Goal: Task Accomplishment & Management: Use online tool/utility

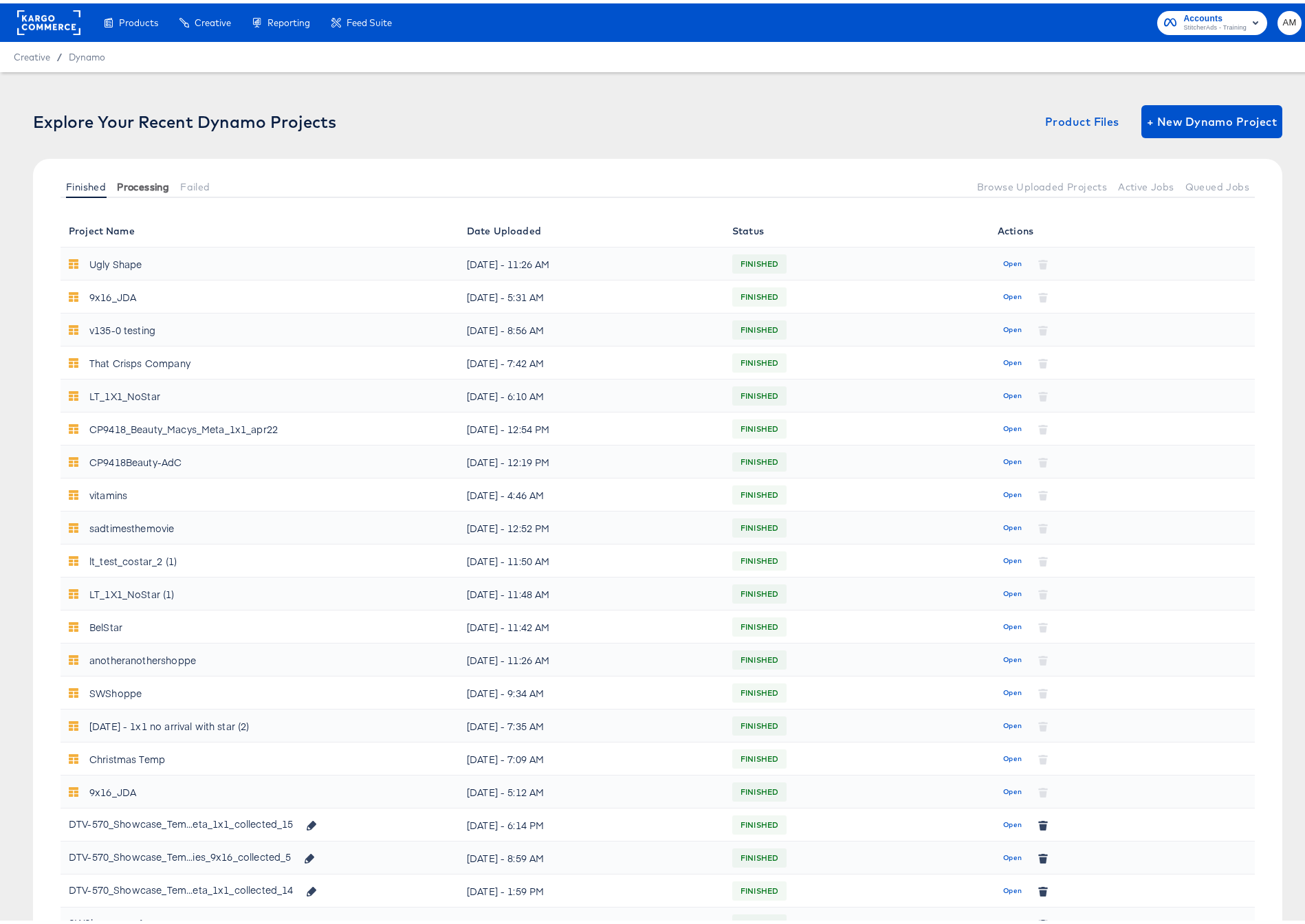
click at [132, 182] on span "Processing" at bounding box center [142, 183] width 52 height 11
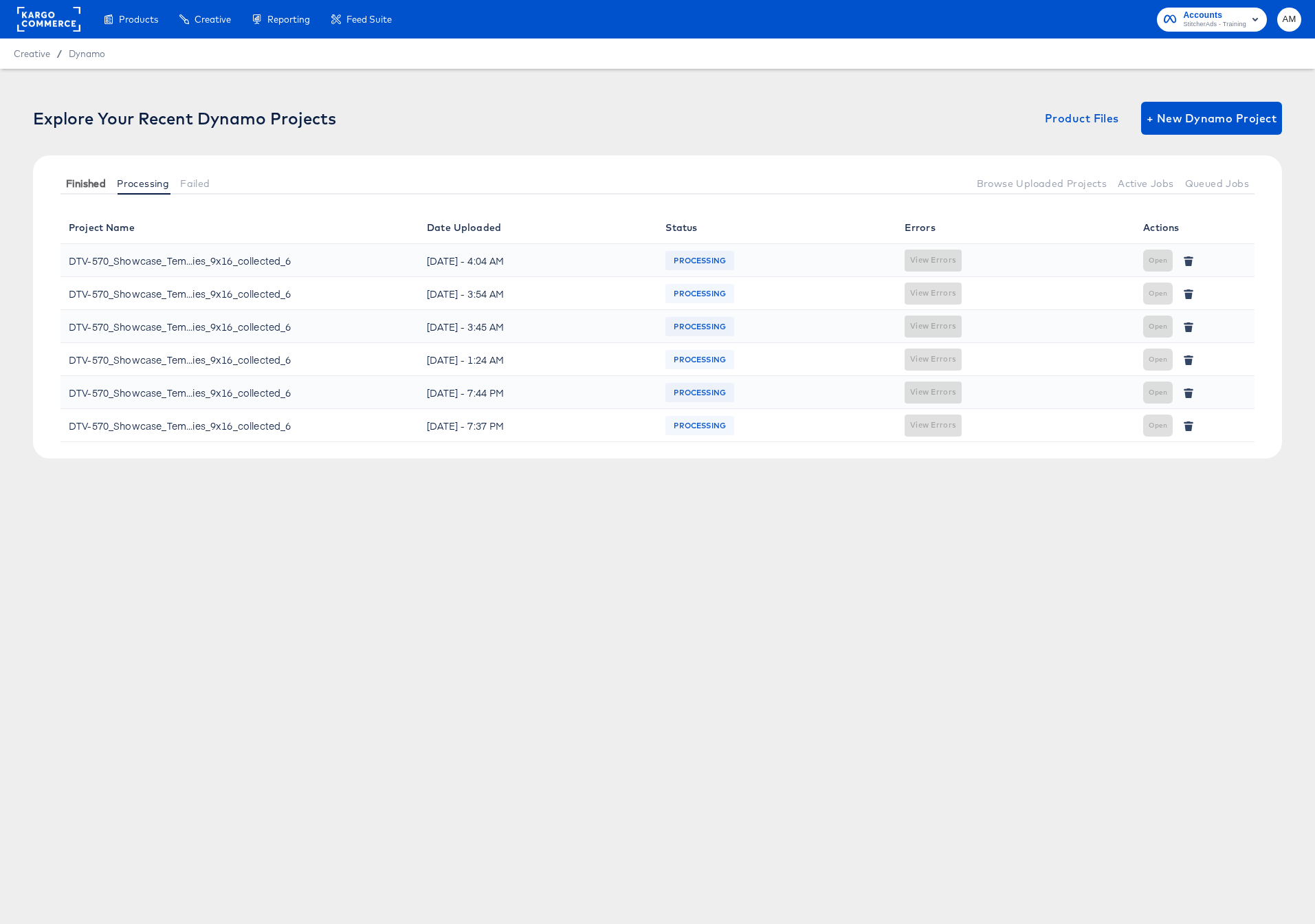
click at [87, 181] on span "Finished" at bounding box center [86, 183] width 40 height 11
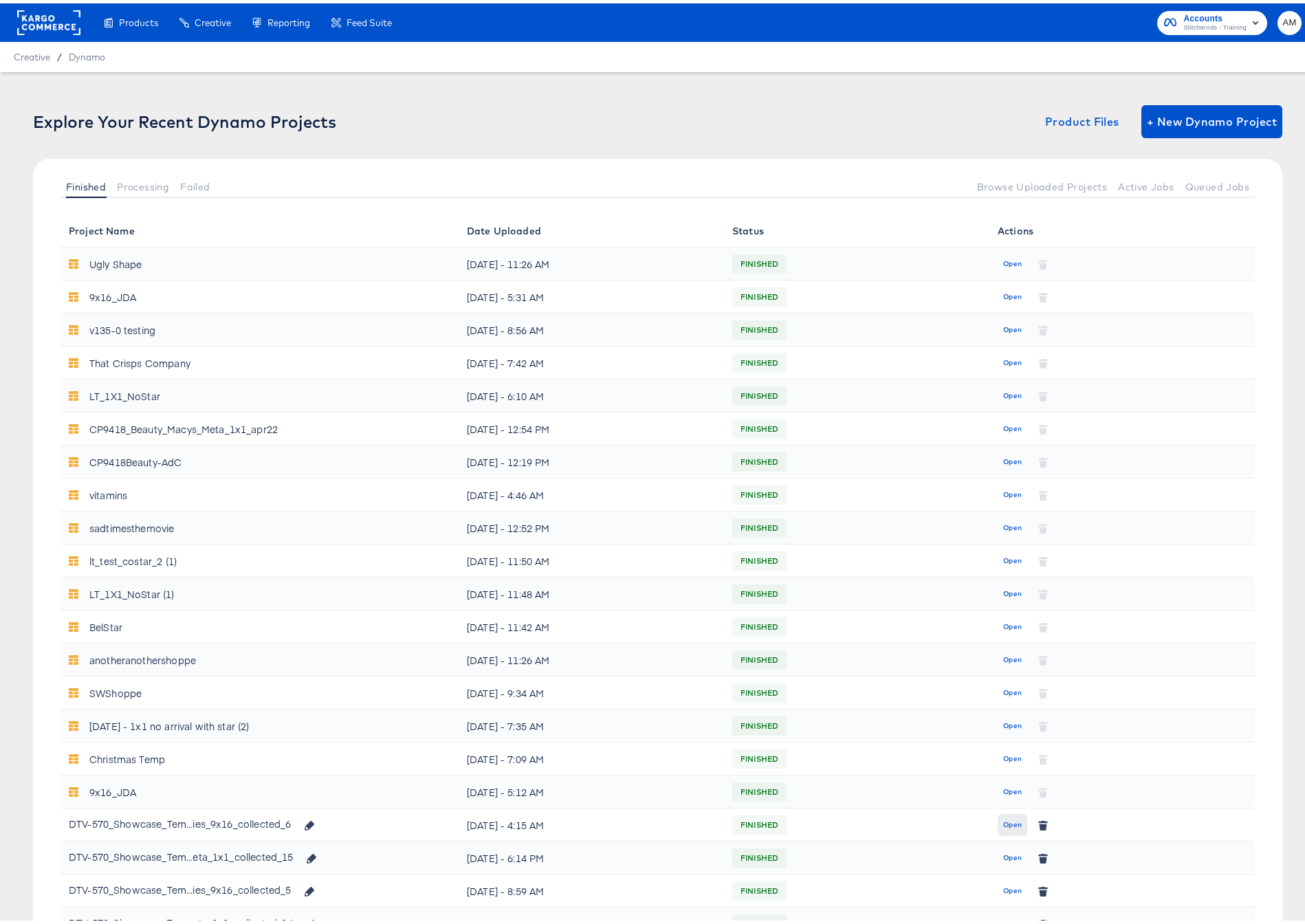
click at [1003, 822] on span "Open" at bounding box center [1012, 821] width 19 height 13
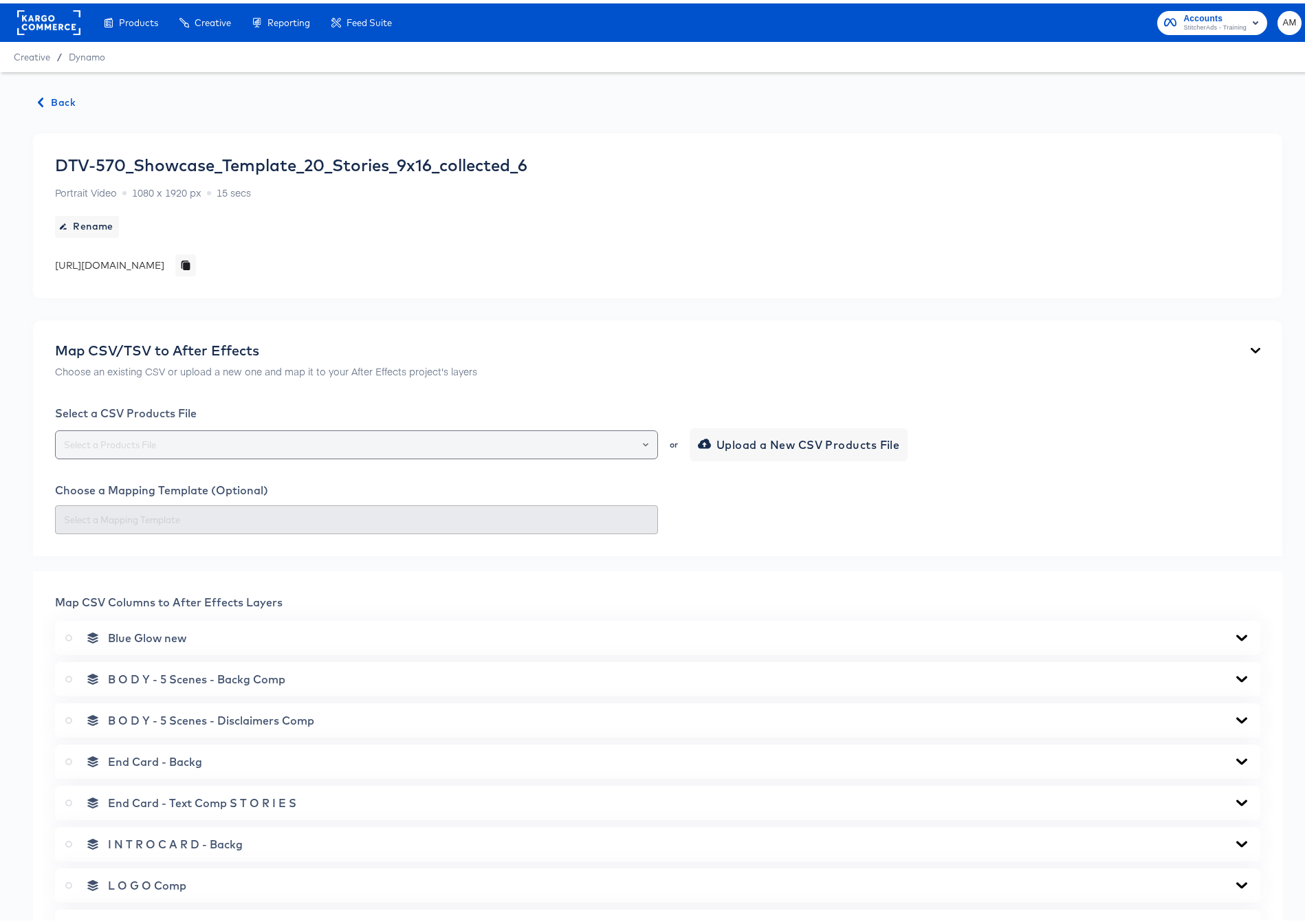
click at [642, 443] on div at bounding box center [639, 440] width 24 height 19
click at [643, 440] on icon "Open" at bounding box center [646, 440] width 6 height 3
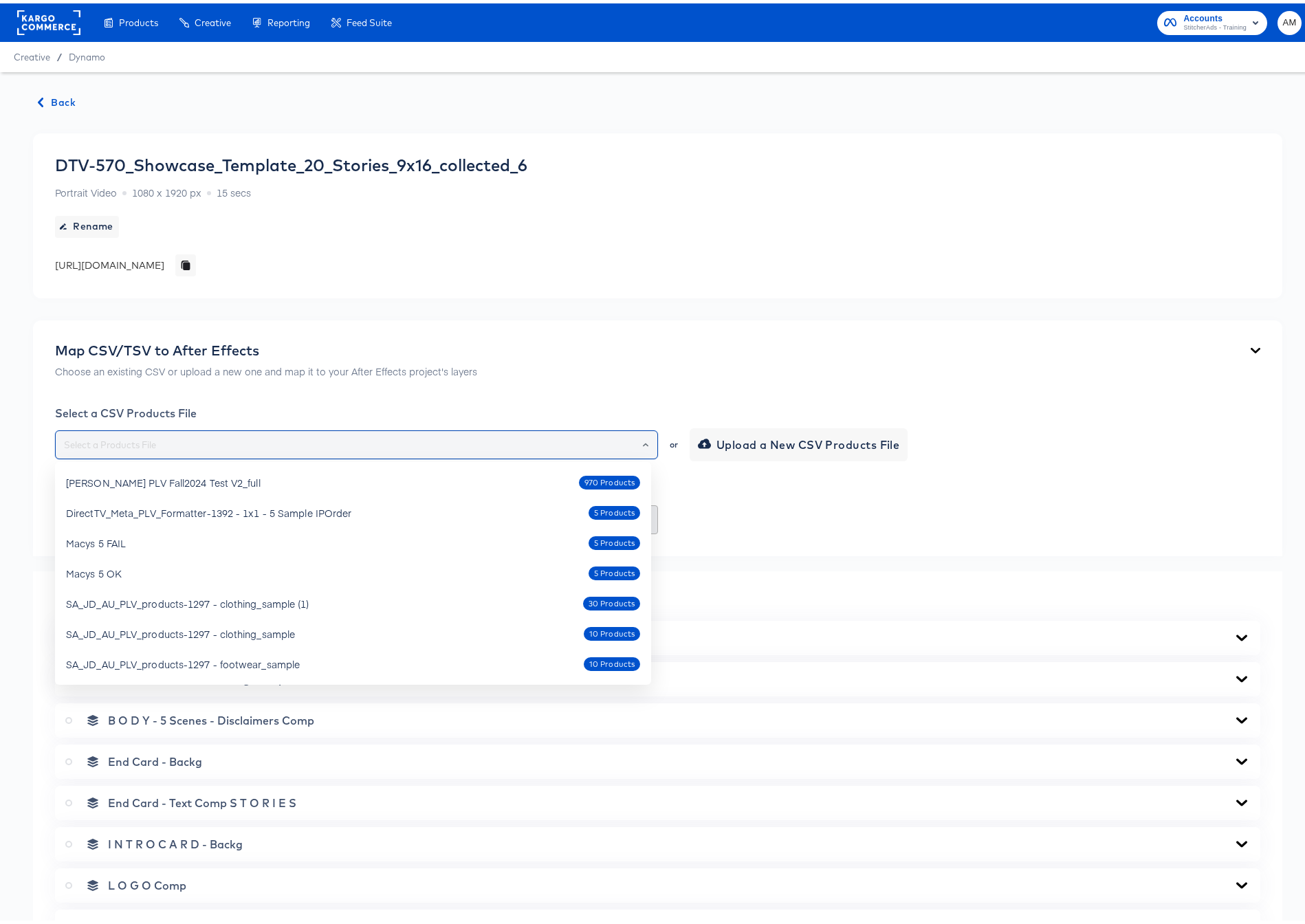
click at [642, 440] on icon "Close" at bounding box center [645, 440] width 6 height 3
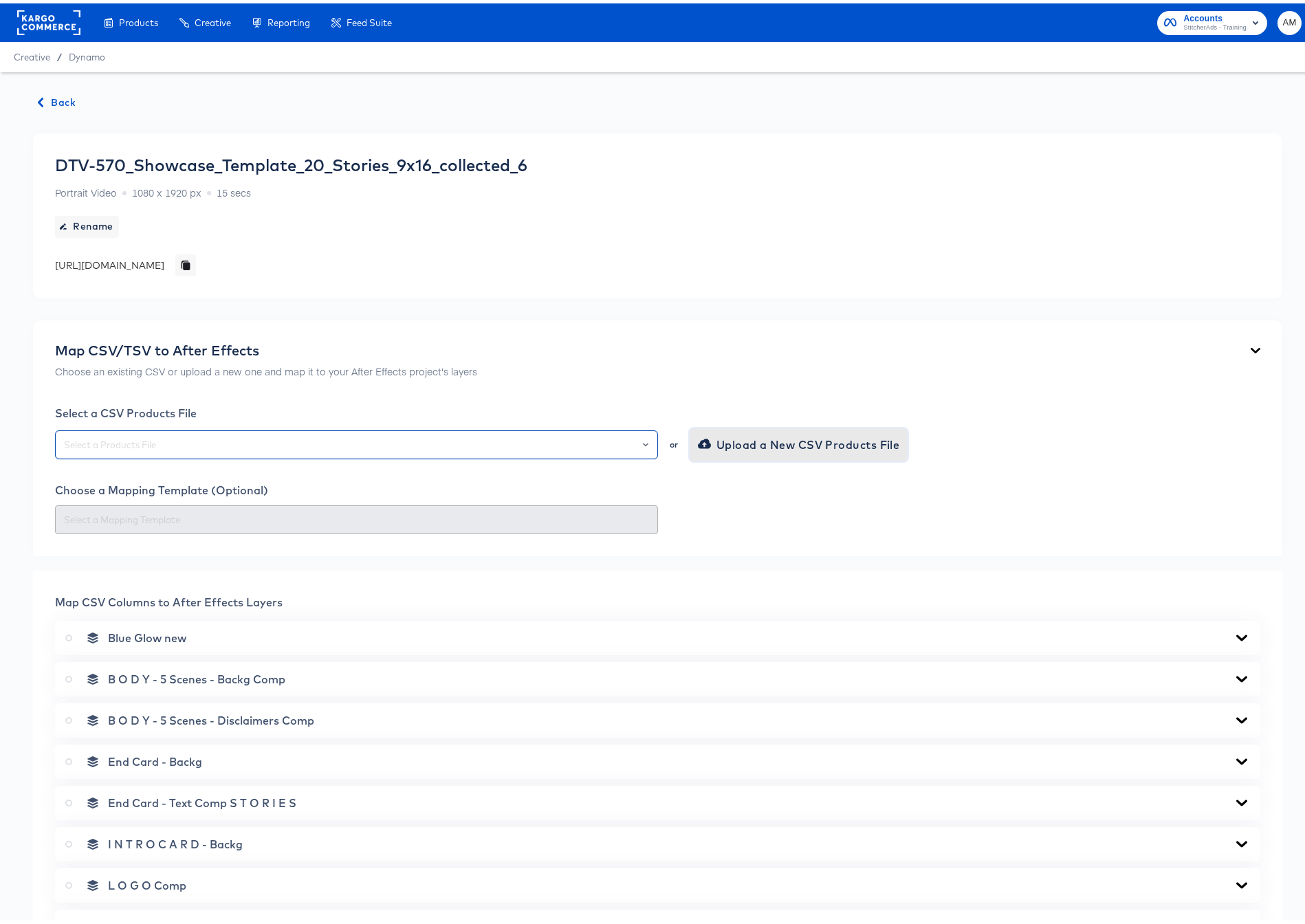
click at [735, 440] on span "Upload a New CSV Products File" at bounding box center [799, 440] width 199 height 19
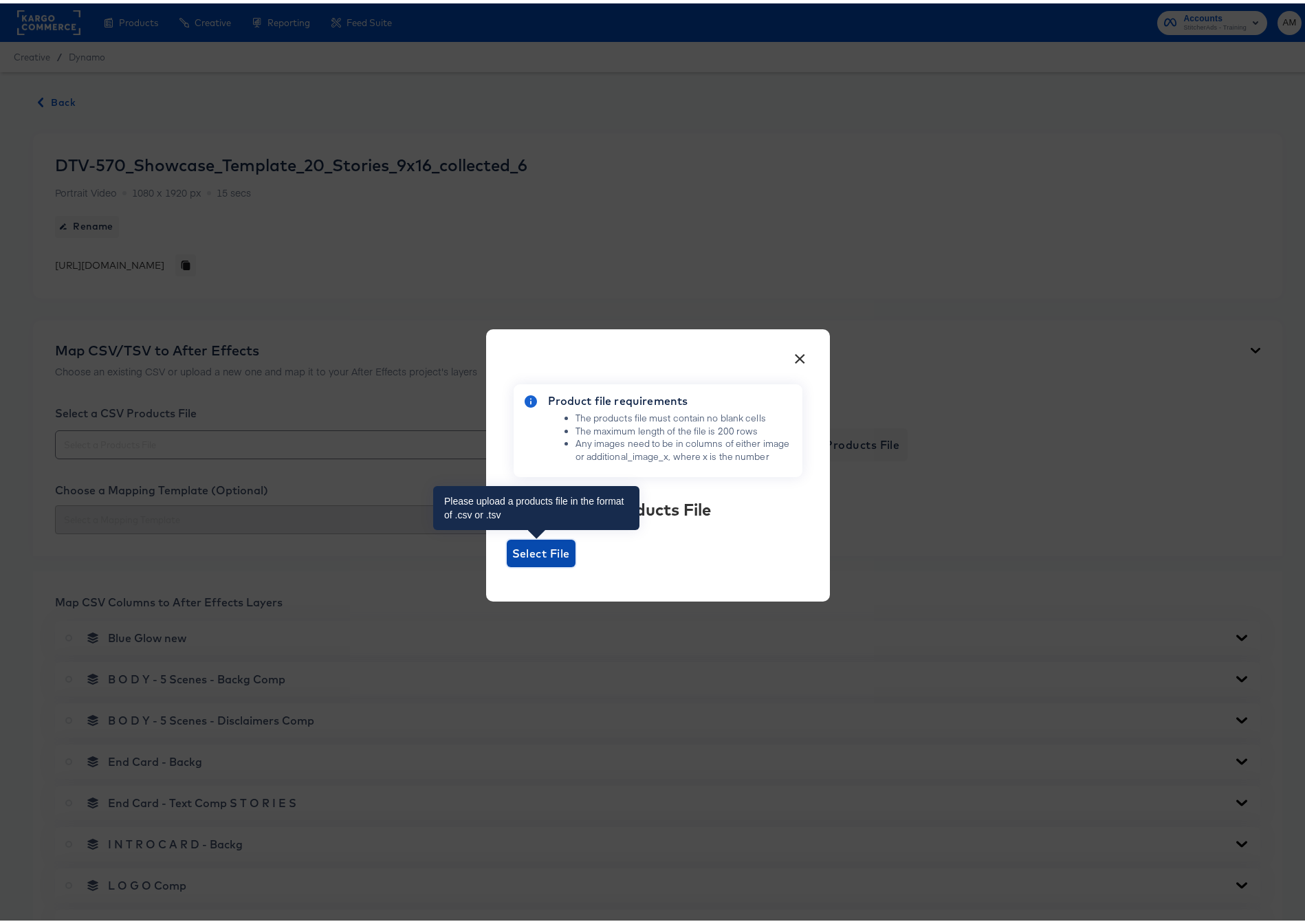
click at [522, 553] on span "Select File" at bounding box center [541, 549] width 57 height 19
click at [507, 564] on input "Select File" at bounding box center [507, 564] width 0 height 0
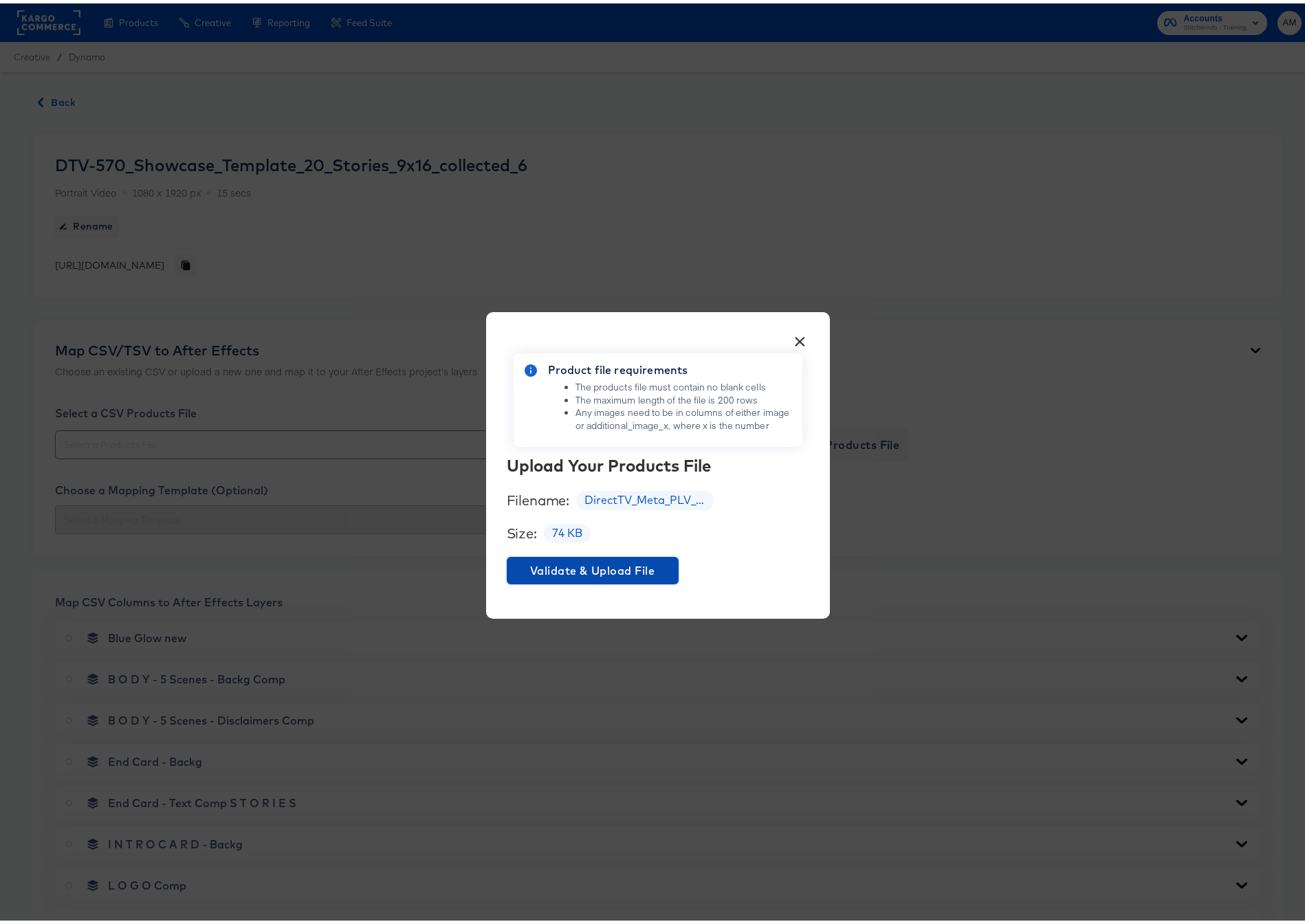
click at [590, 565] on span "Validate & Upload File" at bounding box center [593, 566] width 161 height 19
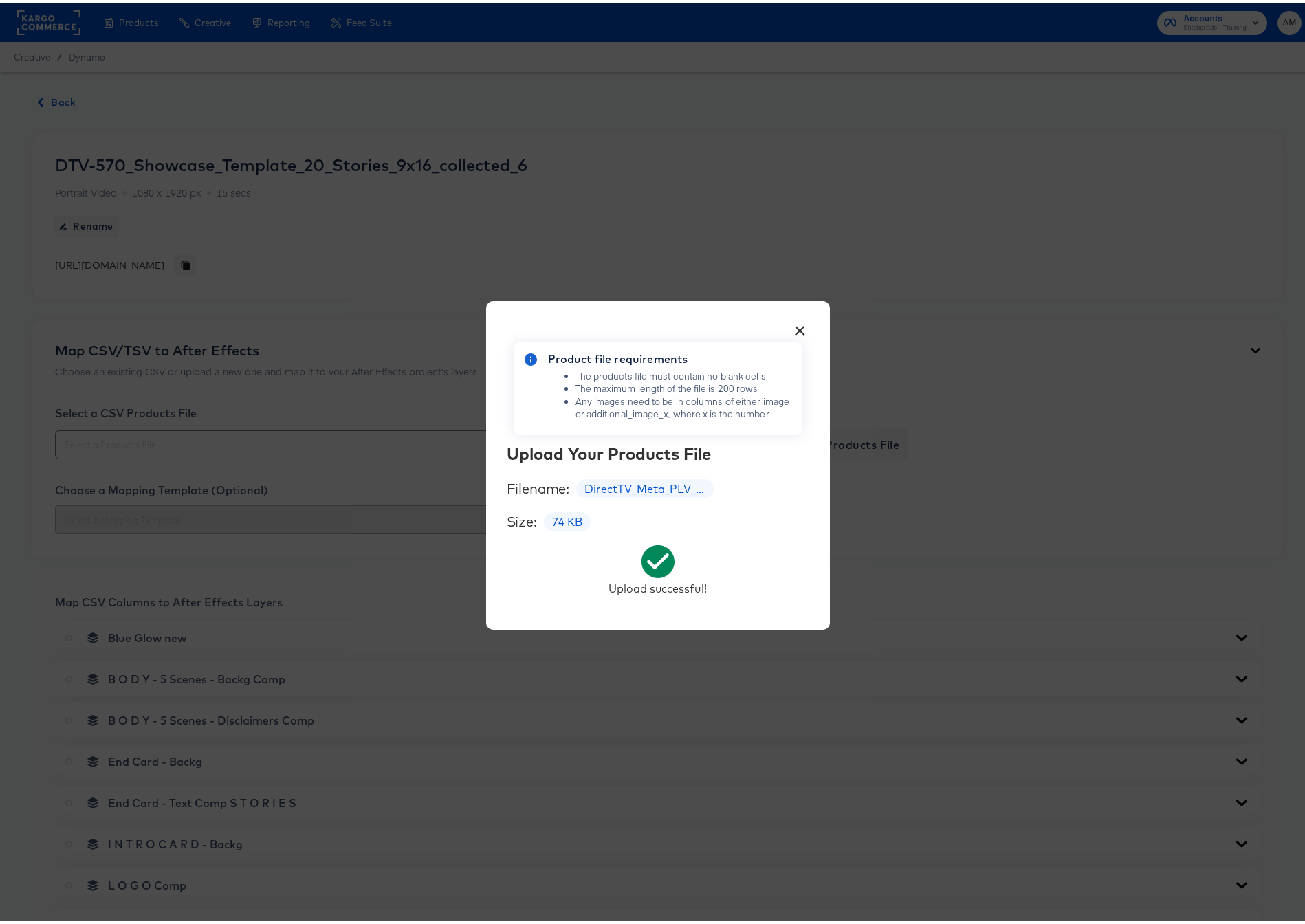
click at [791, 326] on button "×" at bounding box center [799, 323] width 25 height 25
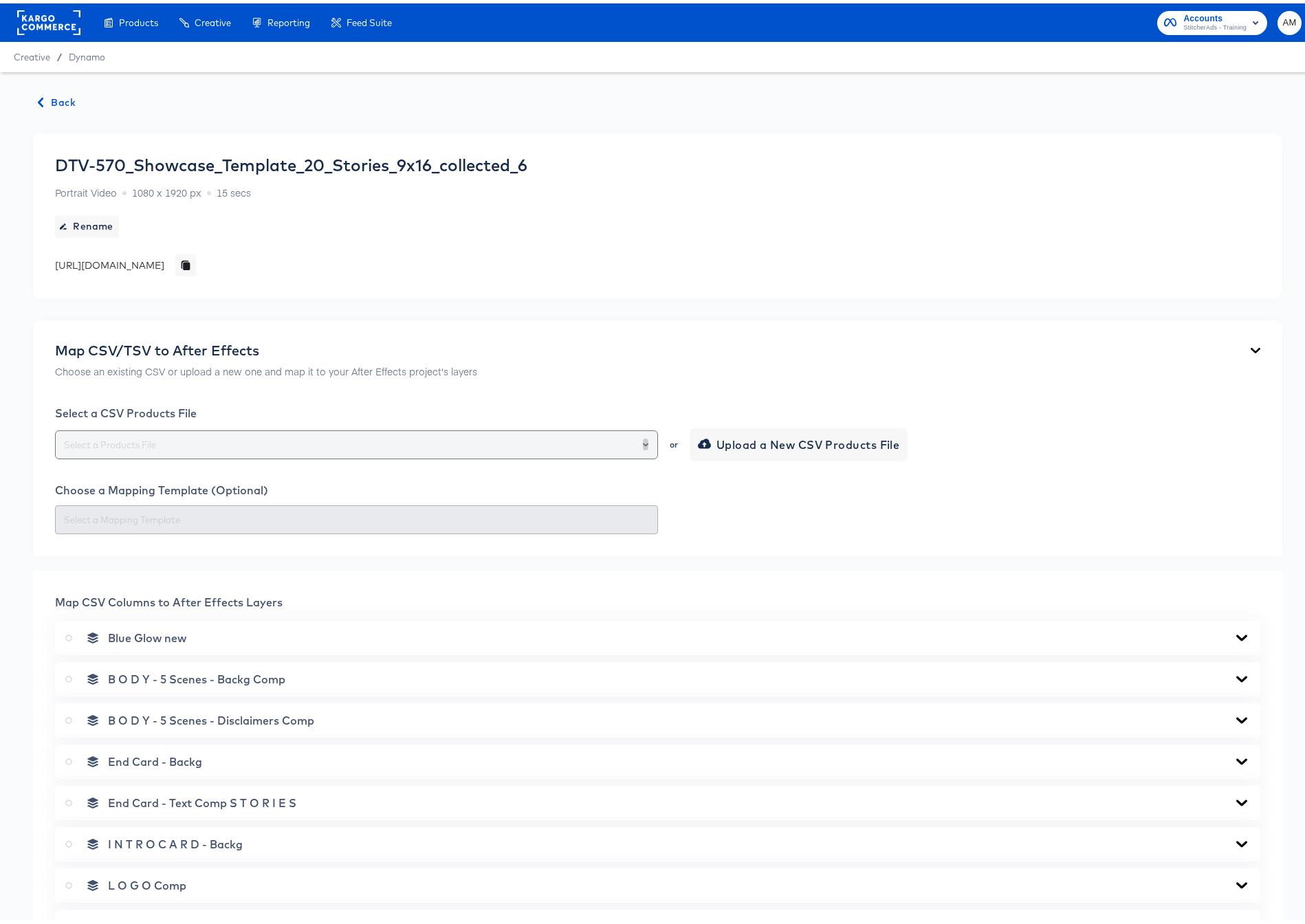
click at [643, 440] on icon "Open" at bounding box center [646, 440] width 6 height 3
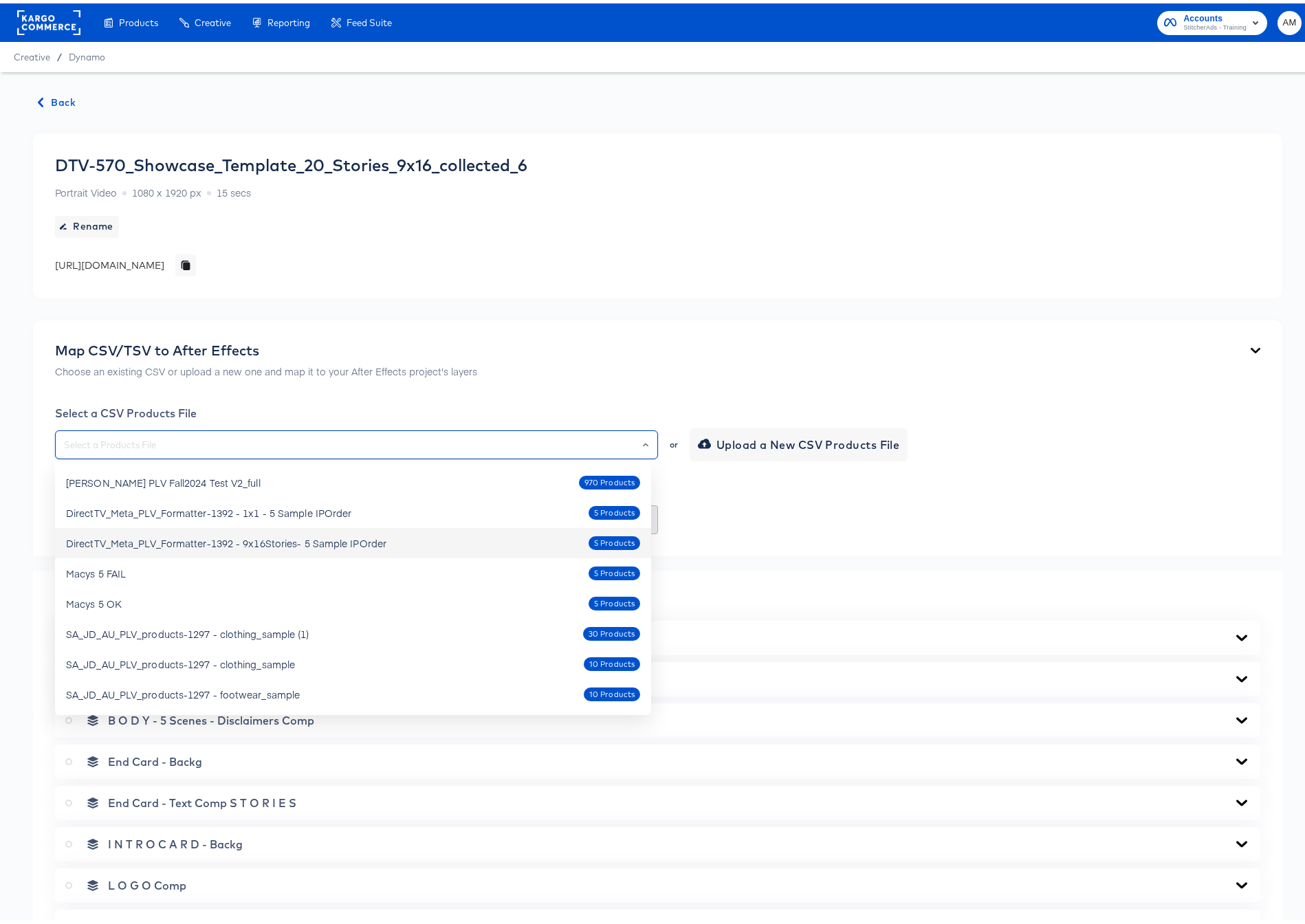
click at [289, 541] on div "DirectTV_Meta_PLV_Formatter-1392 - 9x16Stories- 5 Sample IPOrder" at bounding box center [227, 539] width 321 height 14
type input "DirectTV_Meta_PLV_Formatter-1392 - 9x16Stories- 5 Sample IPOrder"
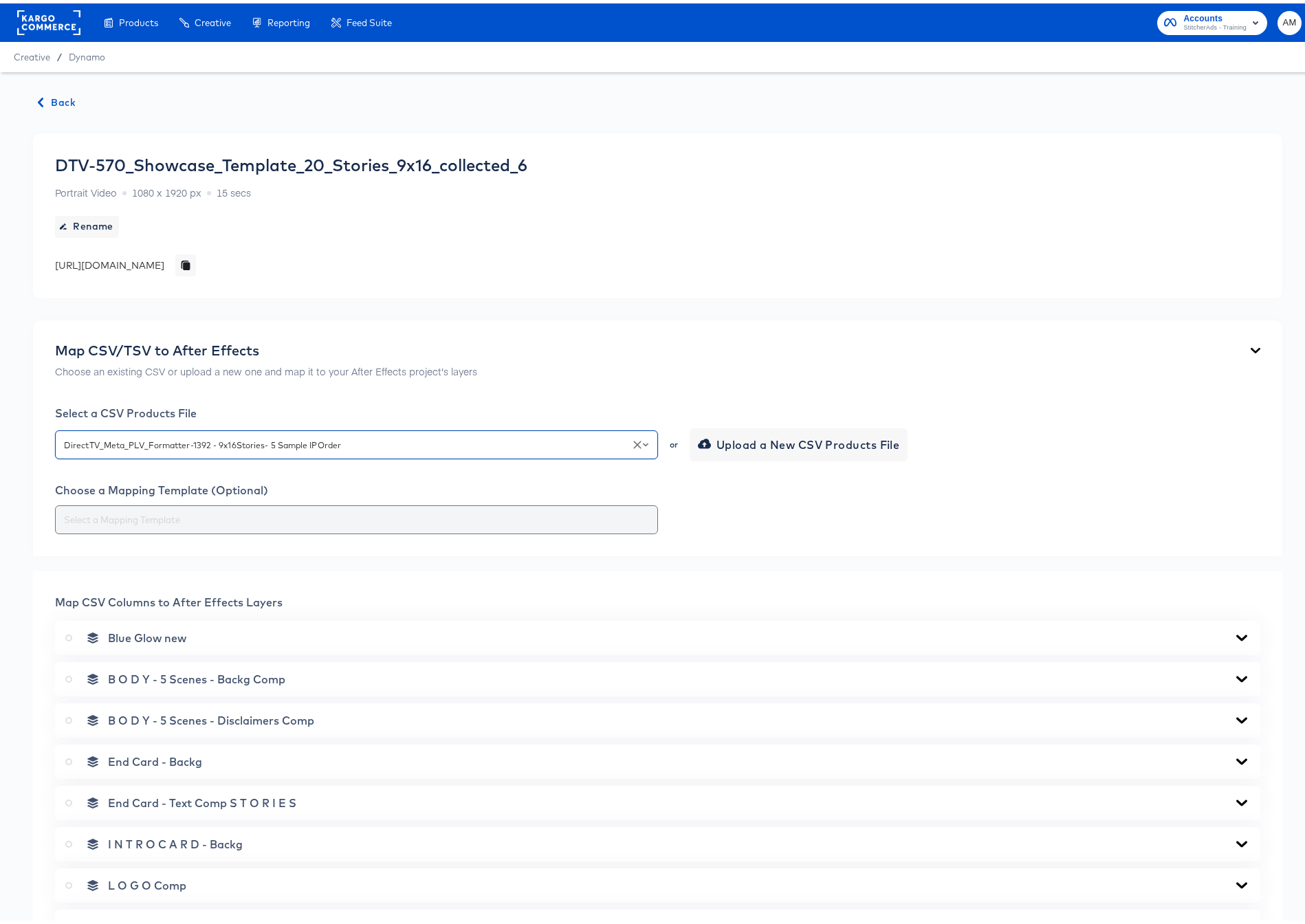
click at [287, 519] on input "text" at bounding box center [356, 516] width 591 height 16
click at [772, 514] on div at bounding box center [658, 515] width 1205 height 29
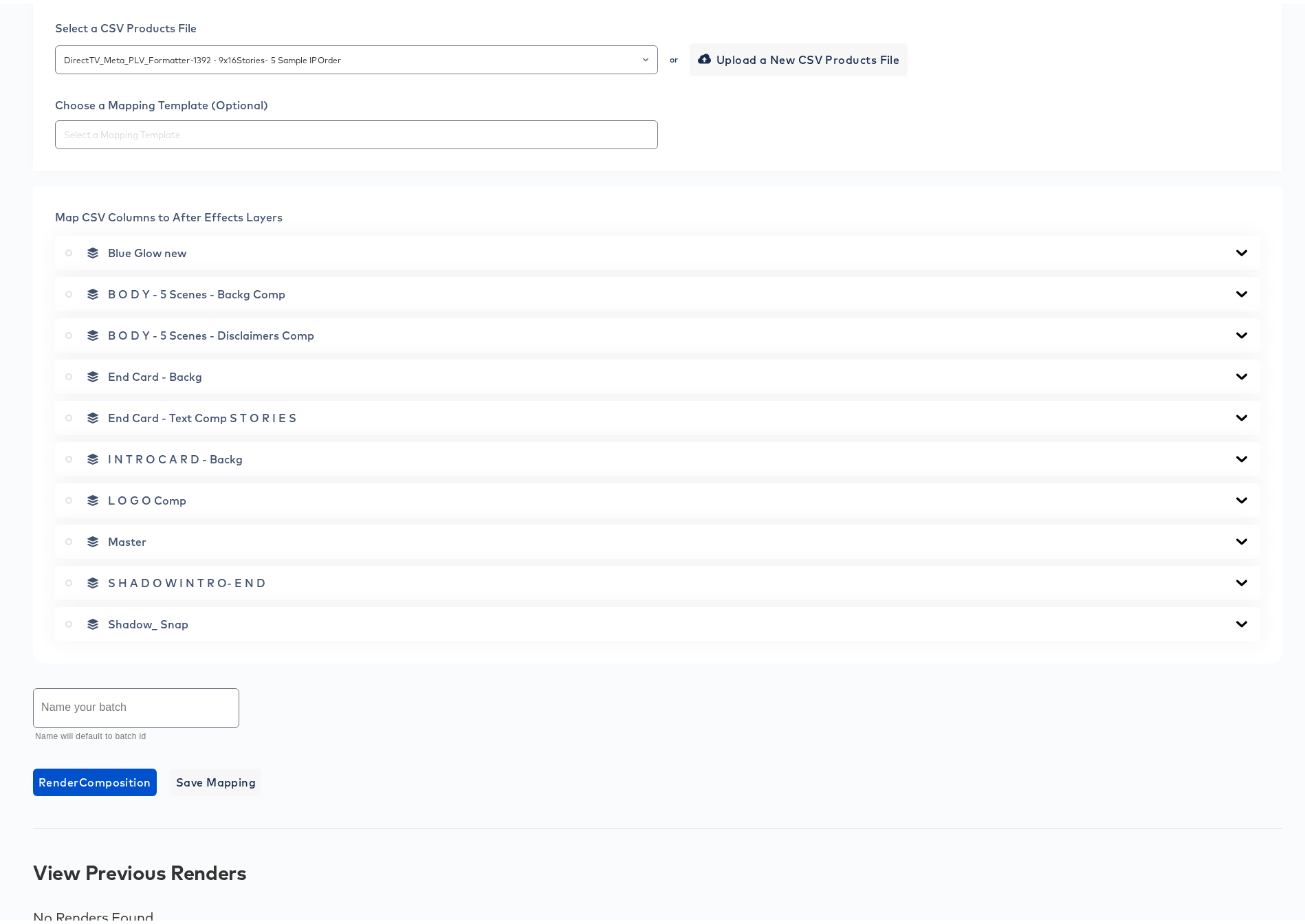
scroll to position [386, 0]
click at [1233, 289] on icon at bounding box center [1241, 290] width 17 height 11
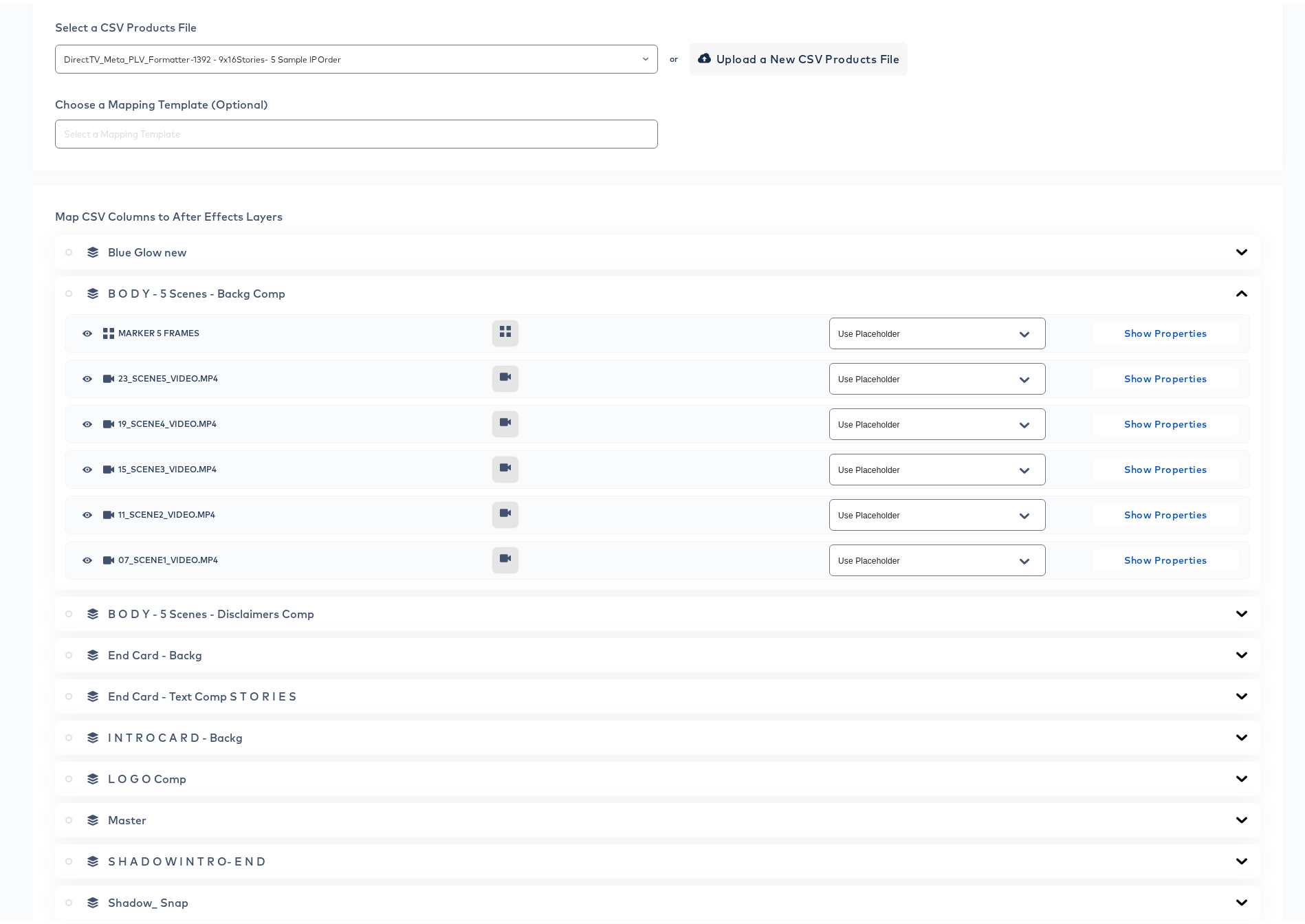
click at [1019, 377] on icon "Open" at bounding box center [1024, 376] width 10 height 11
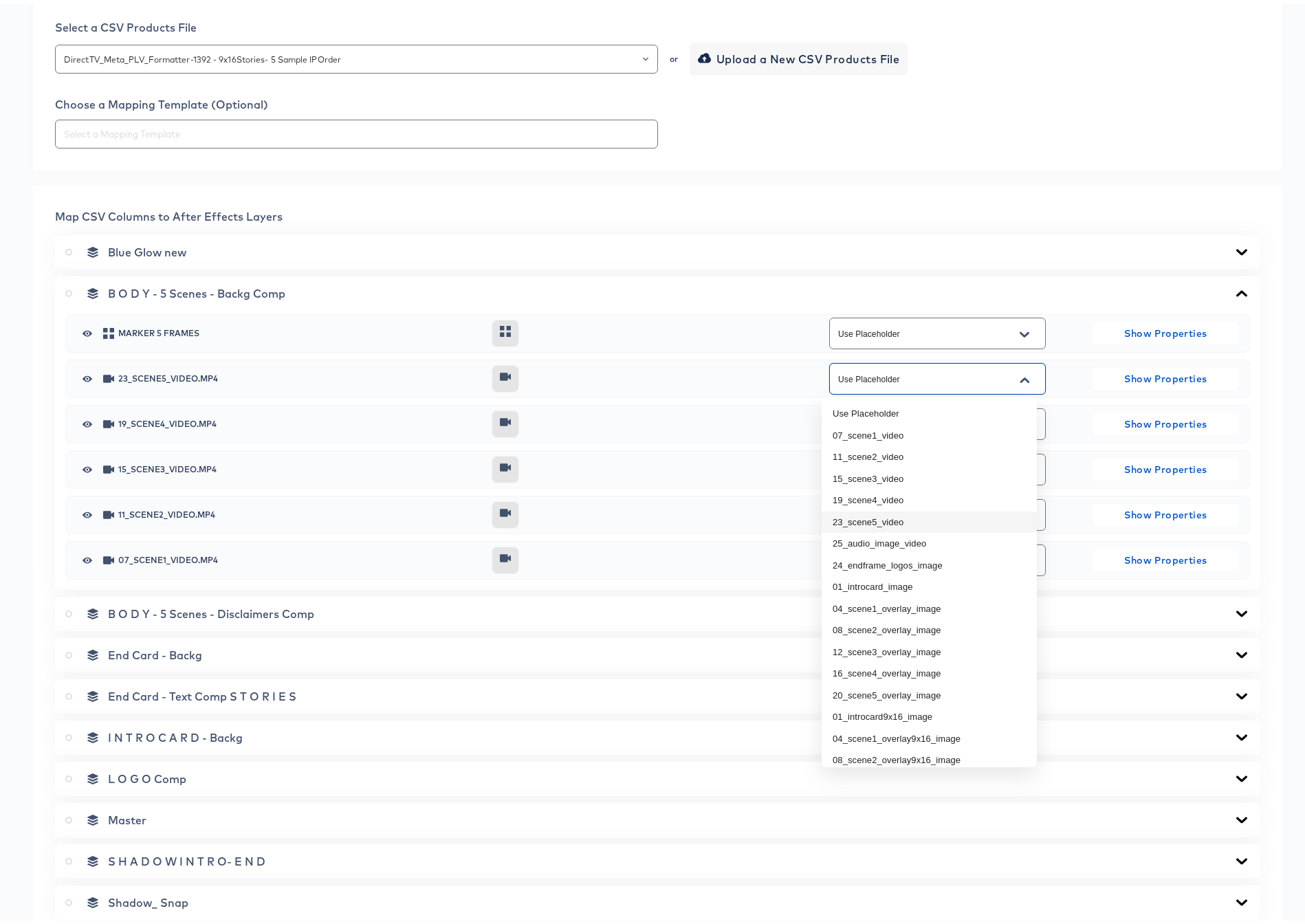
click at [897, 521] on li "23_scene5_video" at bounding box center [928, 518] width 215 height 22
type input "23_scene5_video"
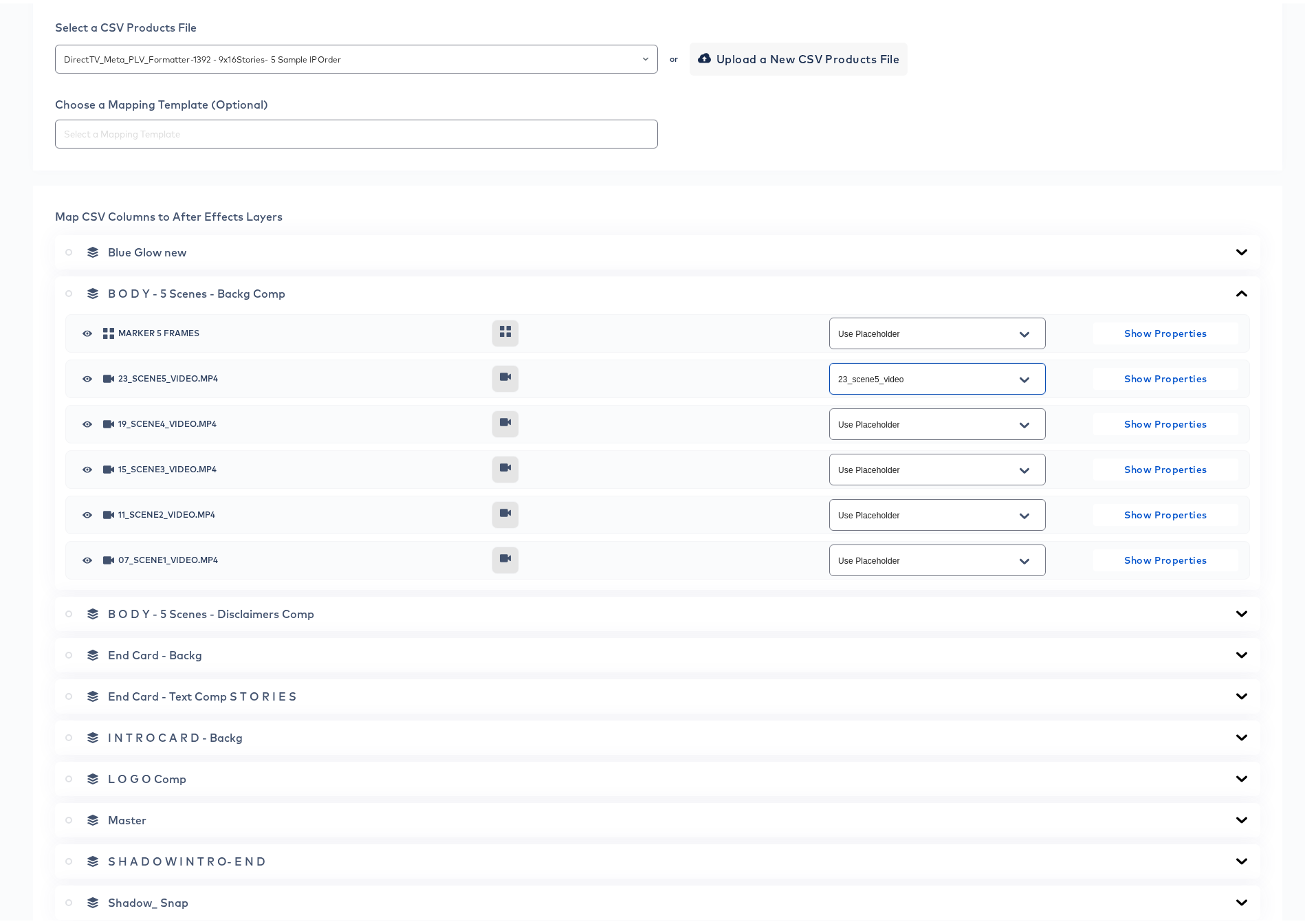
click at [1021, 422] on button "Open" at bounding box center [1024, 421] width 21 height 22
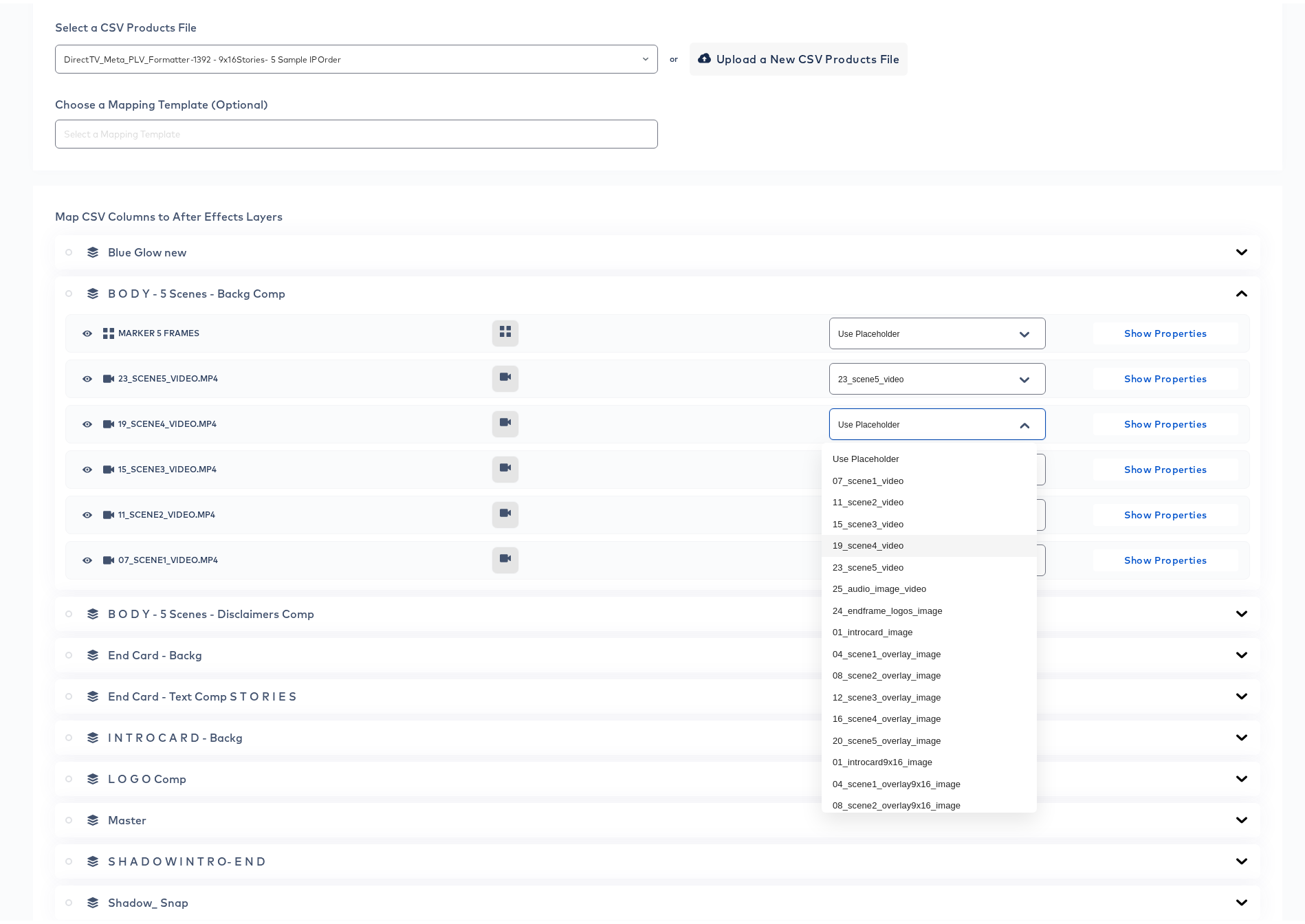
click at [871, 541] on li "19_scene4_video" at bounding box center [928, 542] width 215 height 22
type input "19_scene4_video"
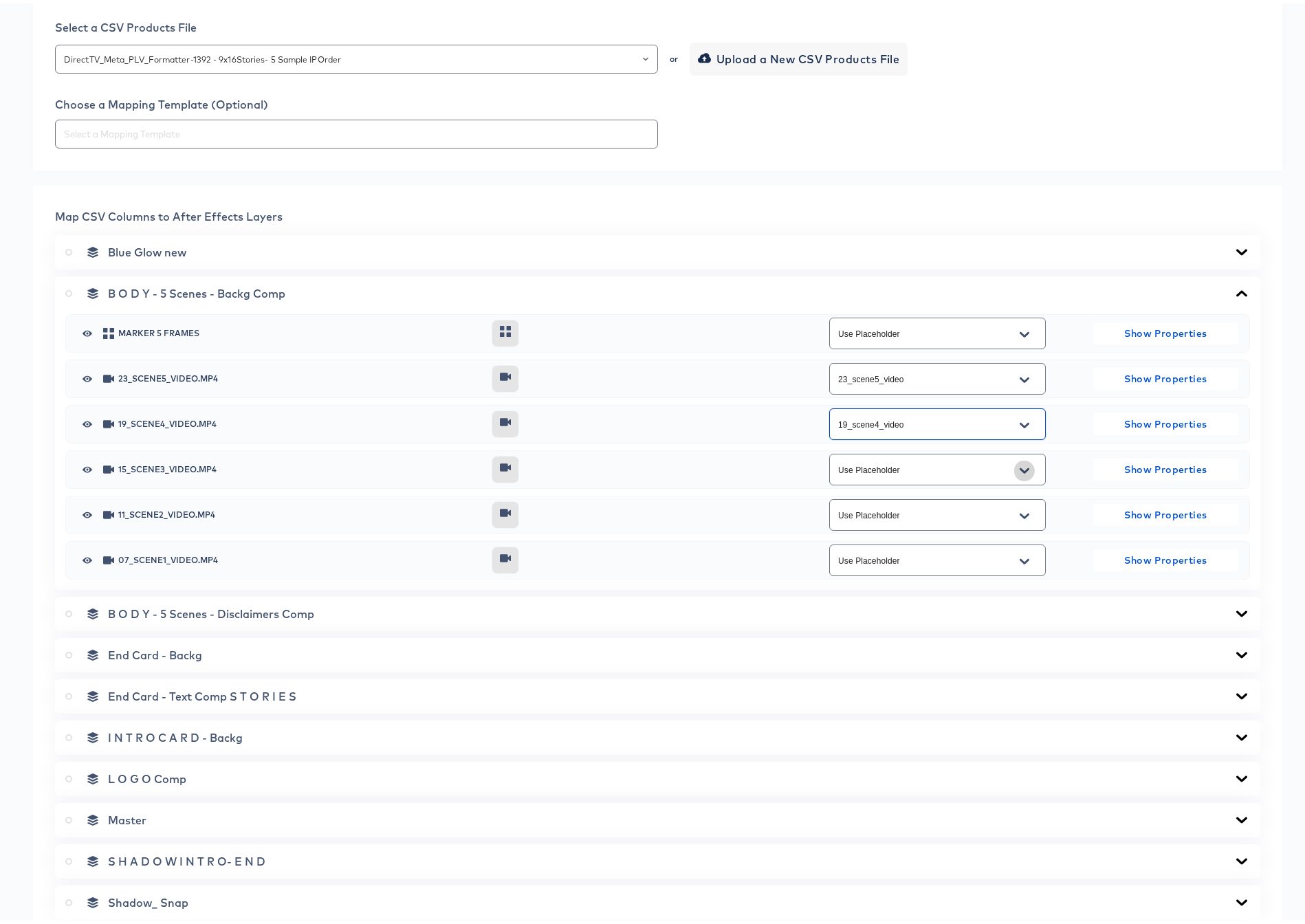
click at [1019, 468] on icon "Open" at bounding box center [1024, 467] width 10 height 11
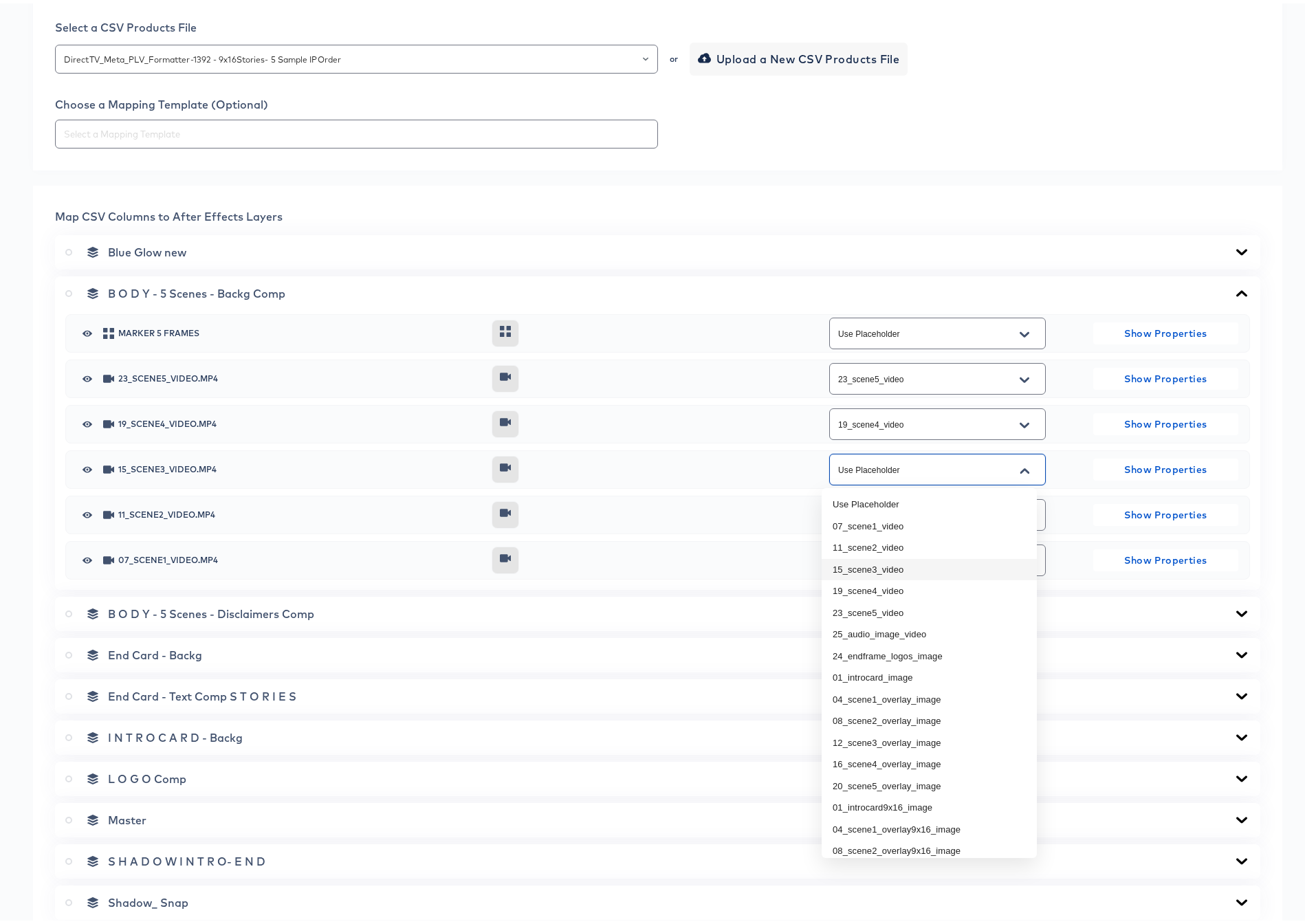
drag, startPoint x: 871, startPoint y: 568, endPoint x: 954, endPoint y: 544, distance: 86.4
click at [871, 567] on li "15_scene3_video" at bounding box center [928, 566] width 215 height 22
type input "15_scene3_video"
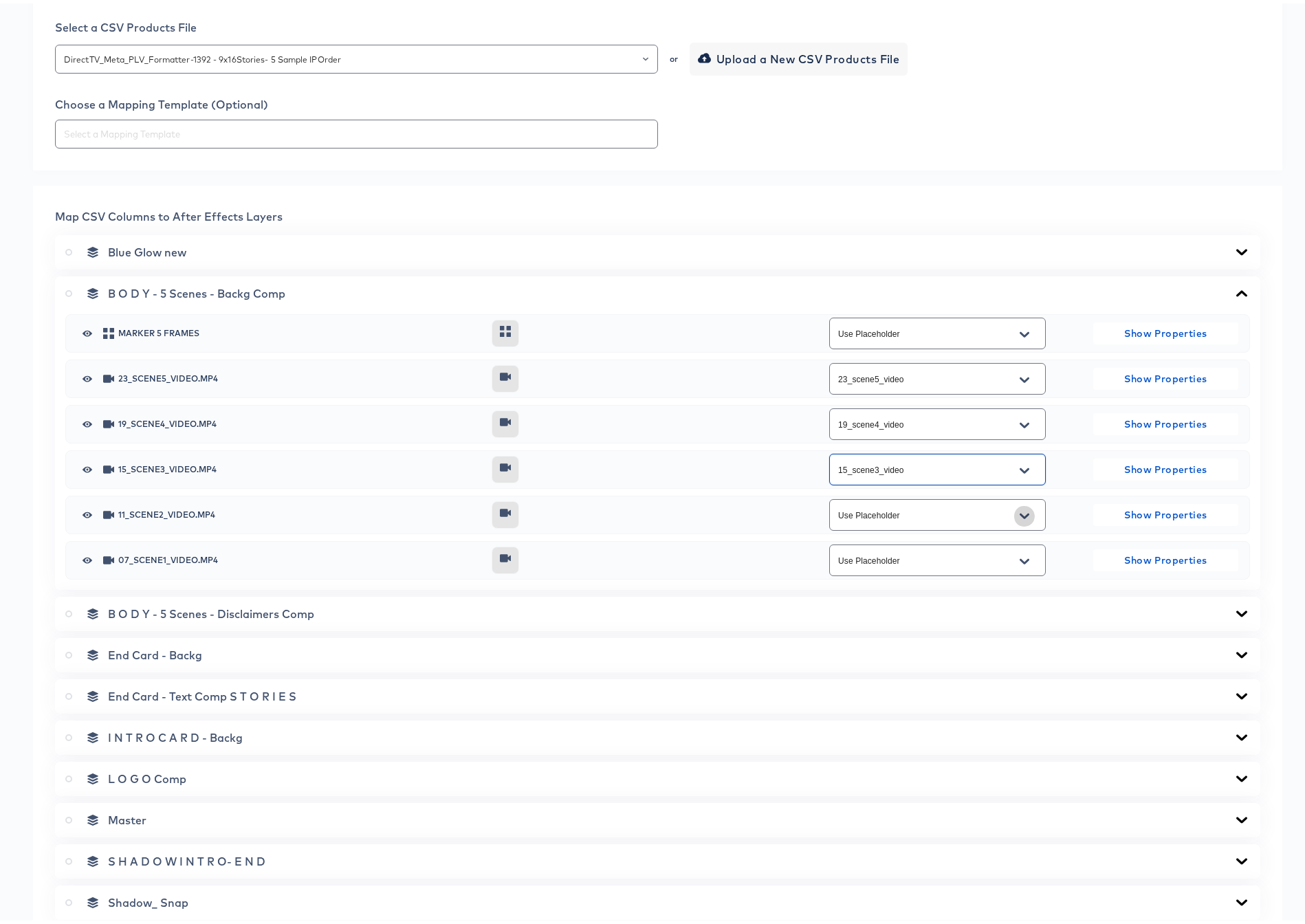
click at [1020, 512] on icon "Open" at bounding box center [1024, 512] width 10 height 11
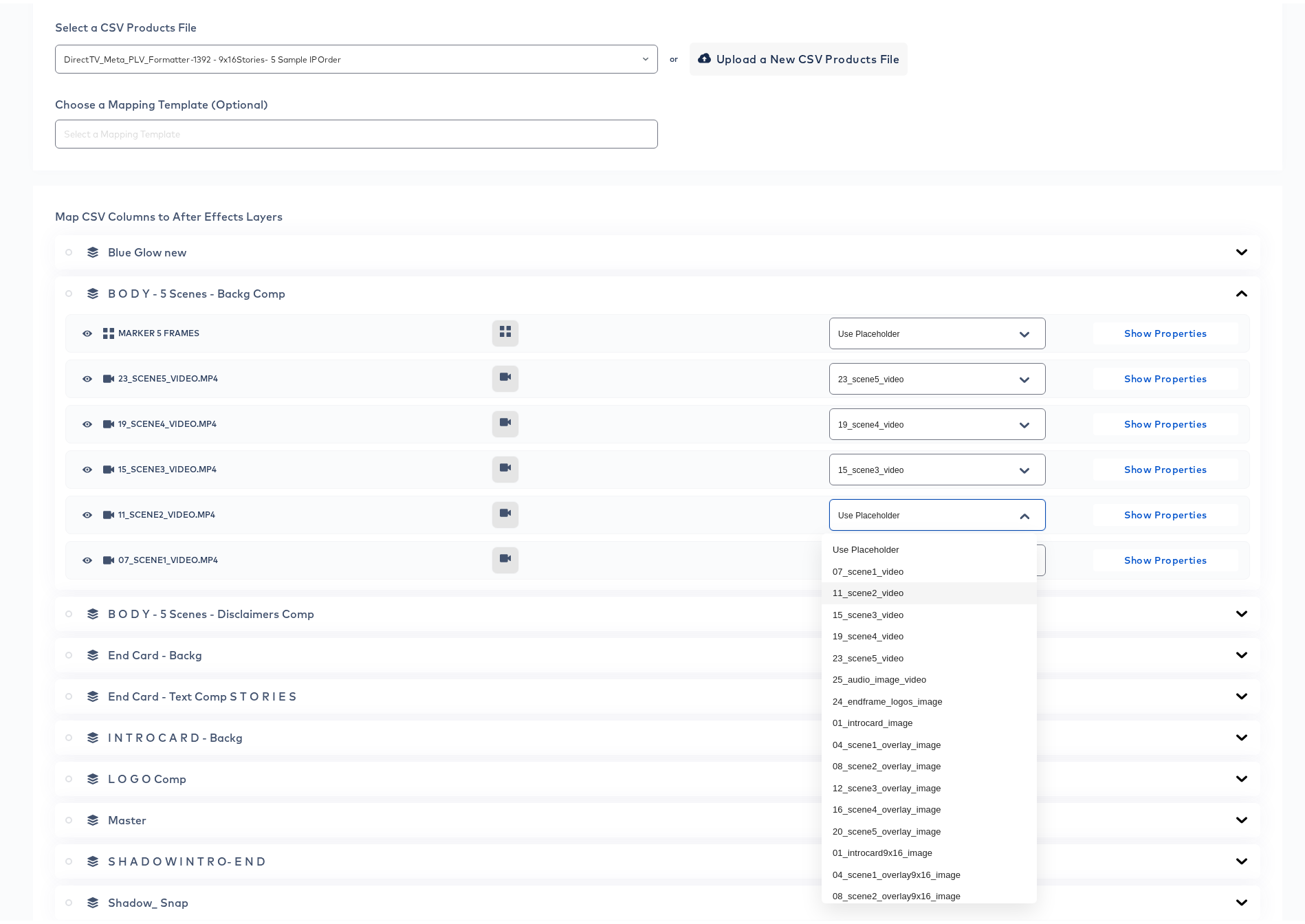
click at [892, 589] on li "11_scene2_video" at bounding box center [928, 590] width 215 height 22
type input "11_scene2_video"
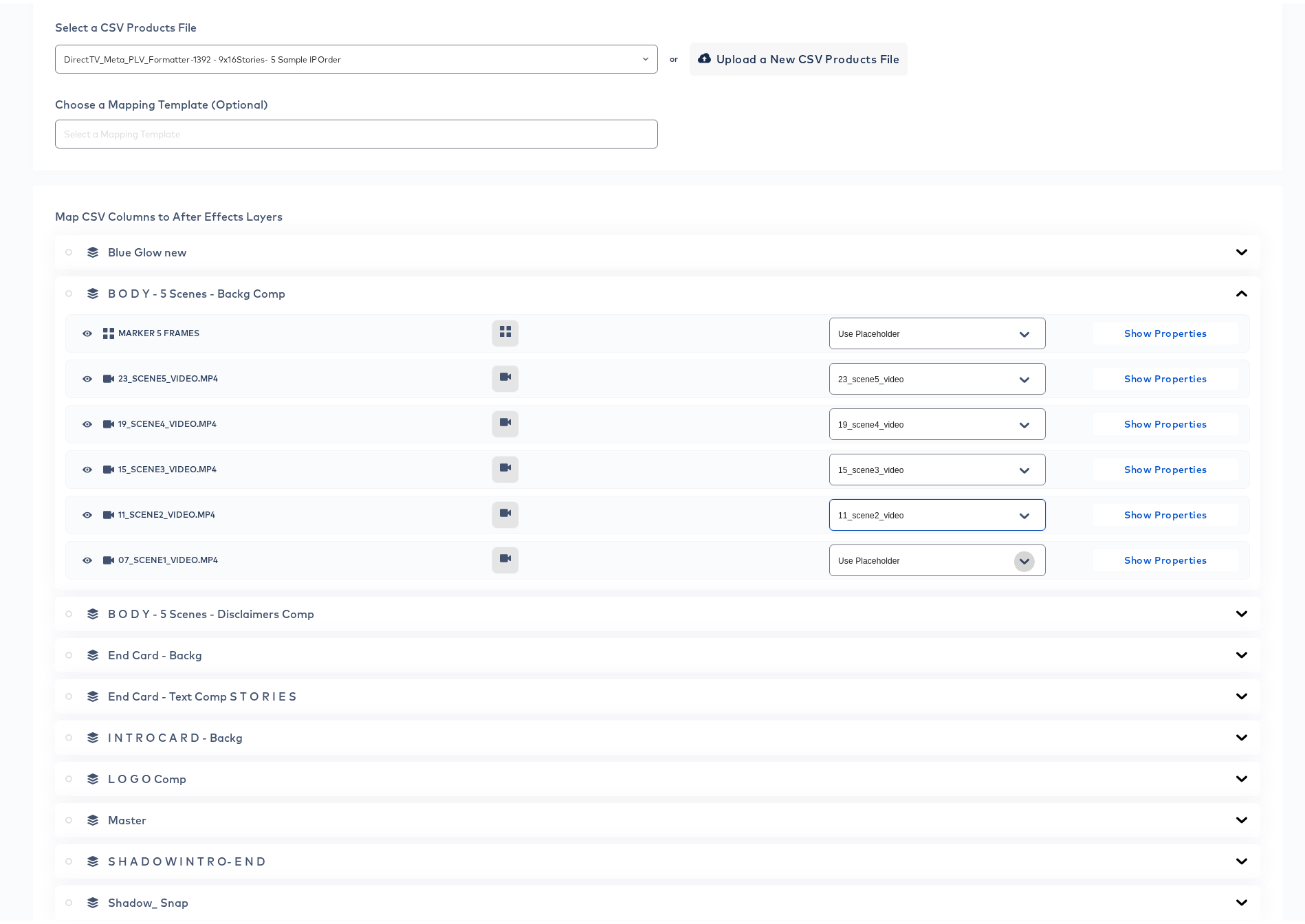
click at [1019, 555] on icon "Open" at bounding box center [1024, 558] width 10 height 11
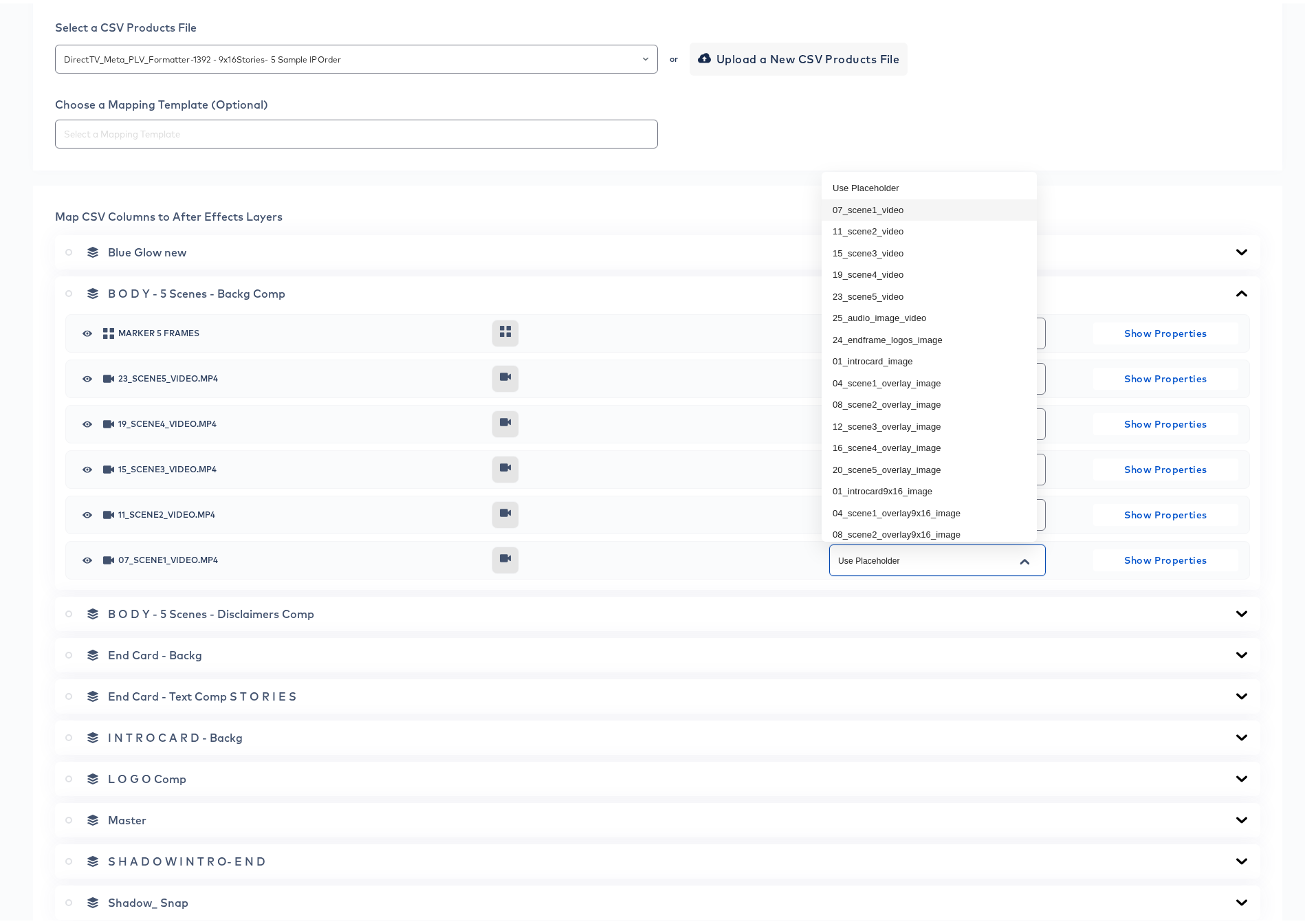
click at [859, 202] on li "07_scene1_video" at bounding box center [928, 207] width 215 height 22
type input "07_scene1_video"
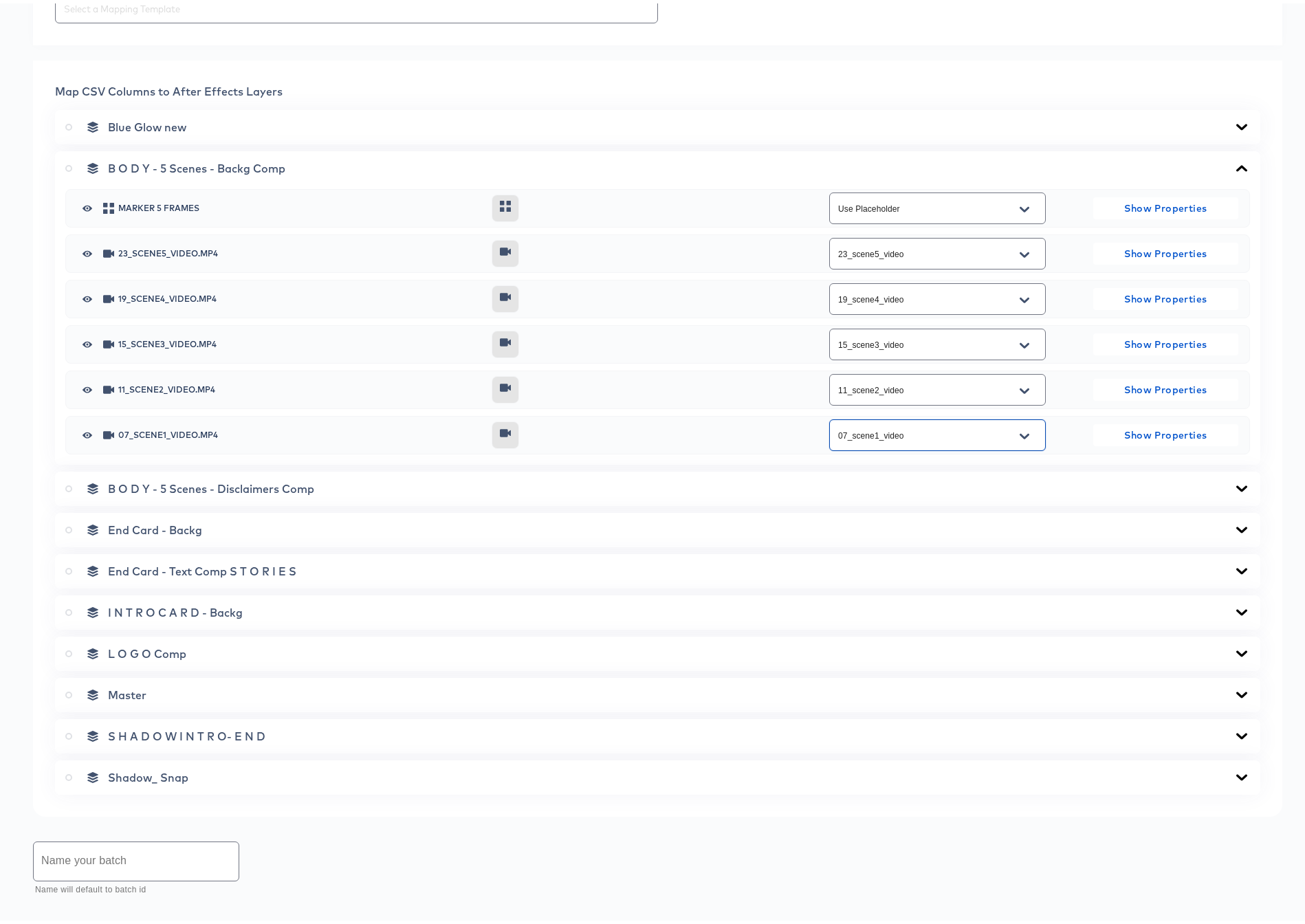
scroll to position [553, 0]
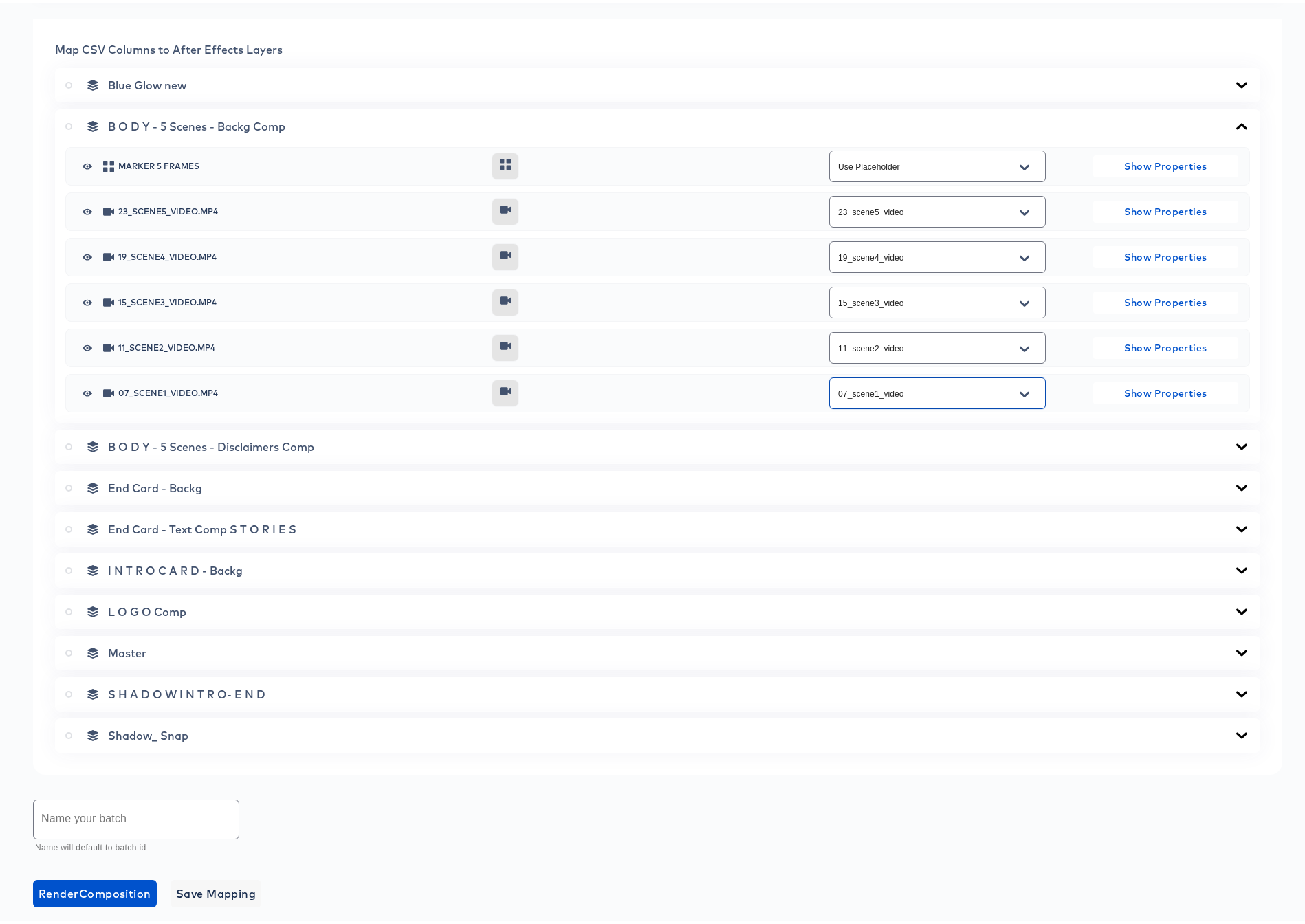
click at [1233, 441] on icon at bounding box center [1241, 443] width 17 height 11
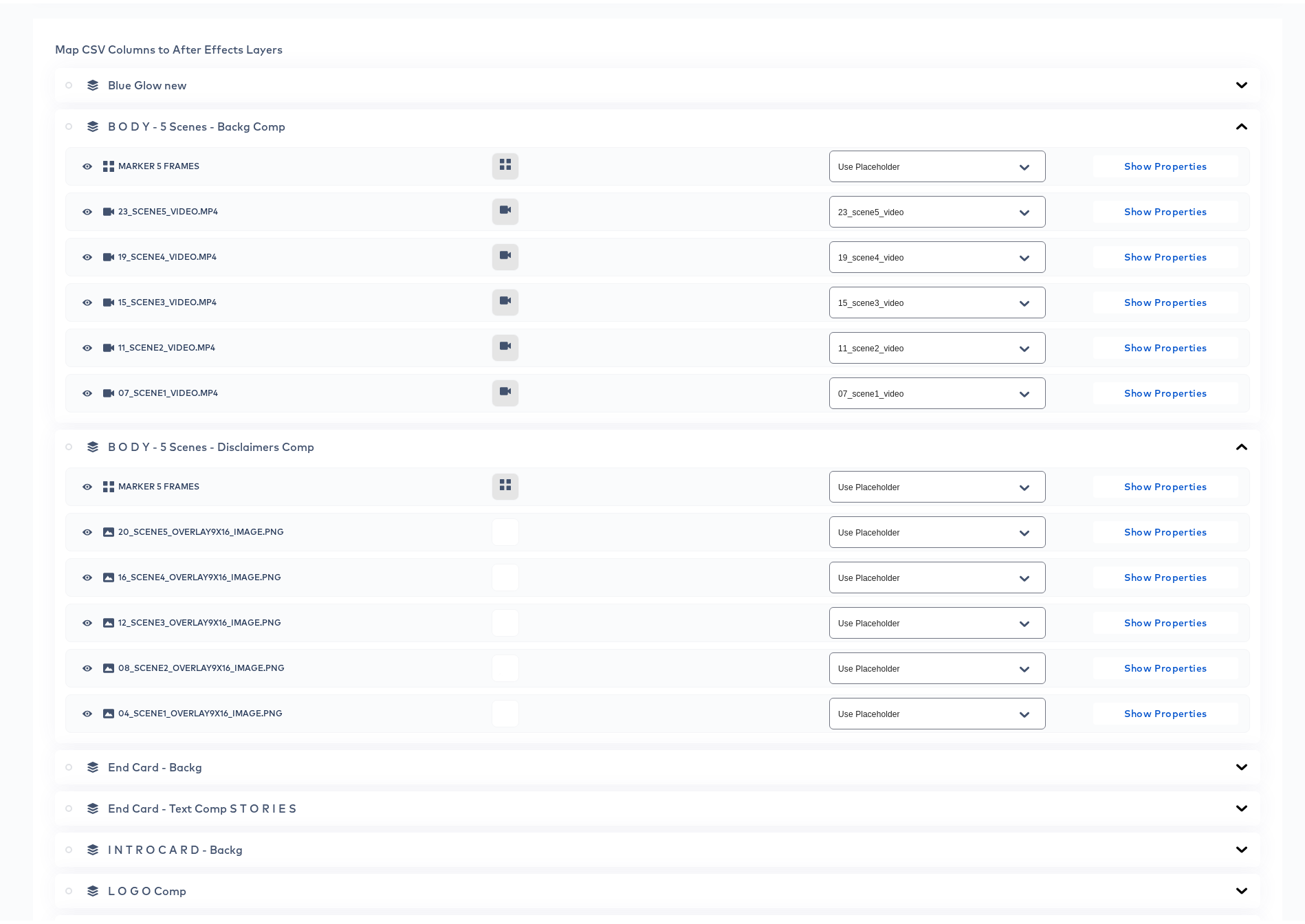
click at [1019, 531] on icon "Open" at bounding box center [1024, 530] width 10 height 6
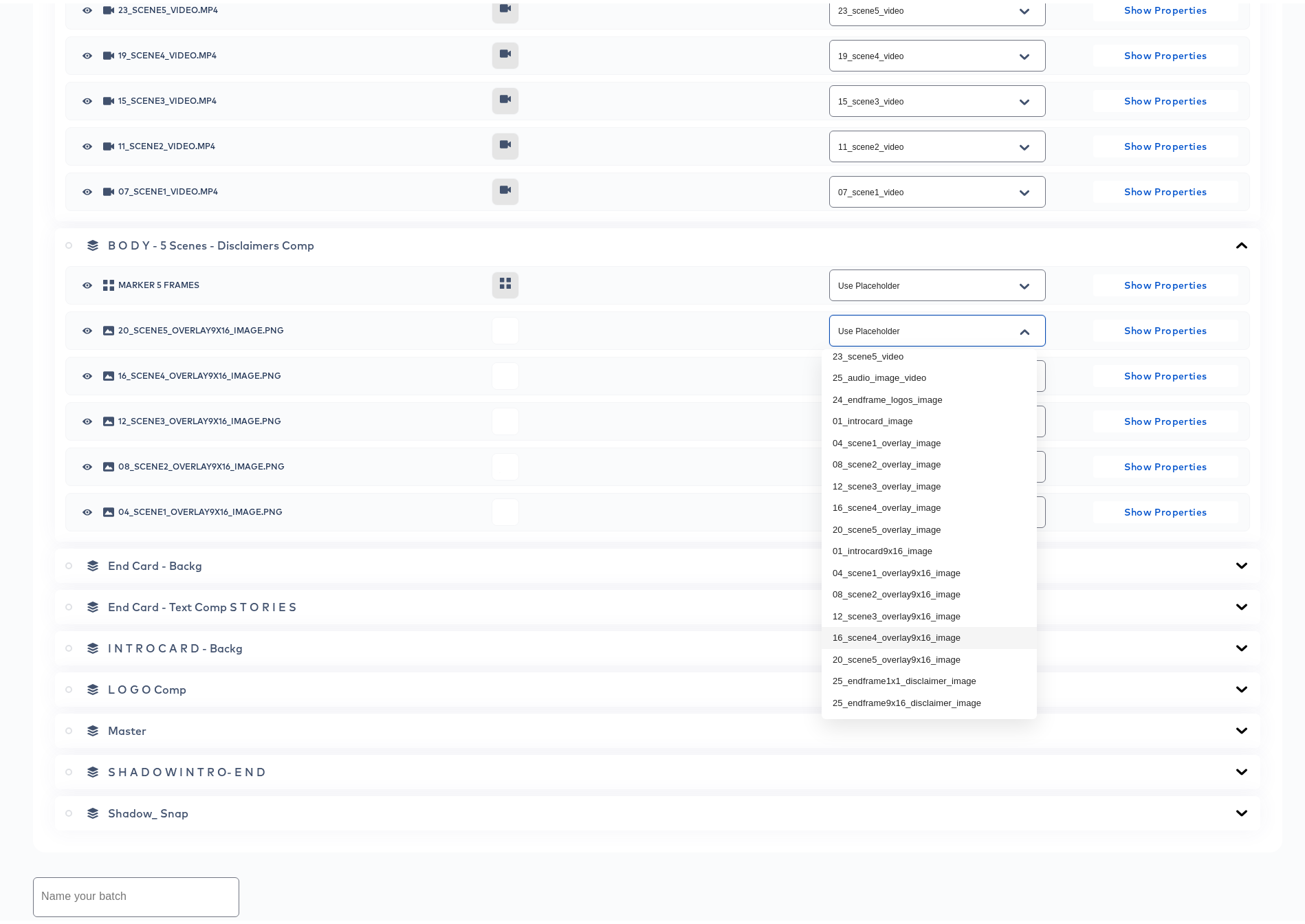
scroll to position [964, 0]
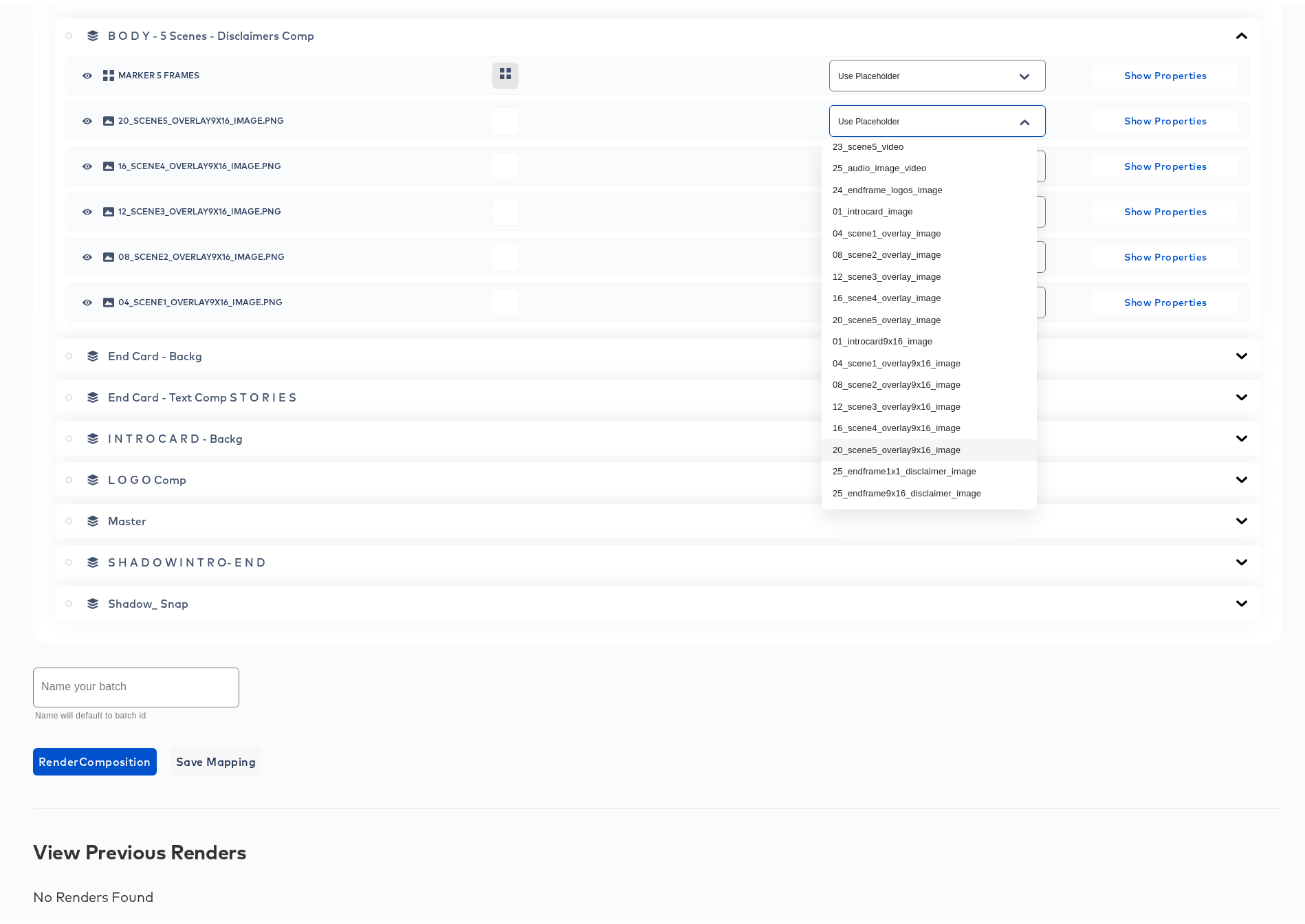
click at [934, 442] on li "20_scene5_overlay9x16_image" at bounding box center [928, 446] width 215 height 22
type input "20_scene5_overlay9x16_image"
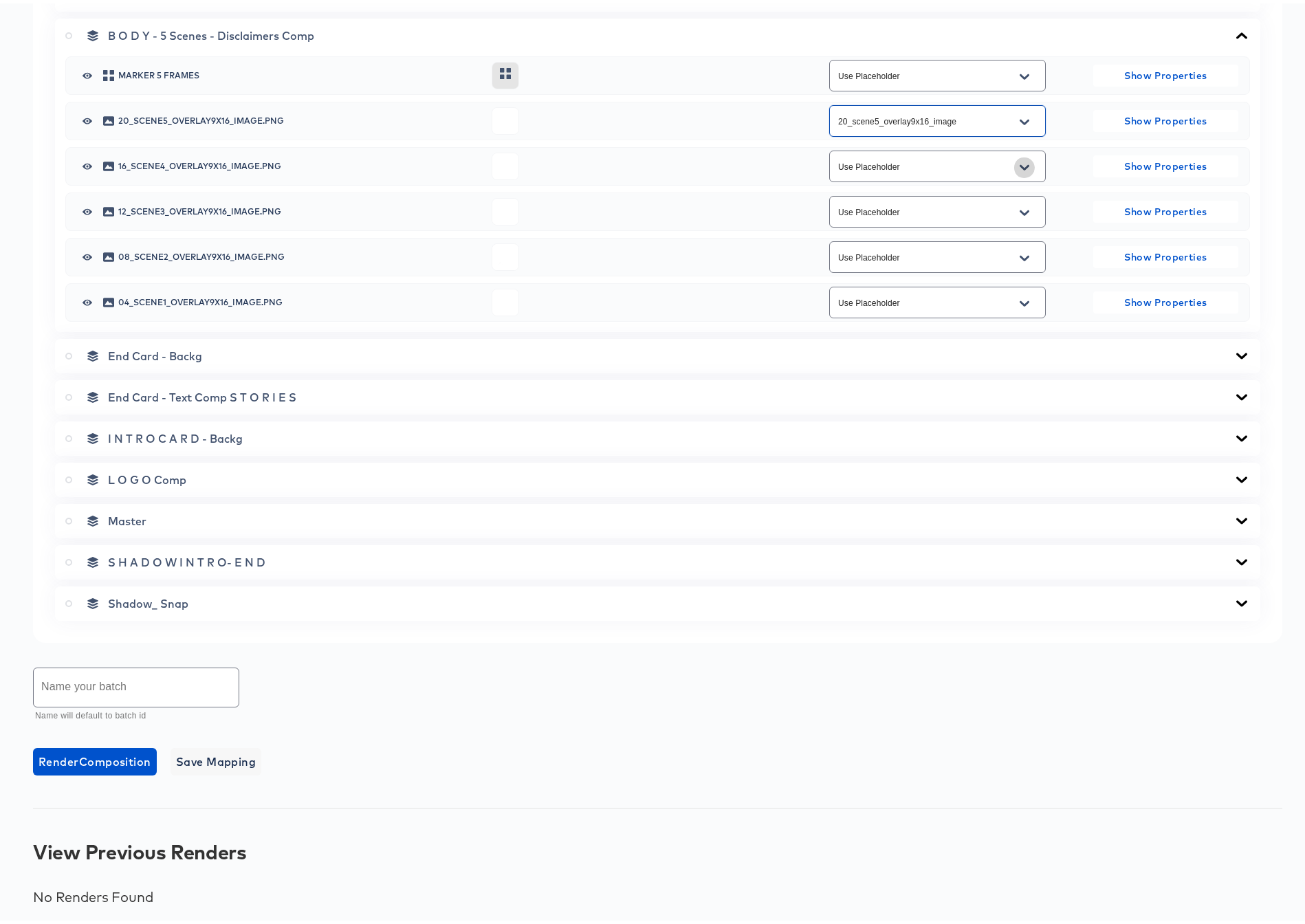
click at [1019, 162] on icon "Open" at bounding box center [1024, 164] width 10 height 6
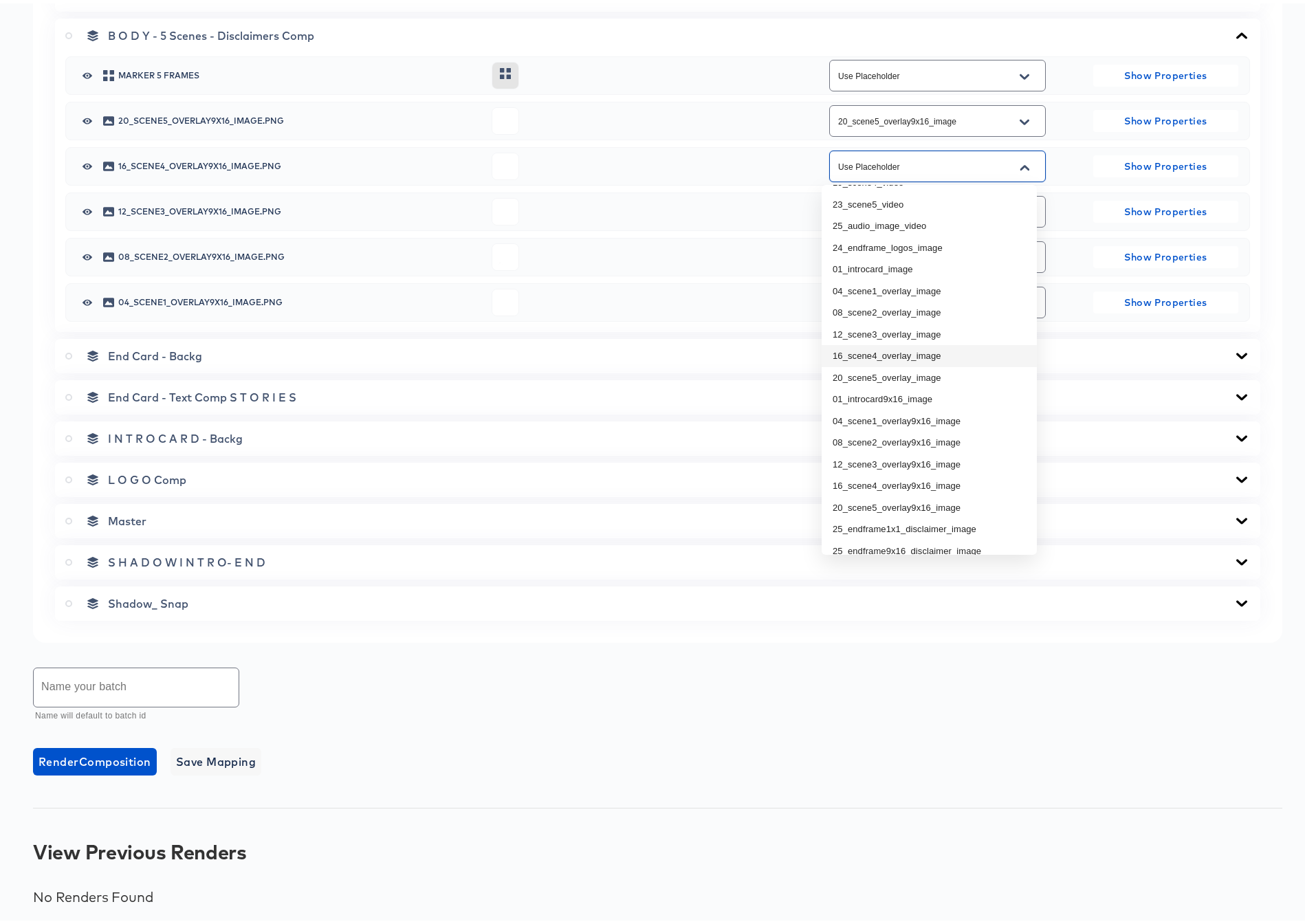
scroll to position [118, 0]
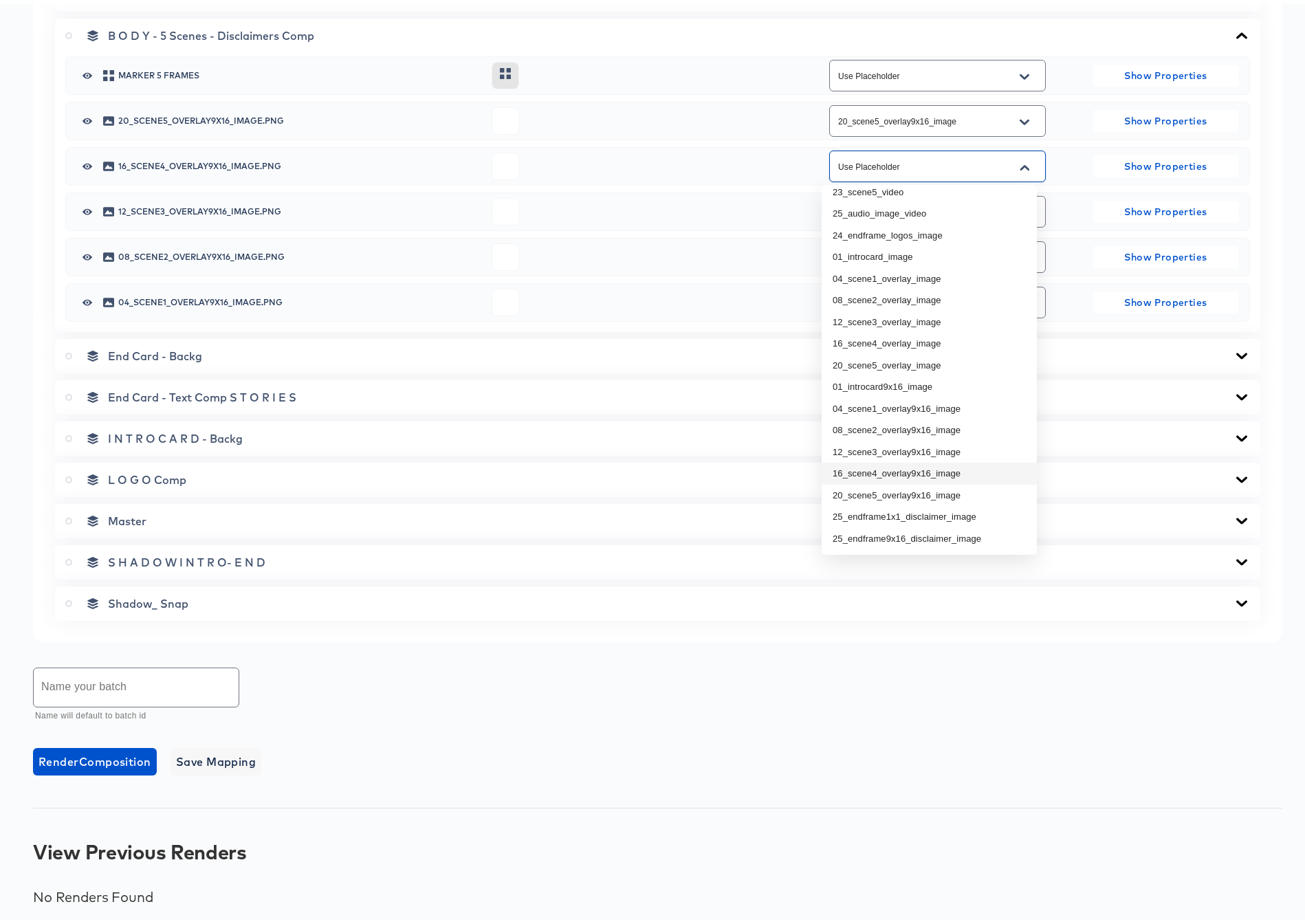
click at [899, 473] on li "16_scene4_overlay9x16_image" at bounding box center [928, 470] width 215 height 22
type input "16_scene4_overlay9x16_image"
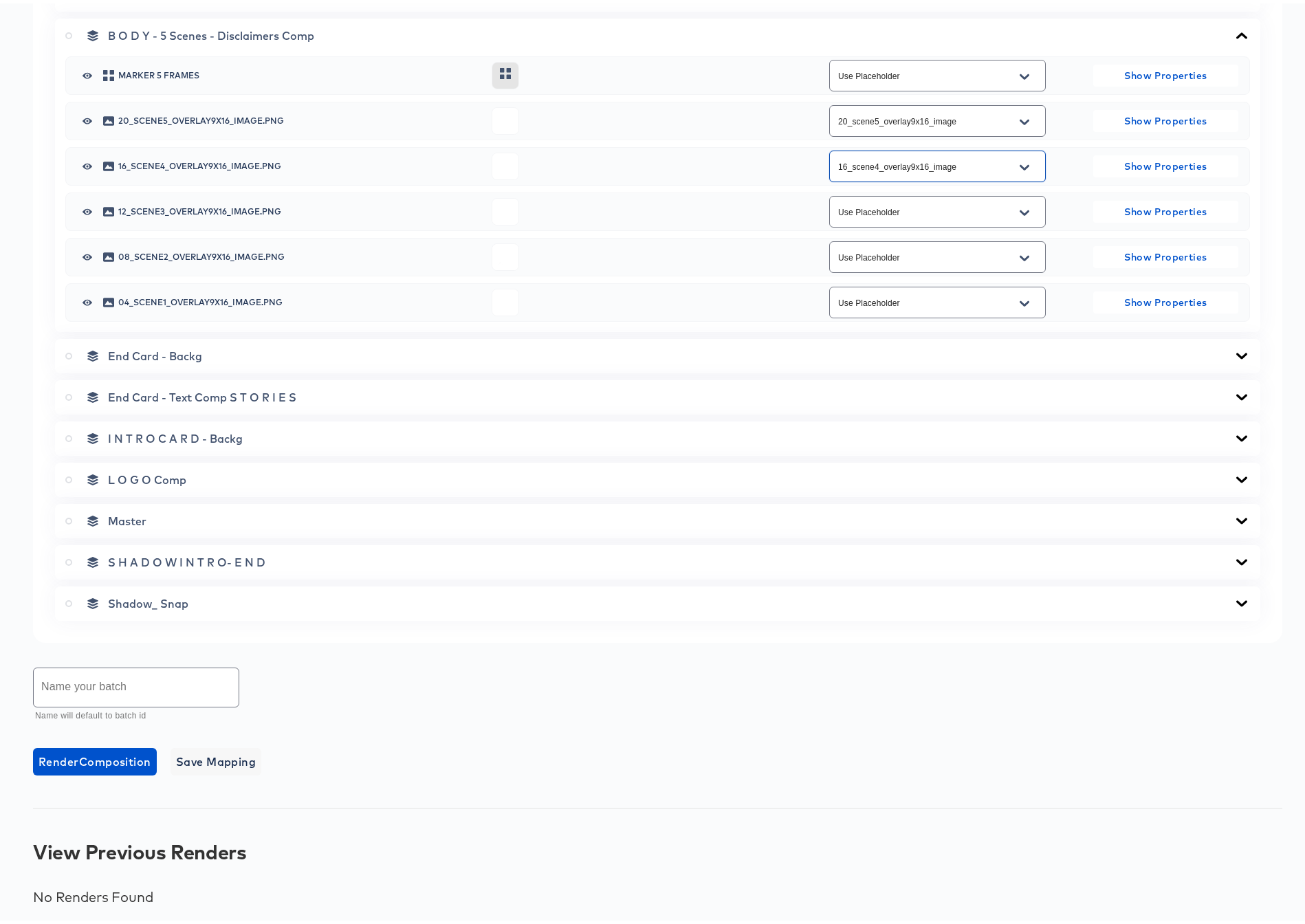
click at [1019, 209] on icon "Open" at bounding box center [1024, 209] width 10 height 11
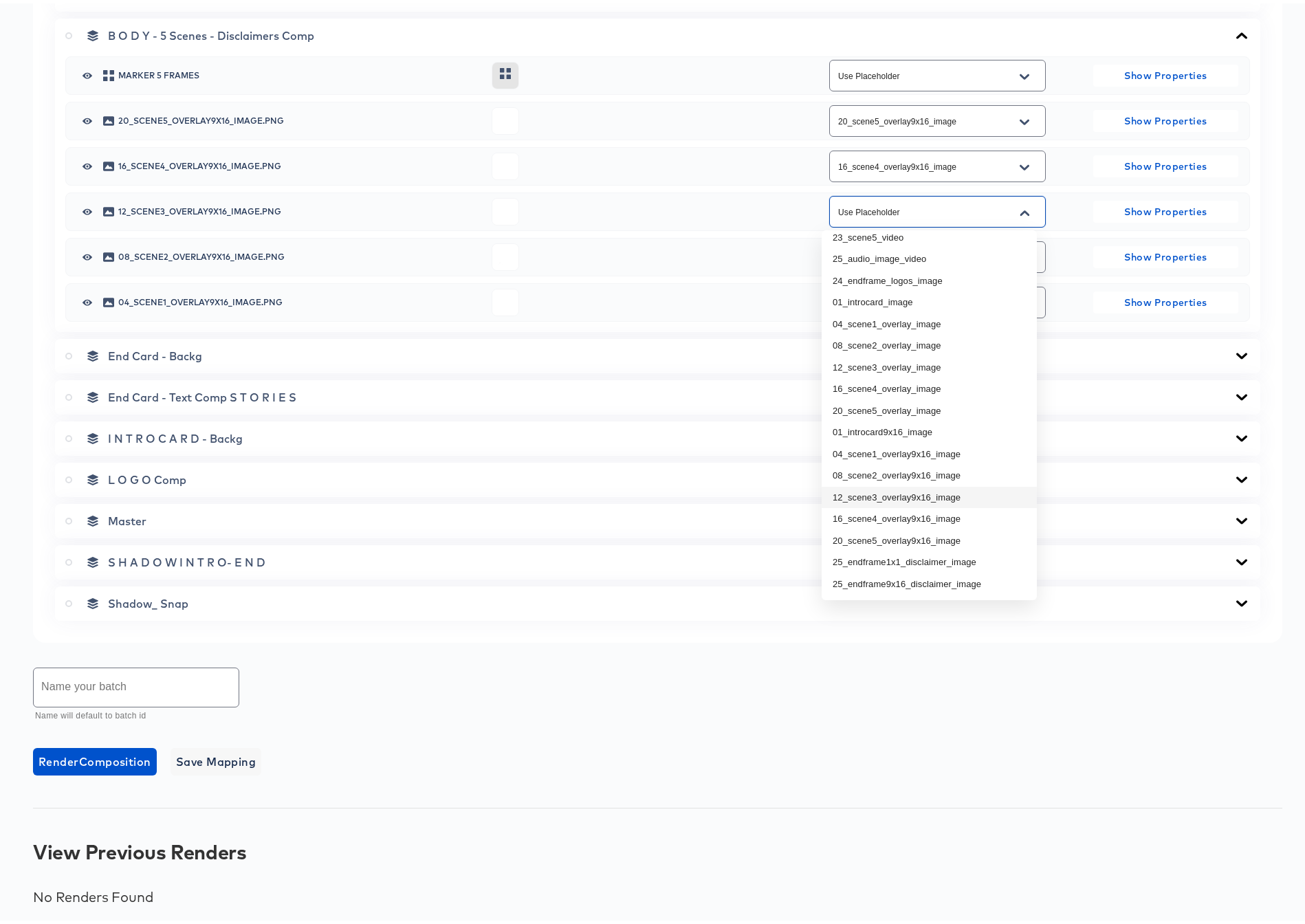
click at [944, 492] on li "12_scene3_overlay9x16_image" at bounding box center [928, 494] width 215 height 22
type input "12_scene3_overlay9x16_image"
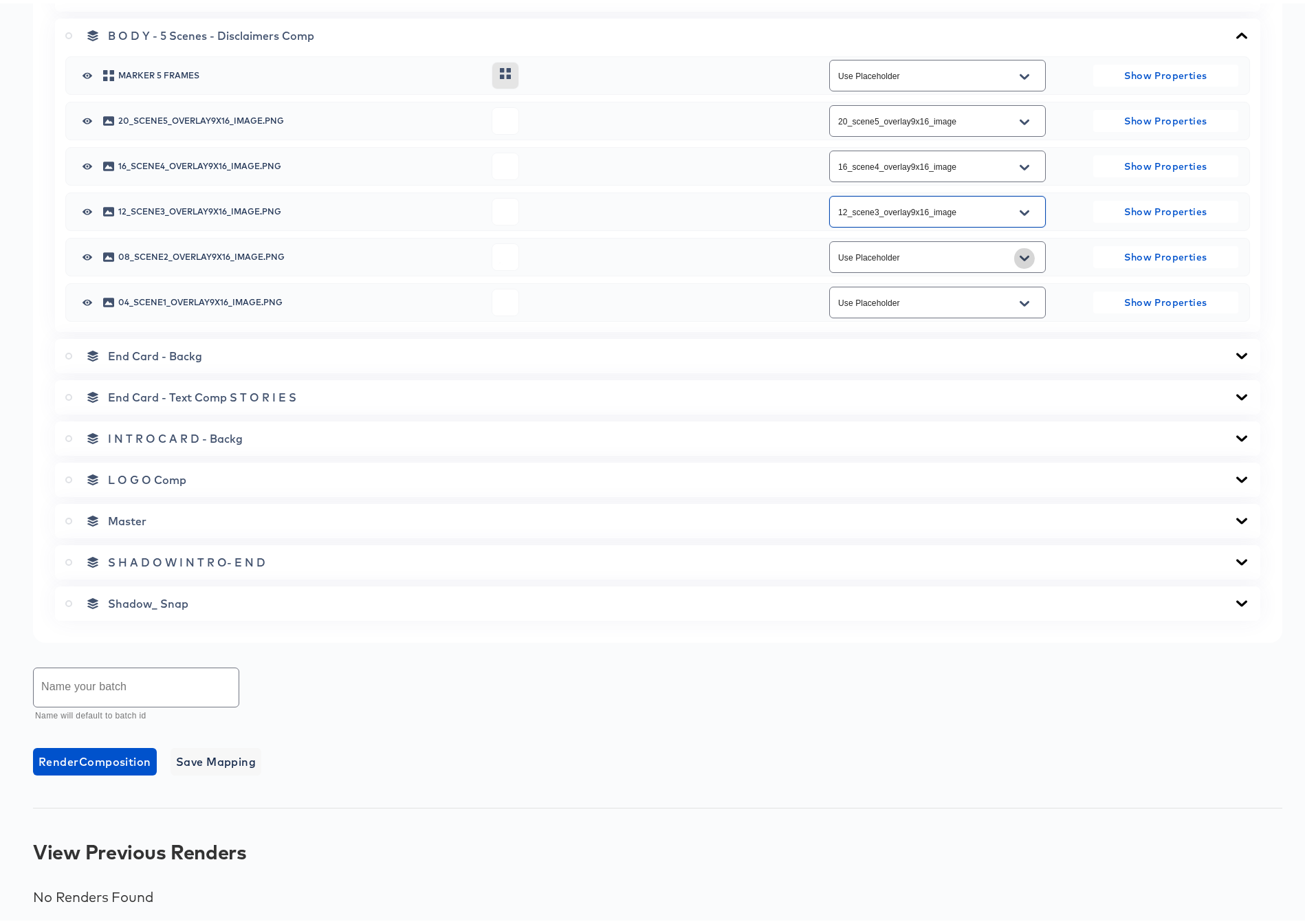
click at [1019, 255] on icon "Open" at bounding box center [1024, 255] width 10 height 6
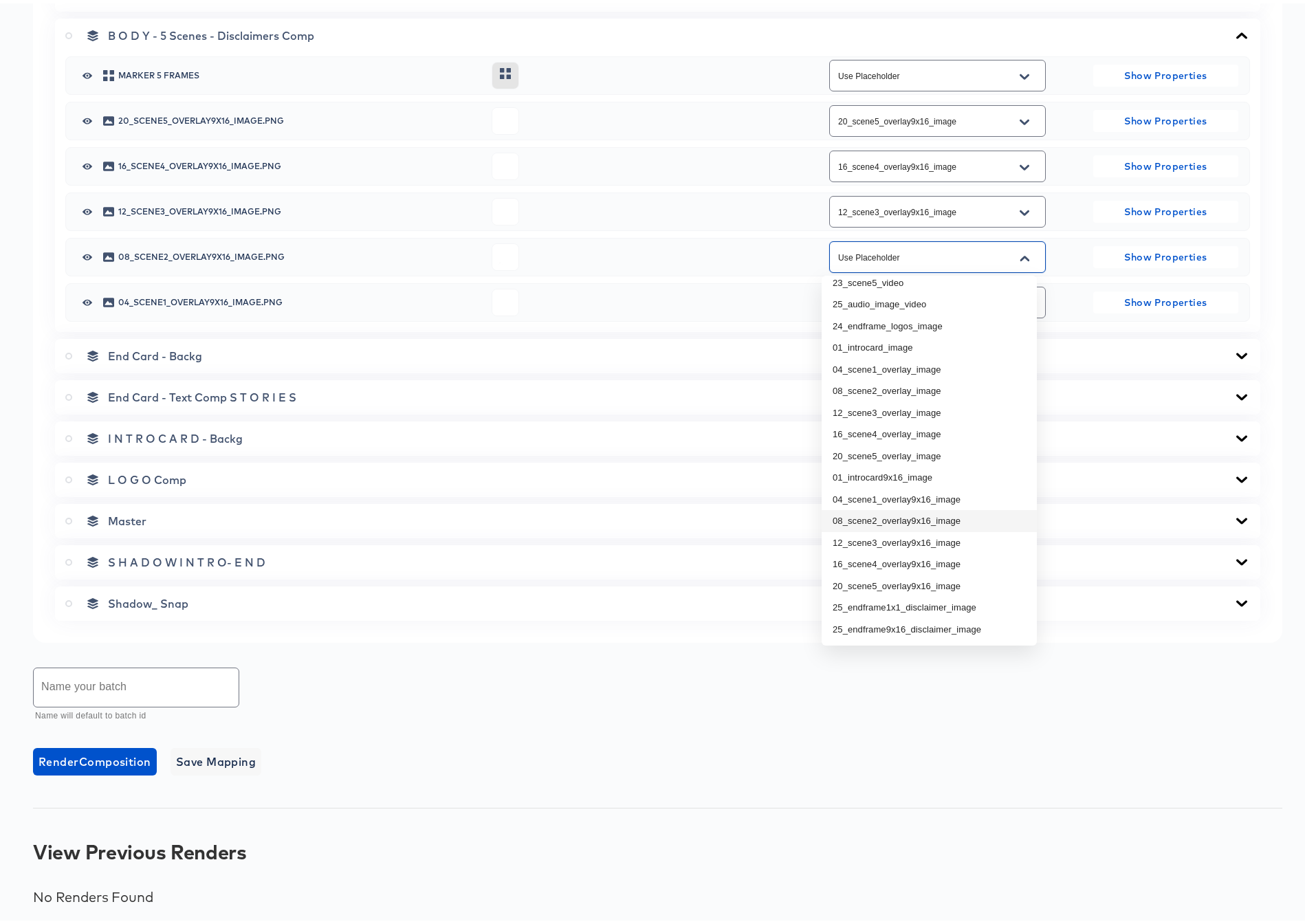
click at [924, 521] on li "08_scene2_overlay9x16_image" at bounding box center [928, 517] width 215 height 22
type input "08_scene2_overlay9x16_image"
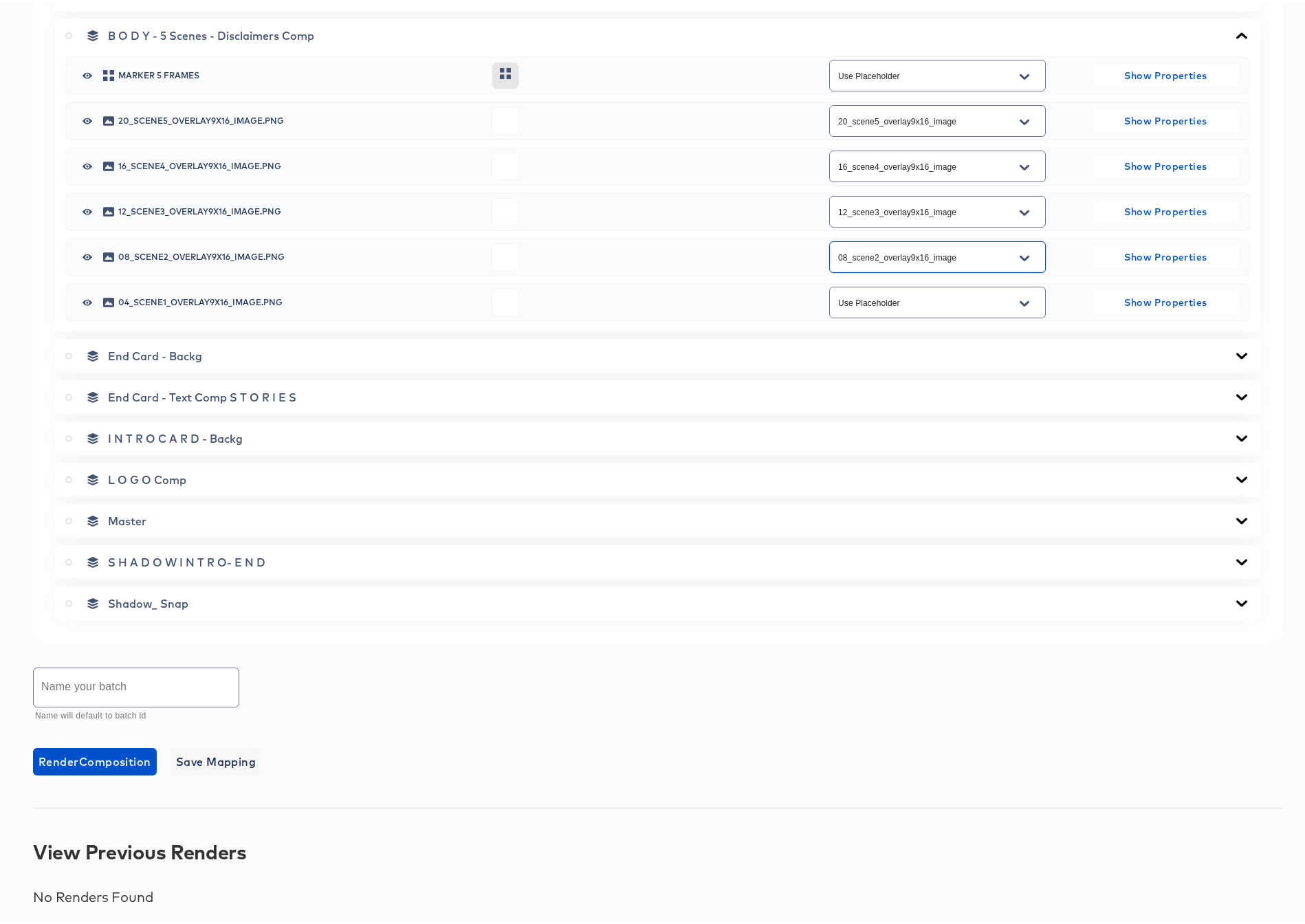
click at [1019, 295] on icon "Open" at bounding box center [1024, 300] width 10 height 11
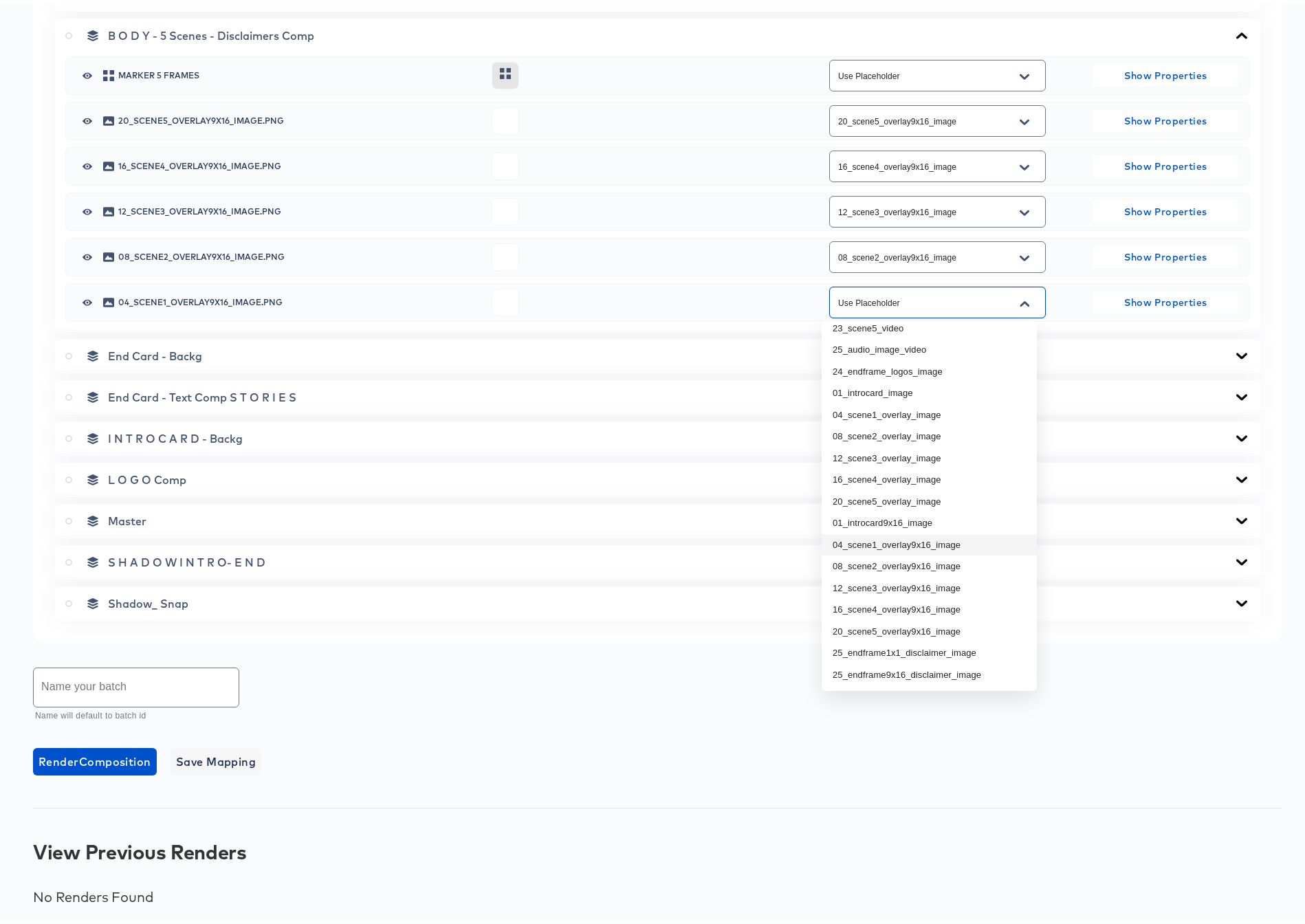
click at [944, 540] on li "04_scene1_overlay9x16_image" at bounding box center [928, 541] width 215 height 22
type input "04_scene1_overlay9x16_image"
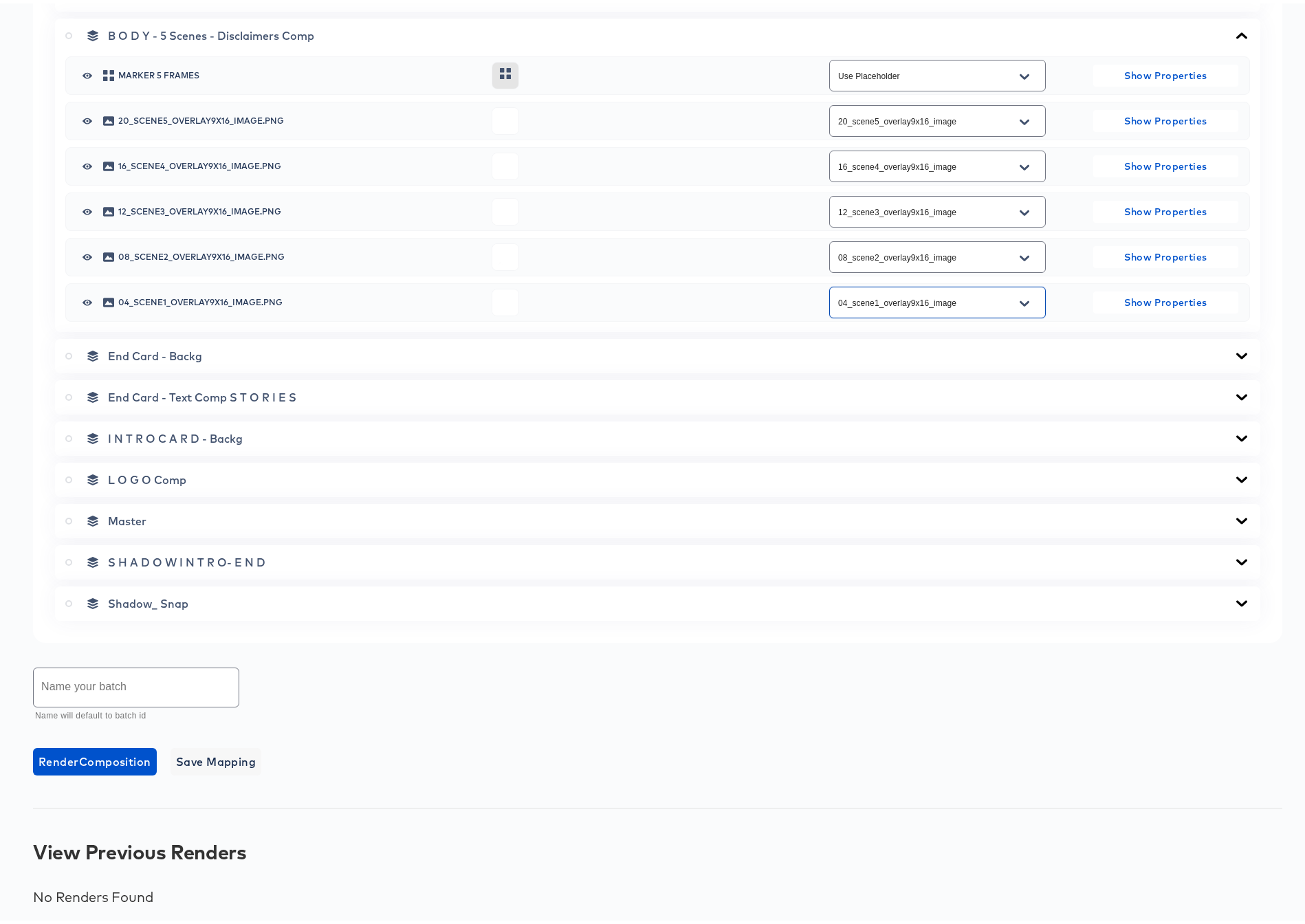
click at [1233, 349] on icon at bounding box center [1241, 352] width 17 height 11
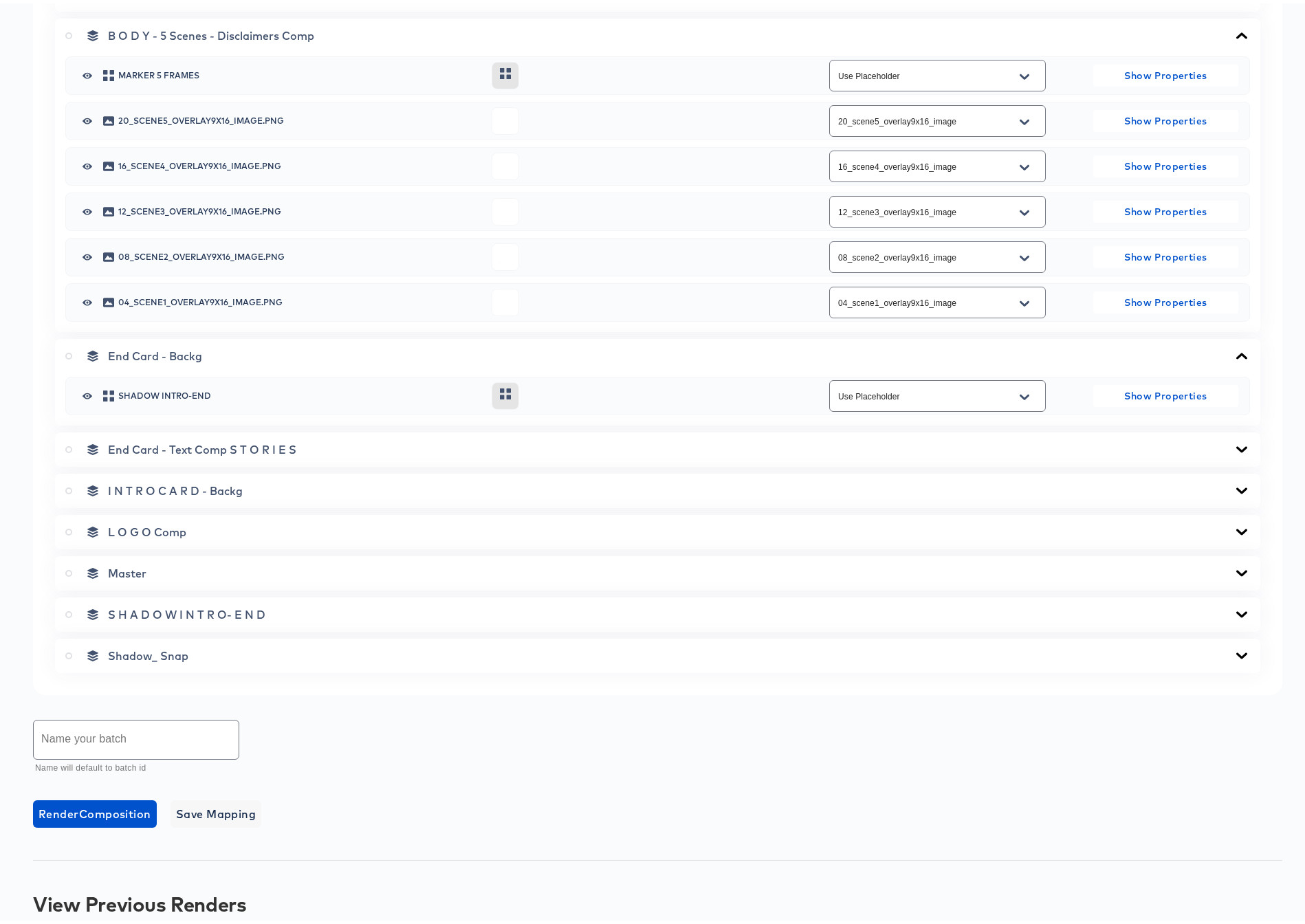
click at [1233, 349] on icon at bounding box center [1241, 352] width 17 height 11
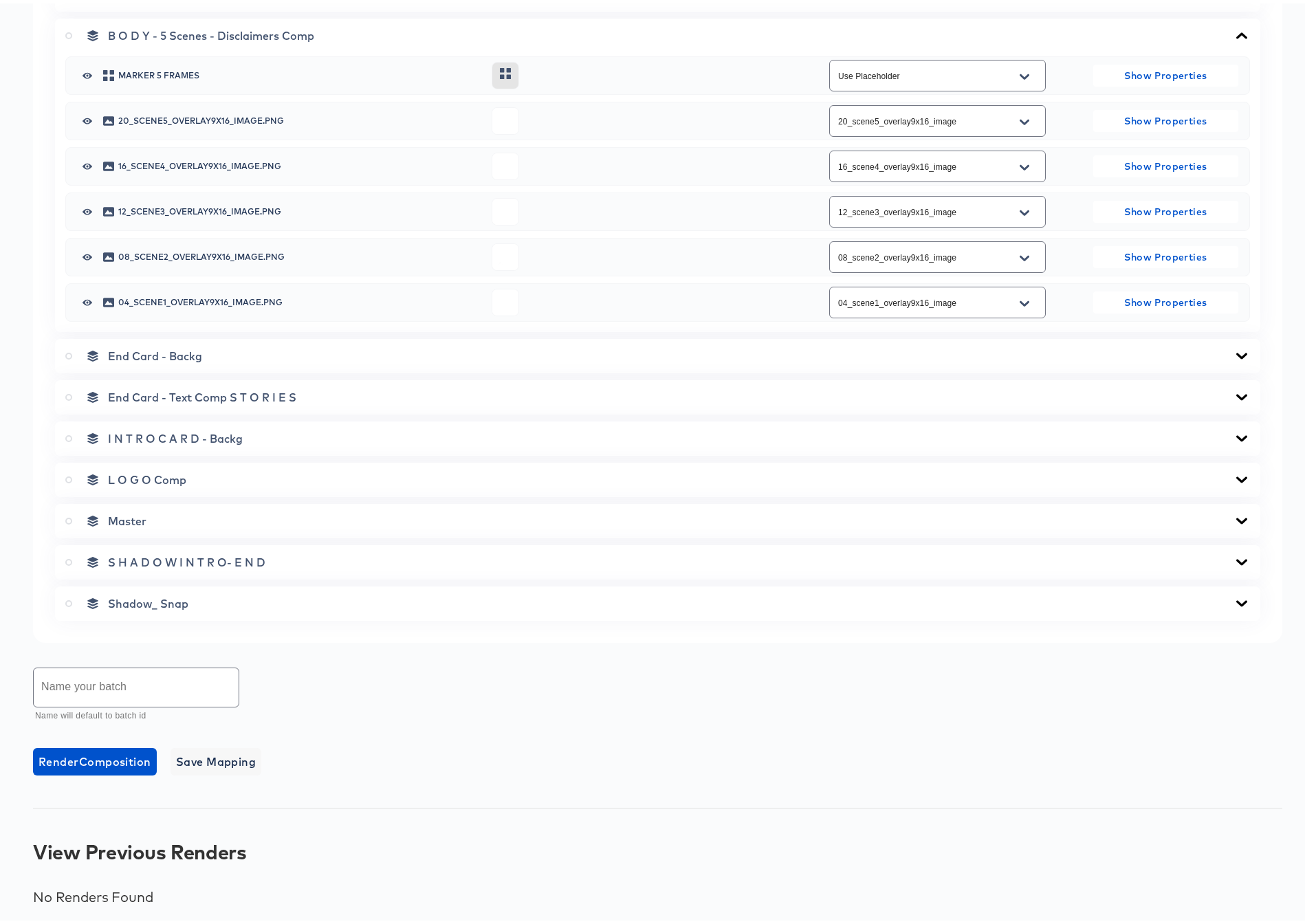
click at [1236, 396] on icon at bounding box center [1241, 394] width 11 height 6
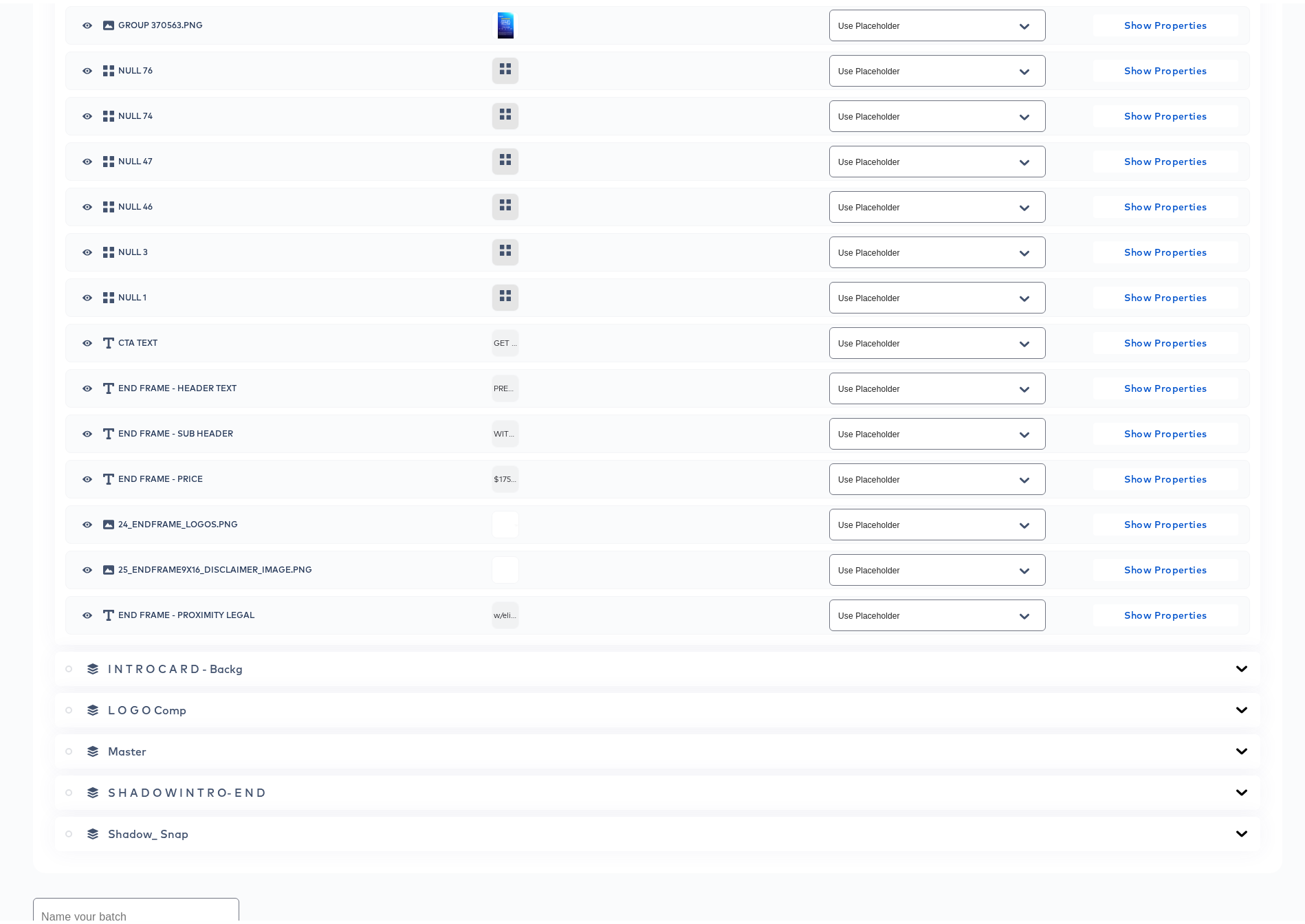
scroll to position [1376, 0]
click at [1019, 523] on icon "Open" at bounding box center [1024, 521] width 10 height 11
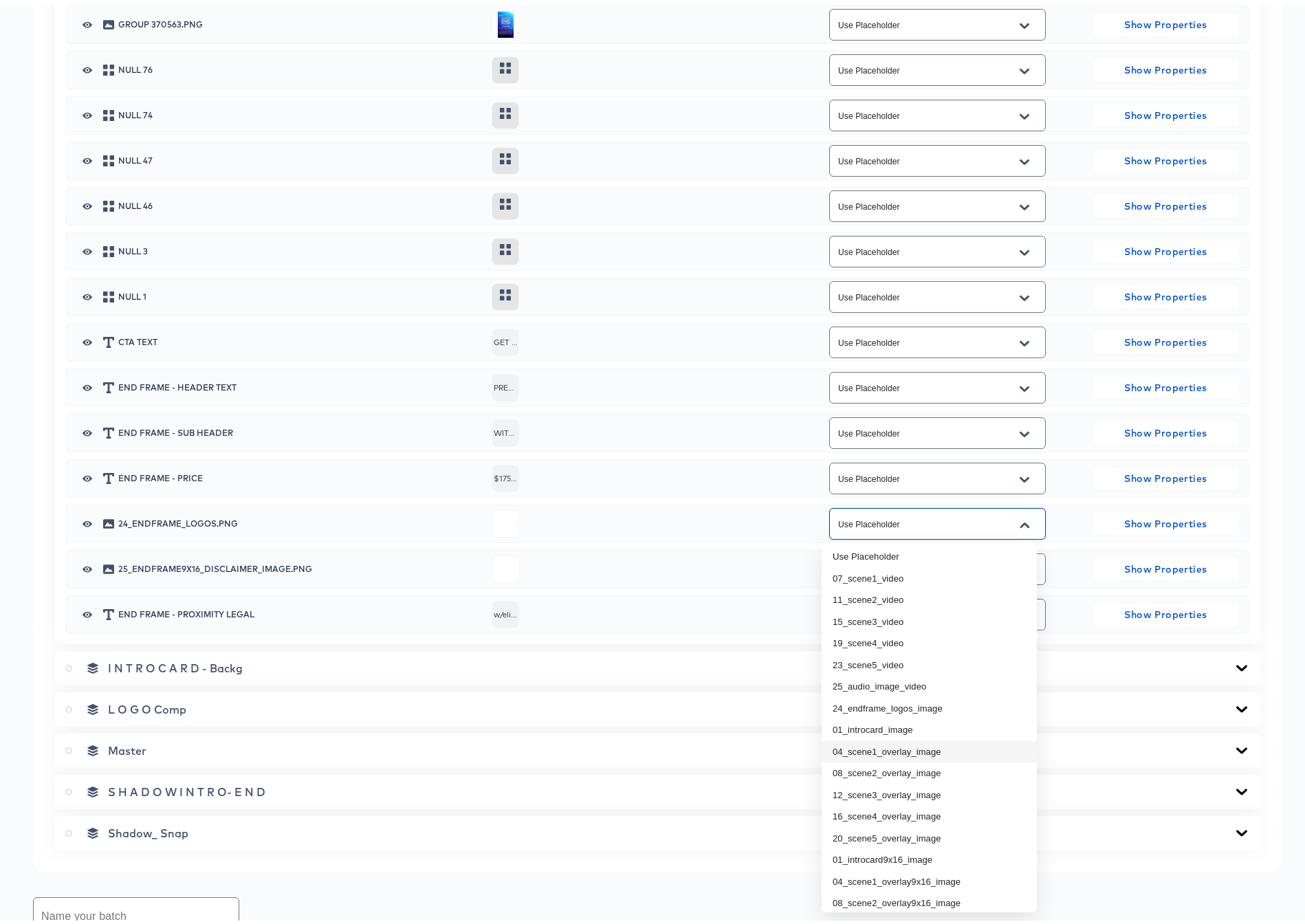
scroll to position [3, 0]
click at [907, 704] on li "24_endframe_logos_image" at bounding box center [928, 704] width 215 height 22
type input "24_endframe_logos_image"
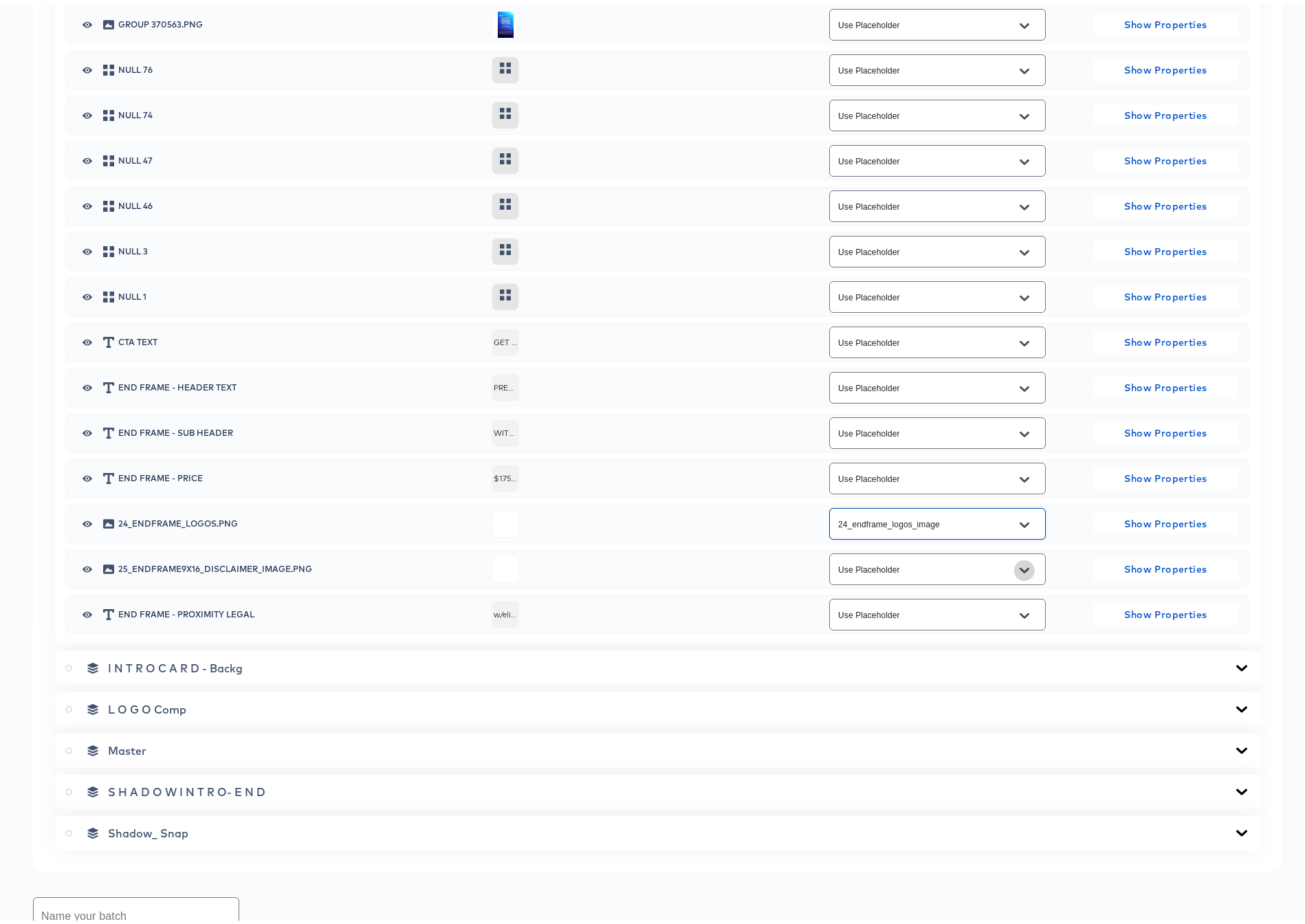
click at [1019, 564] on icon "Open" at bounding box center [1024, 567] width 10 height 11
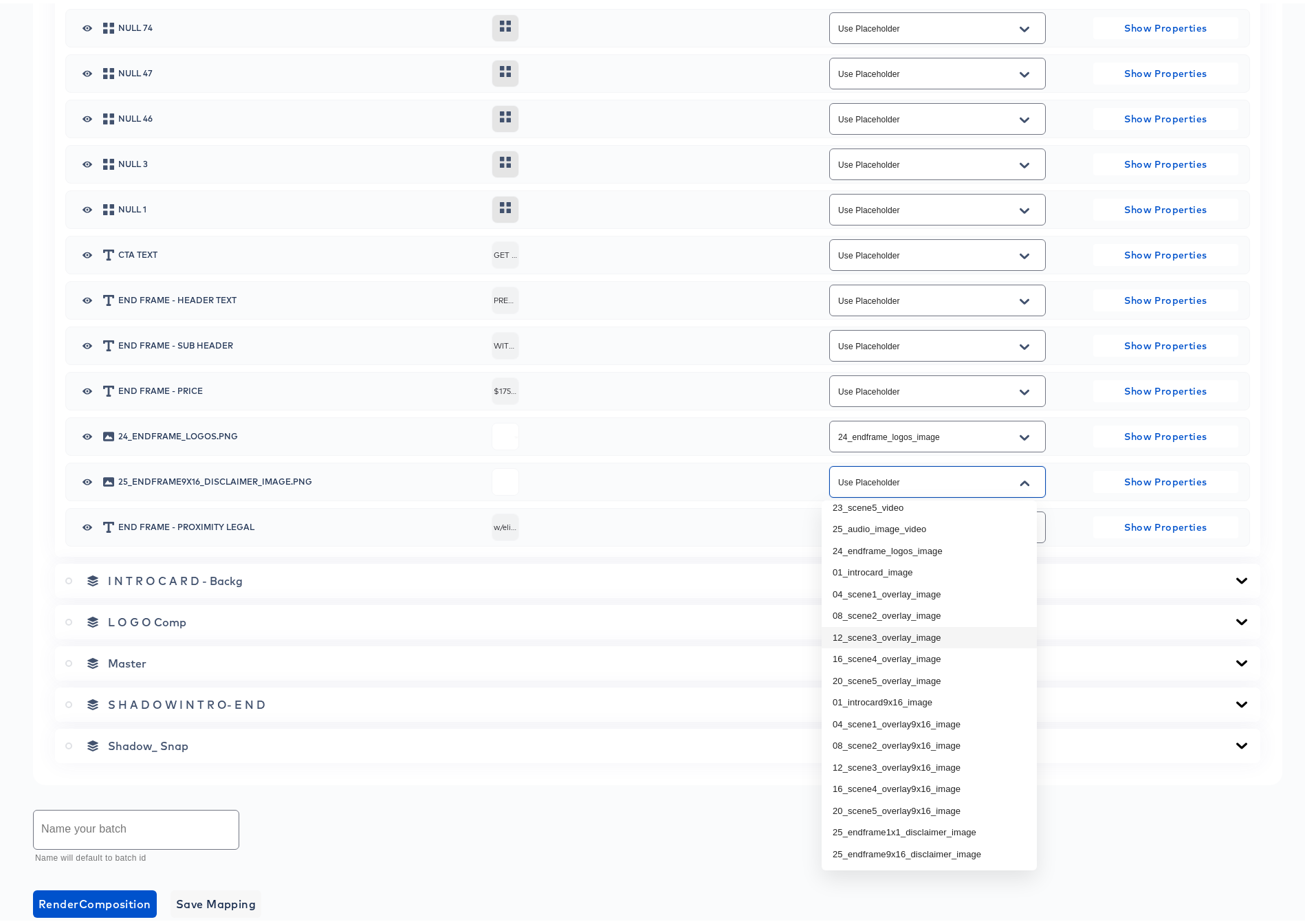
scroll to position [1463, 0]
click at [974, 847] on li "25_endframe9x16_disclaimer_image" at bounding box center [928, 851] width 215 height 22
type input "25_endframe9x16_disclaimer_image"
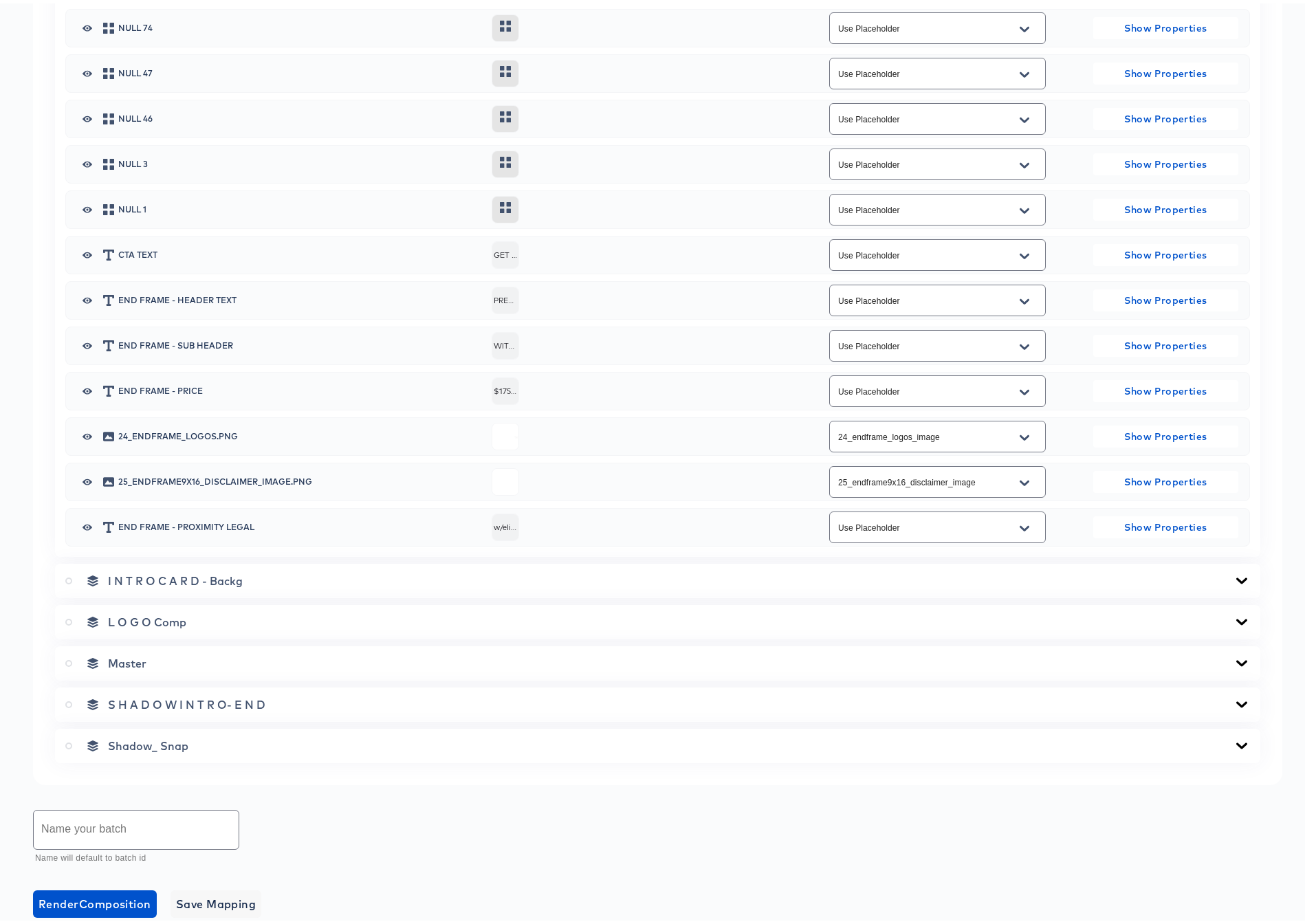
click at [1233, 574] on icon at bounding box center [1241, 577] width 17 height 11
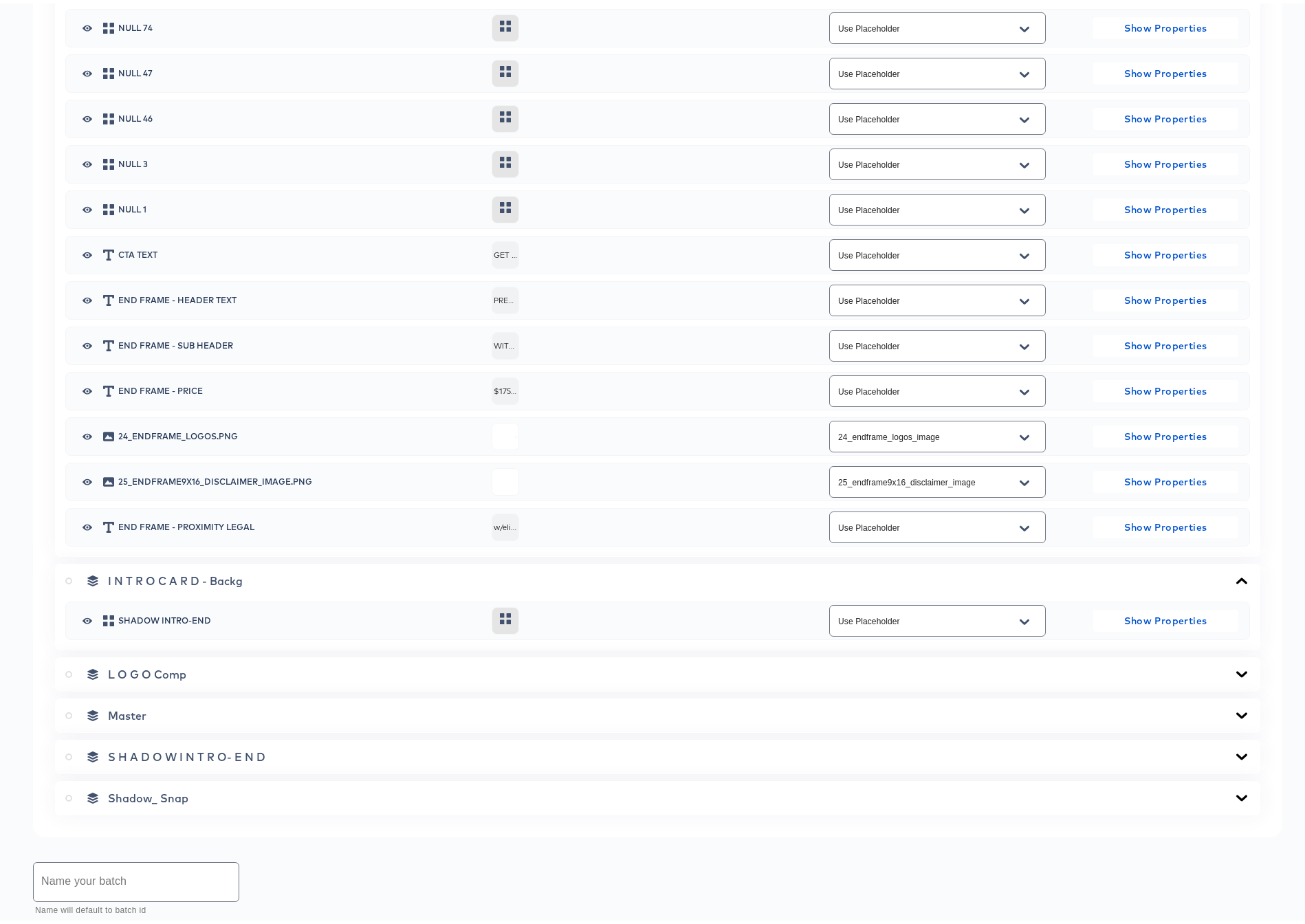
click at [1233, 574] on icon at bounding box center [1241, 577] width 17 height 11
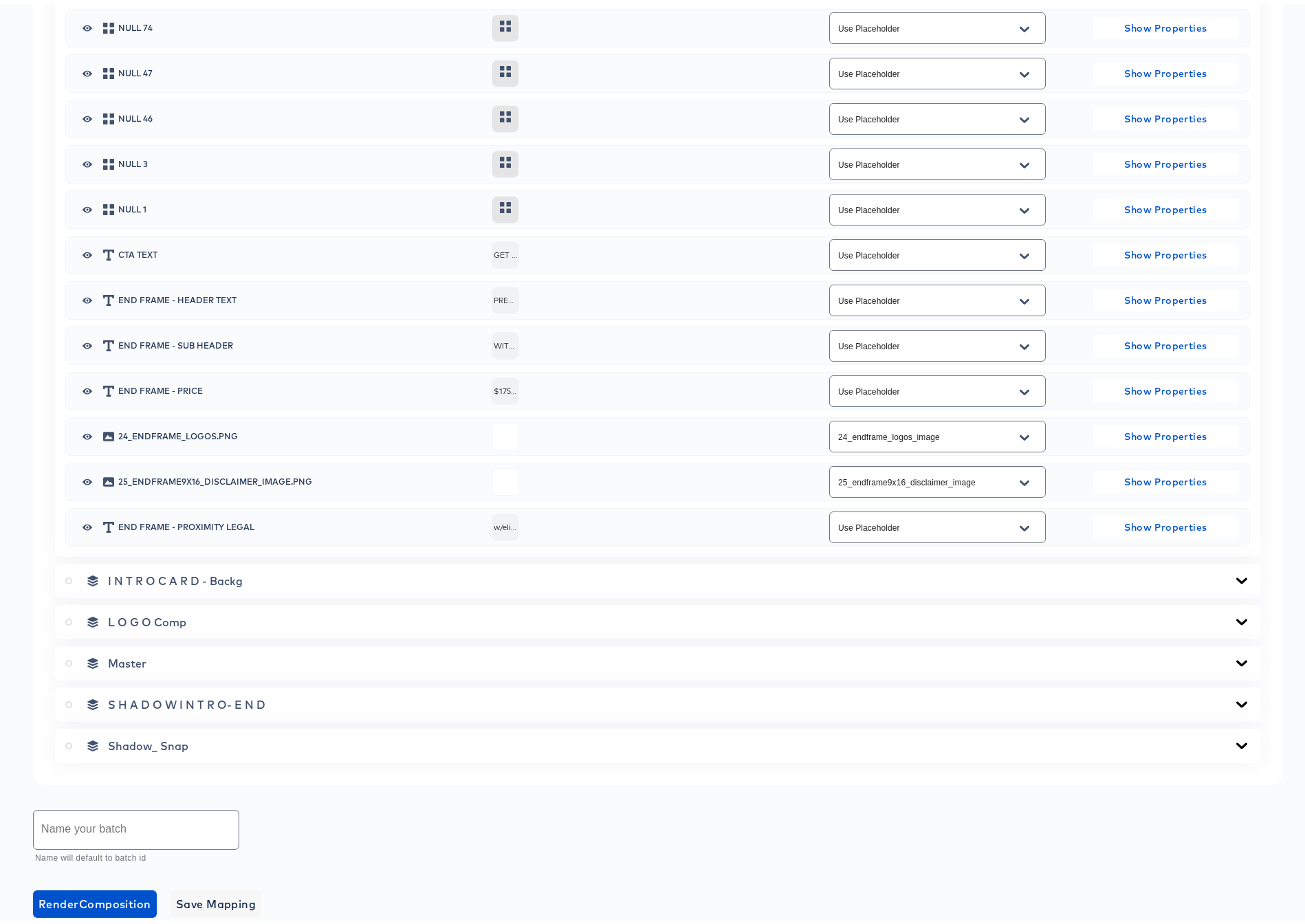
click at [1233, 622] on icon at bounding box center [1241, 618] width 17 height 11
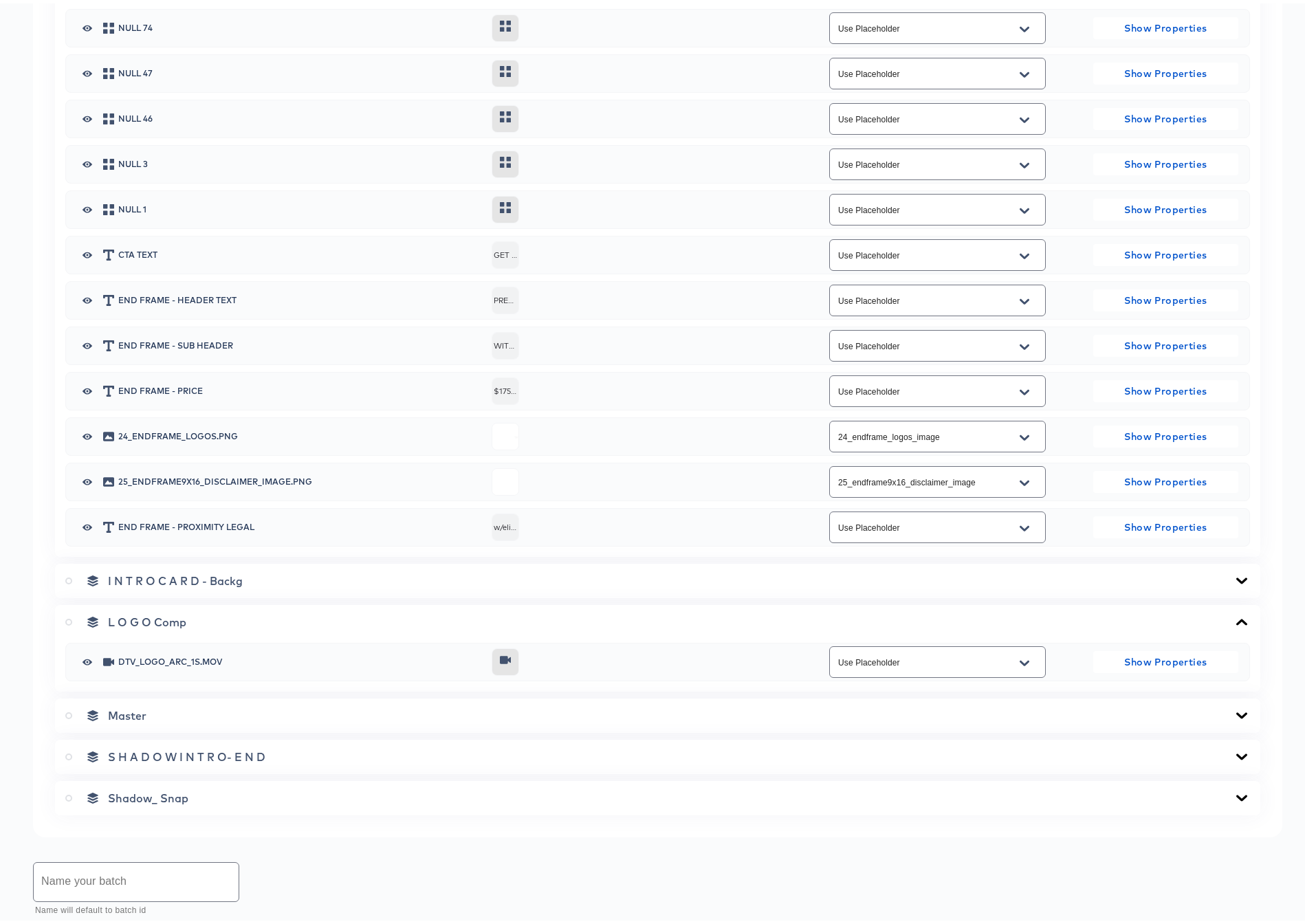
click at [1233, 622] on icon at bounding box center [1241, 618] width 17 height 11
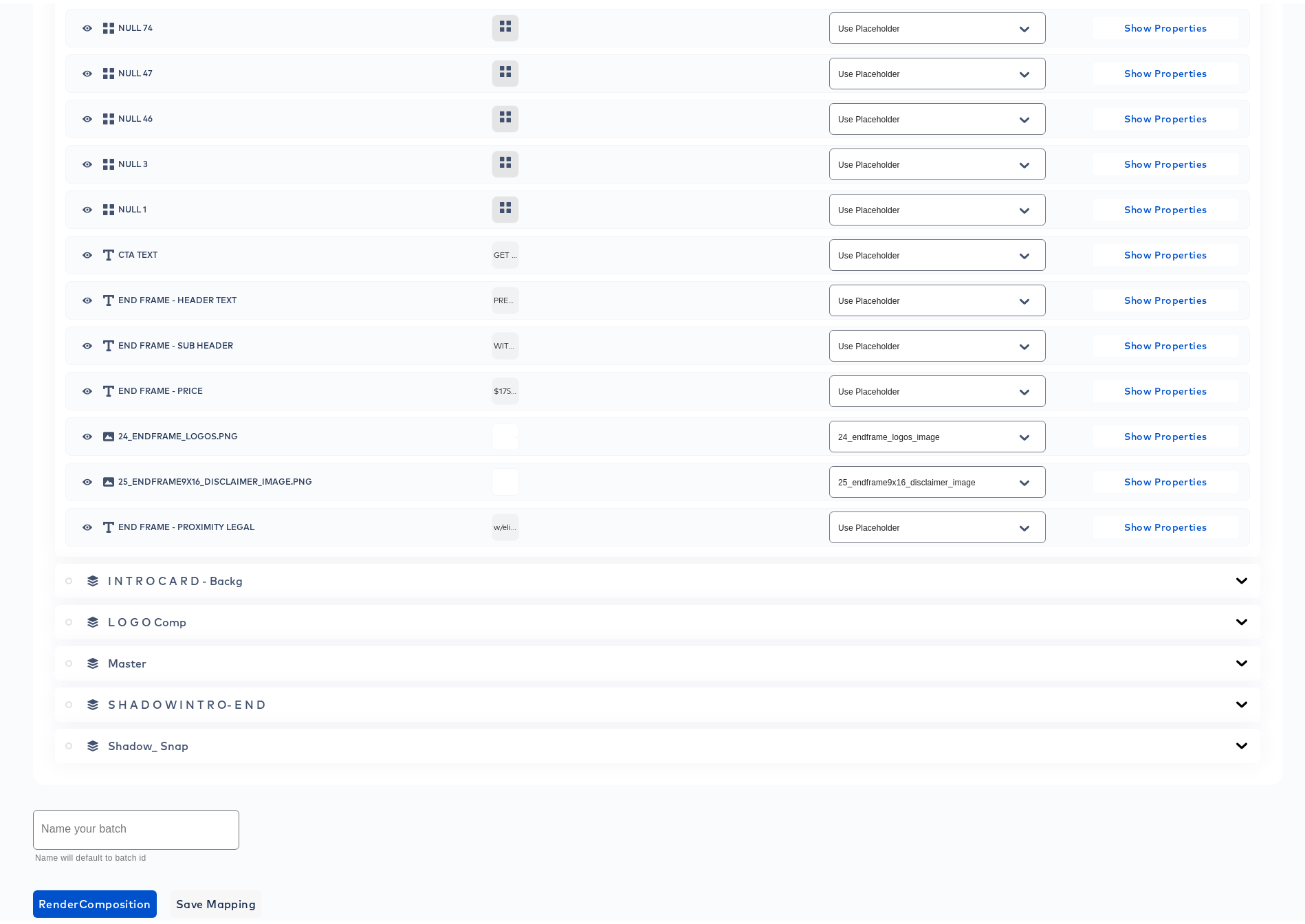
click at [1236, 659] on icon at bounding box center [1241, 659] width 11 height 6
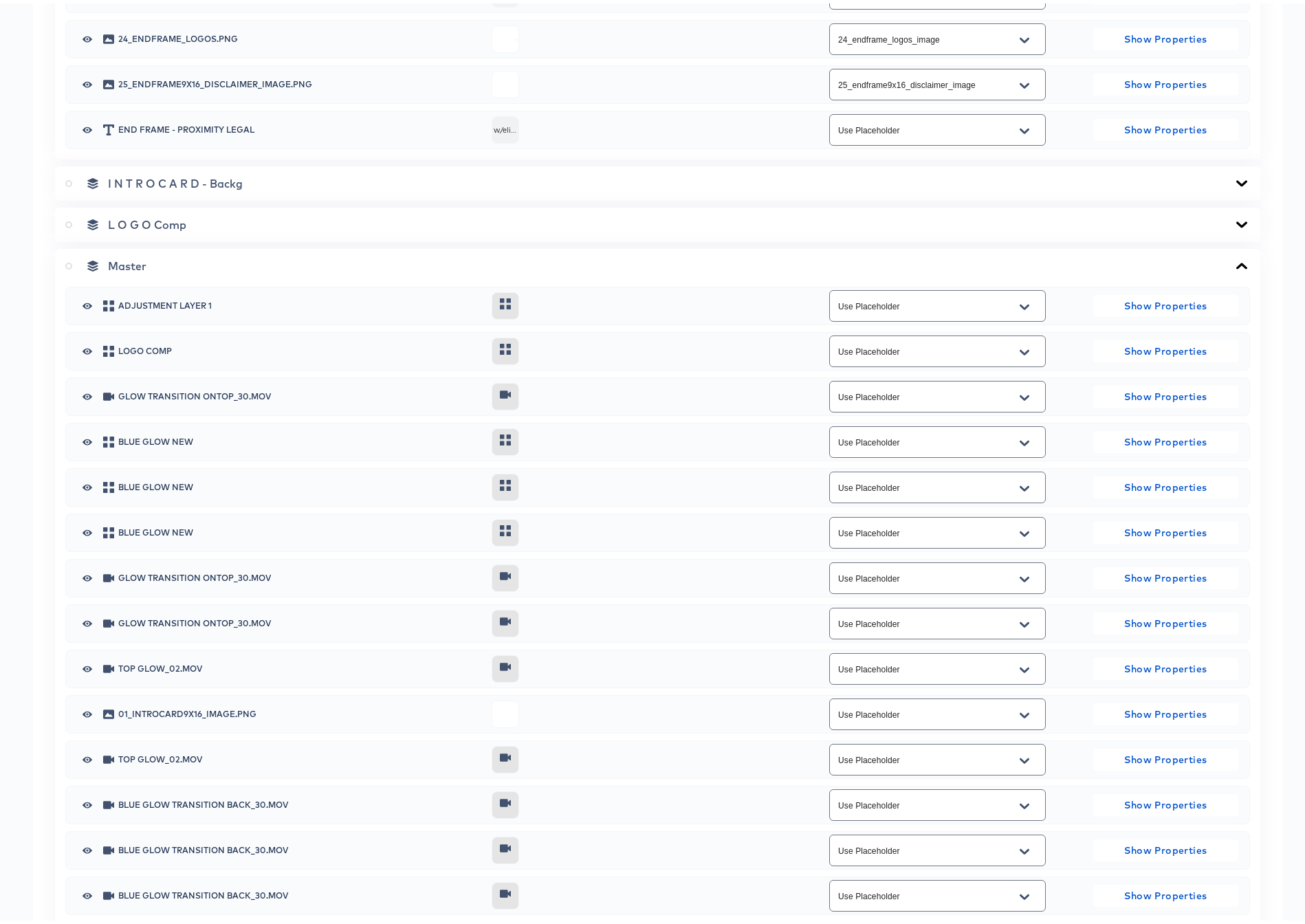
scroll to position [2837, 0]
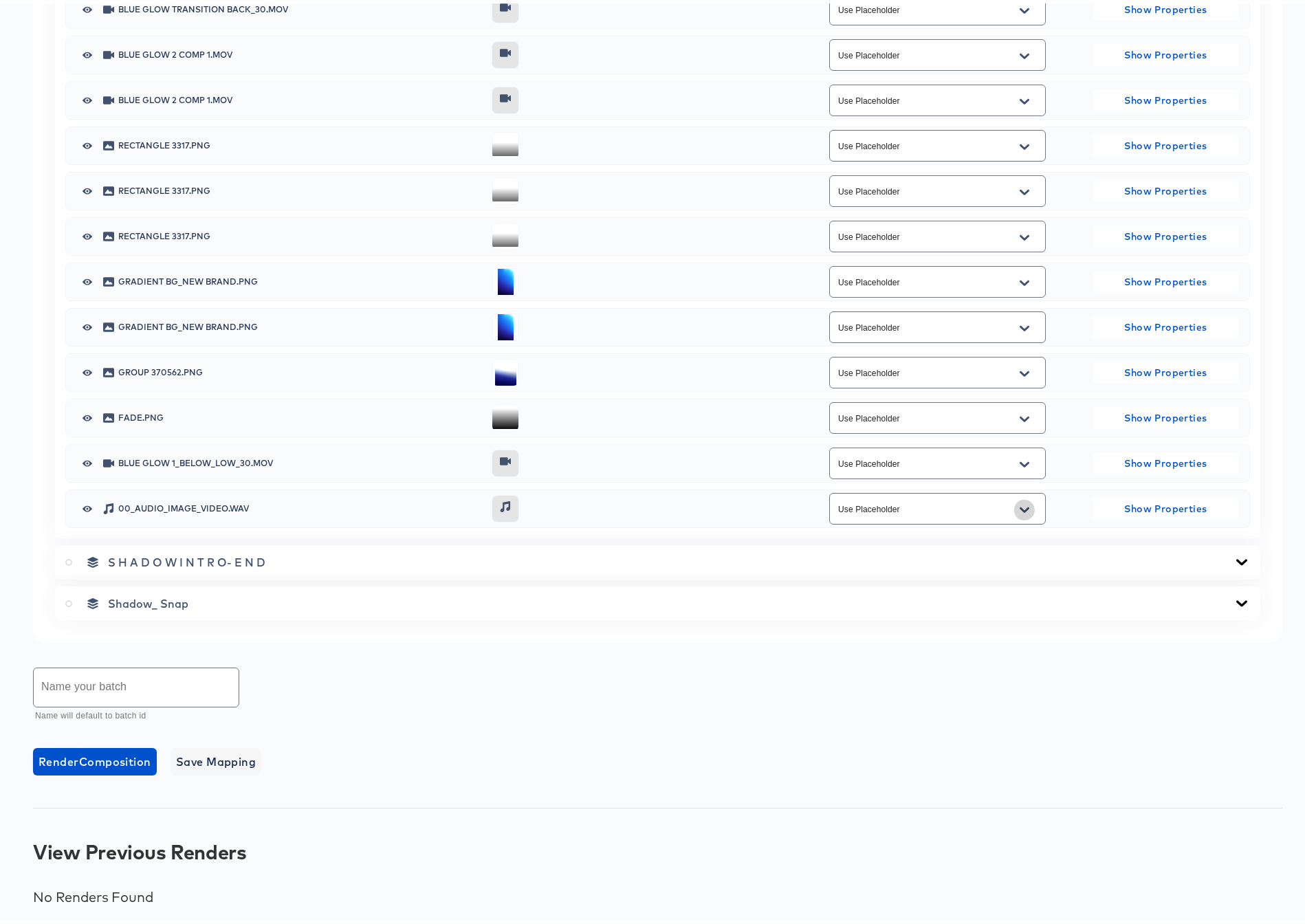
click at [1019, 502] on icon "Open" at bounding box center [1024, 506] width 10 height 11
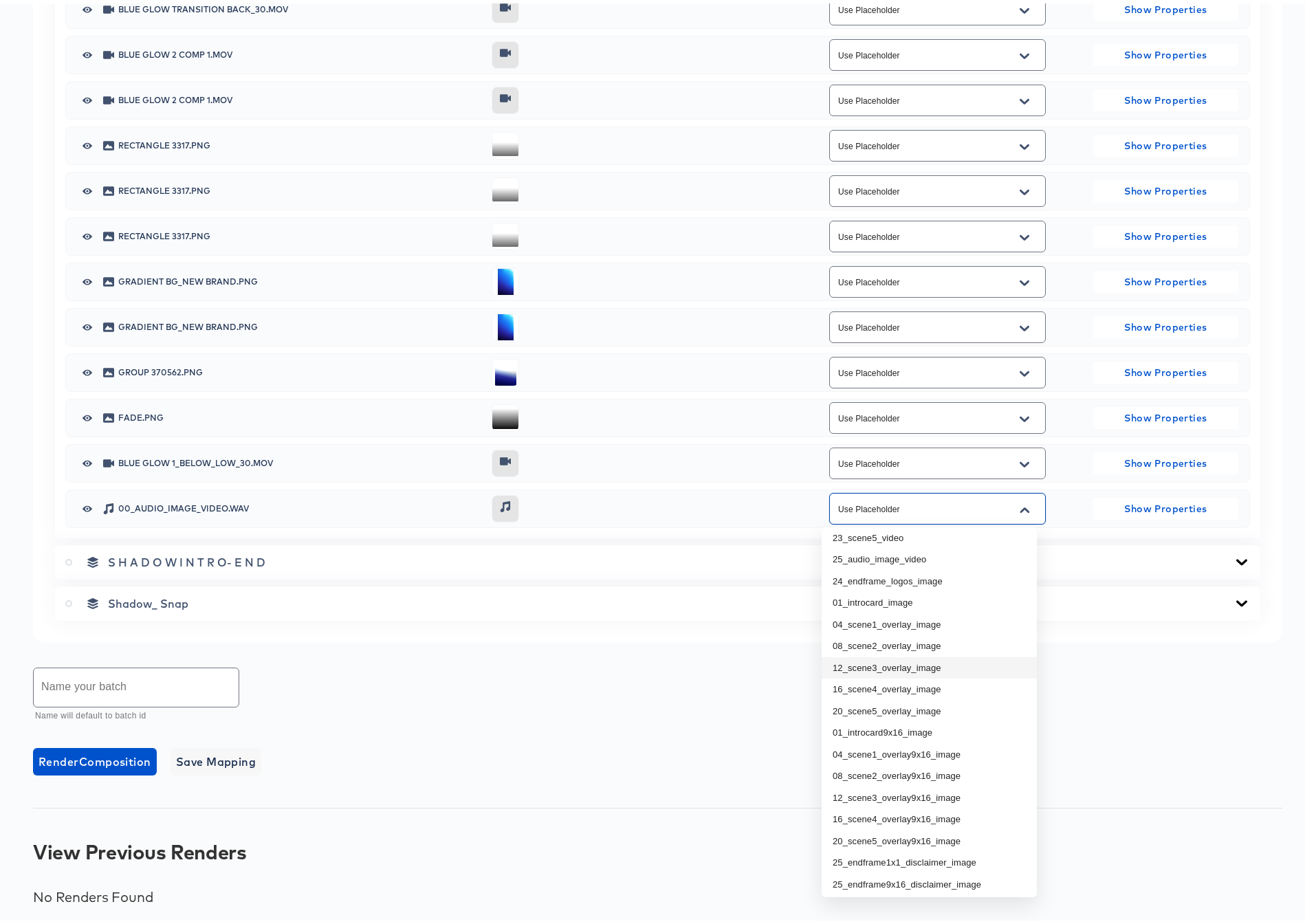
scroll to position [118, 0]
click at [1070, 584] on div "Shadow_ Snap" at bounding box center [658, 600] width 1205 height 35
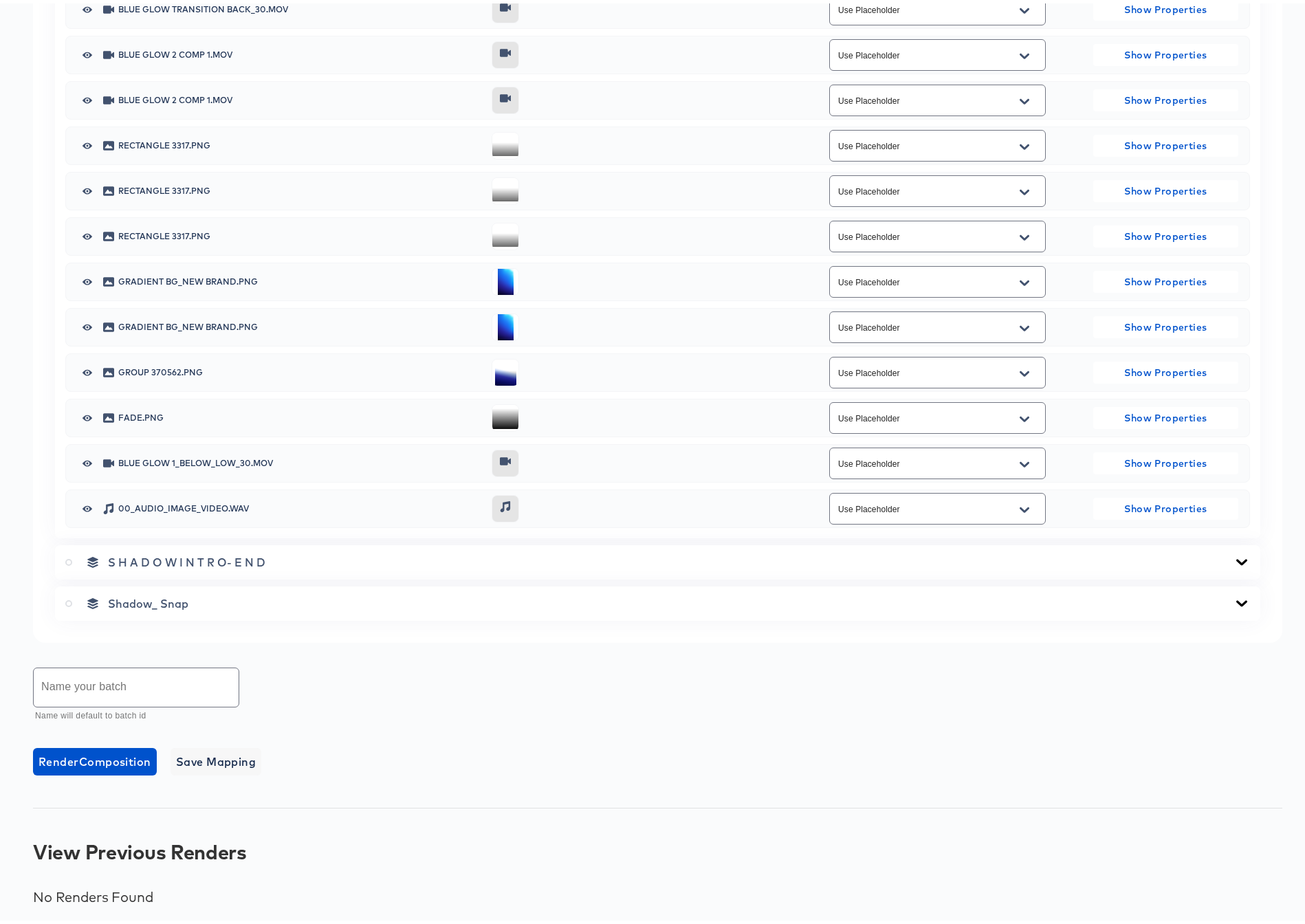
click at [1244, 557] on div "S H A D O W I N T R O- E N D" at bounding box center [658, 558] width 1205 height 35
click at [1233, 558] on icon at bounding box center [1241, 558] width 17 height 11
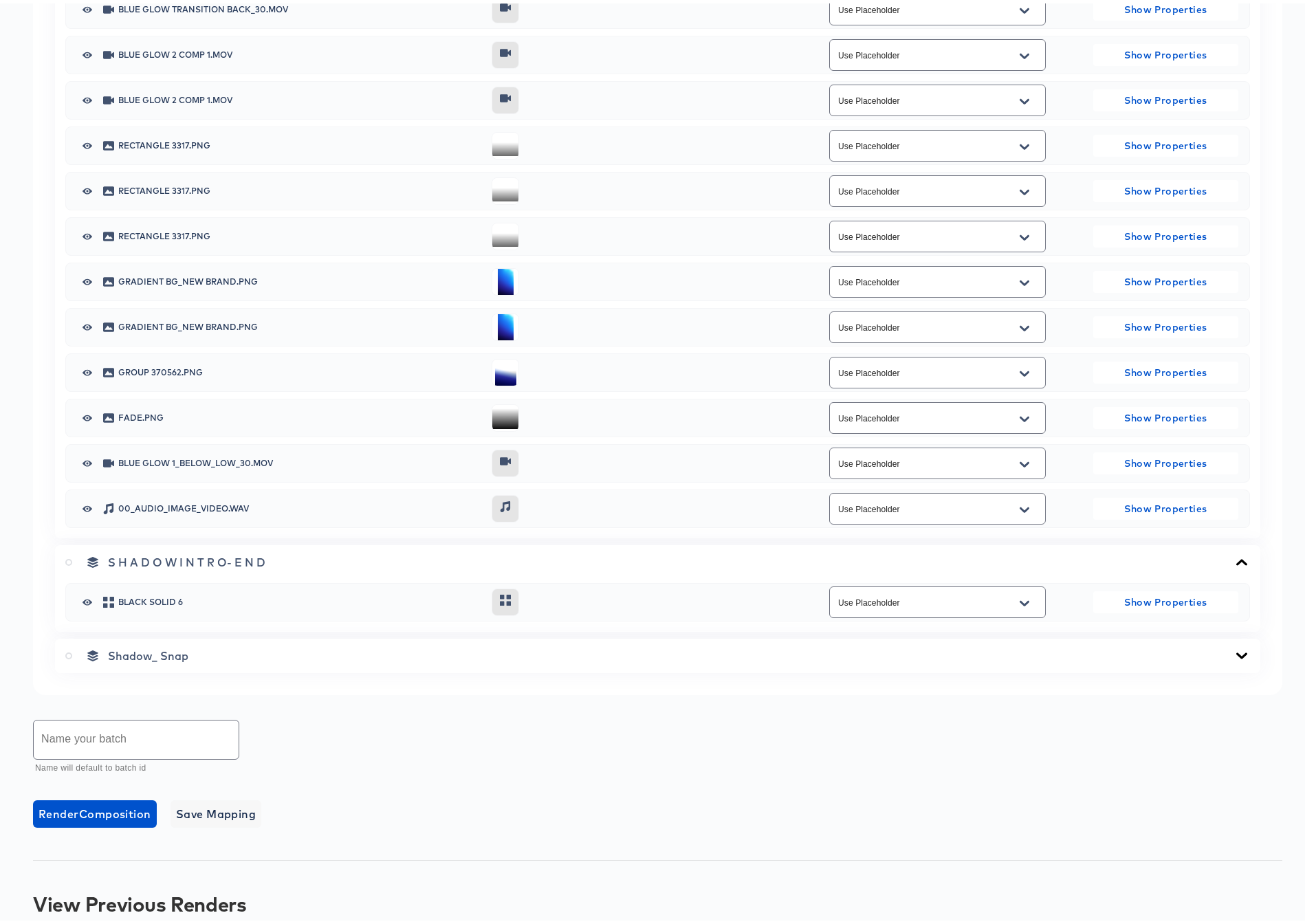
click at [1236, 557] on icon at bounding box center [1241, 558] width 11 height 6
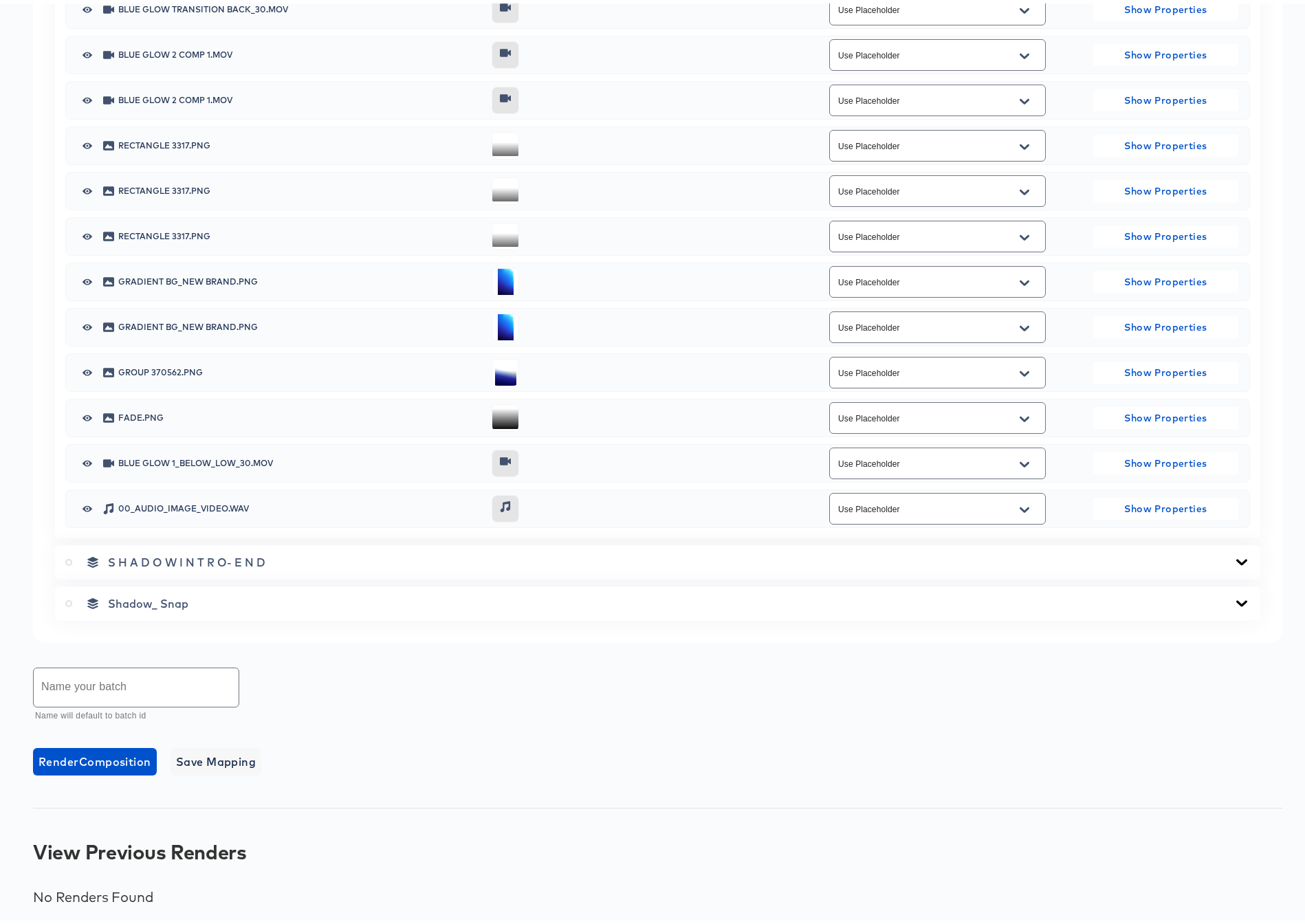
click at [1236, 598] on icon at bounding box center [1241, 600] width 11 height 6
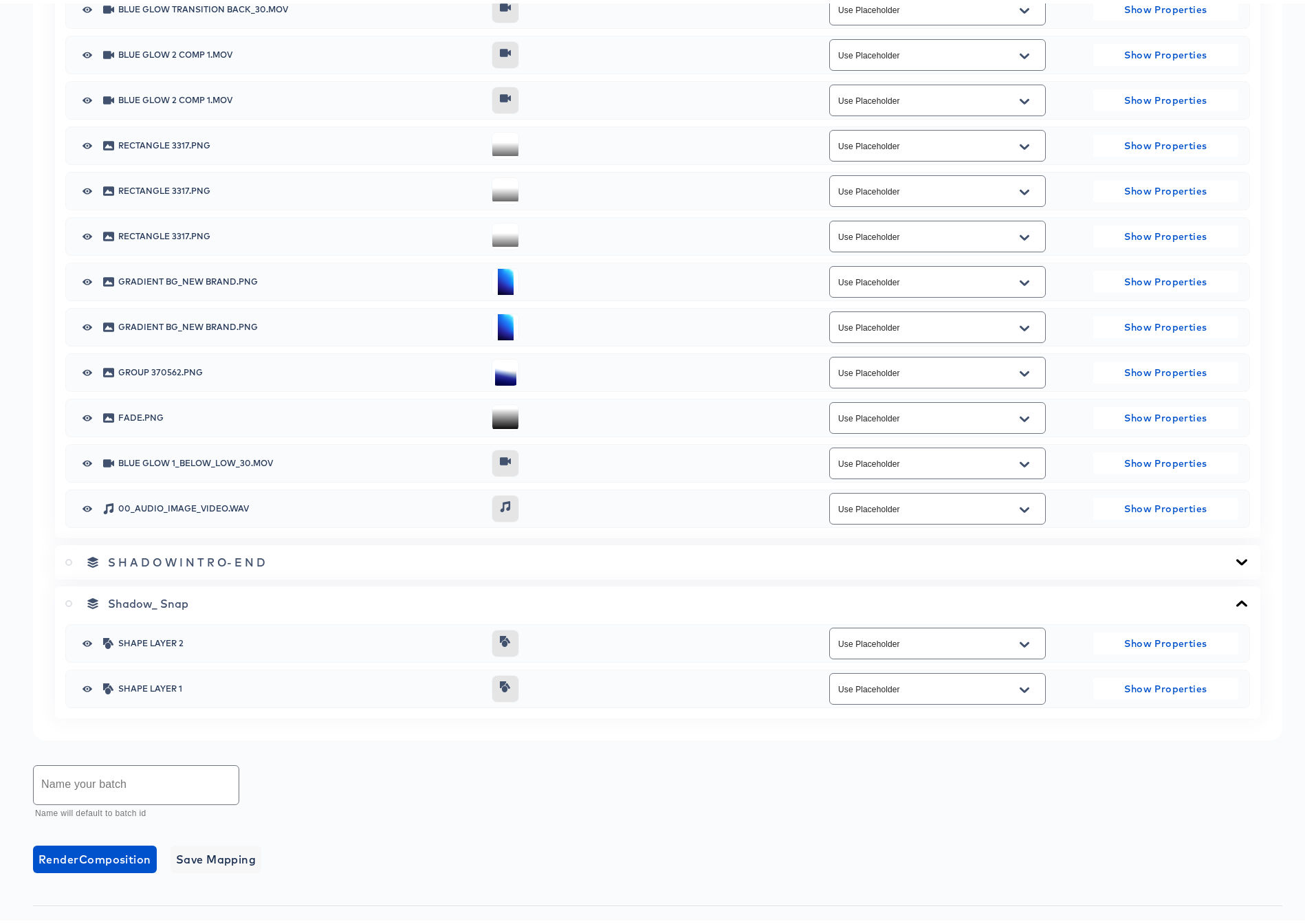
click at [1233, 598] on icon at bounding box center [1241, 600] width 17 height 11
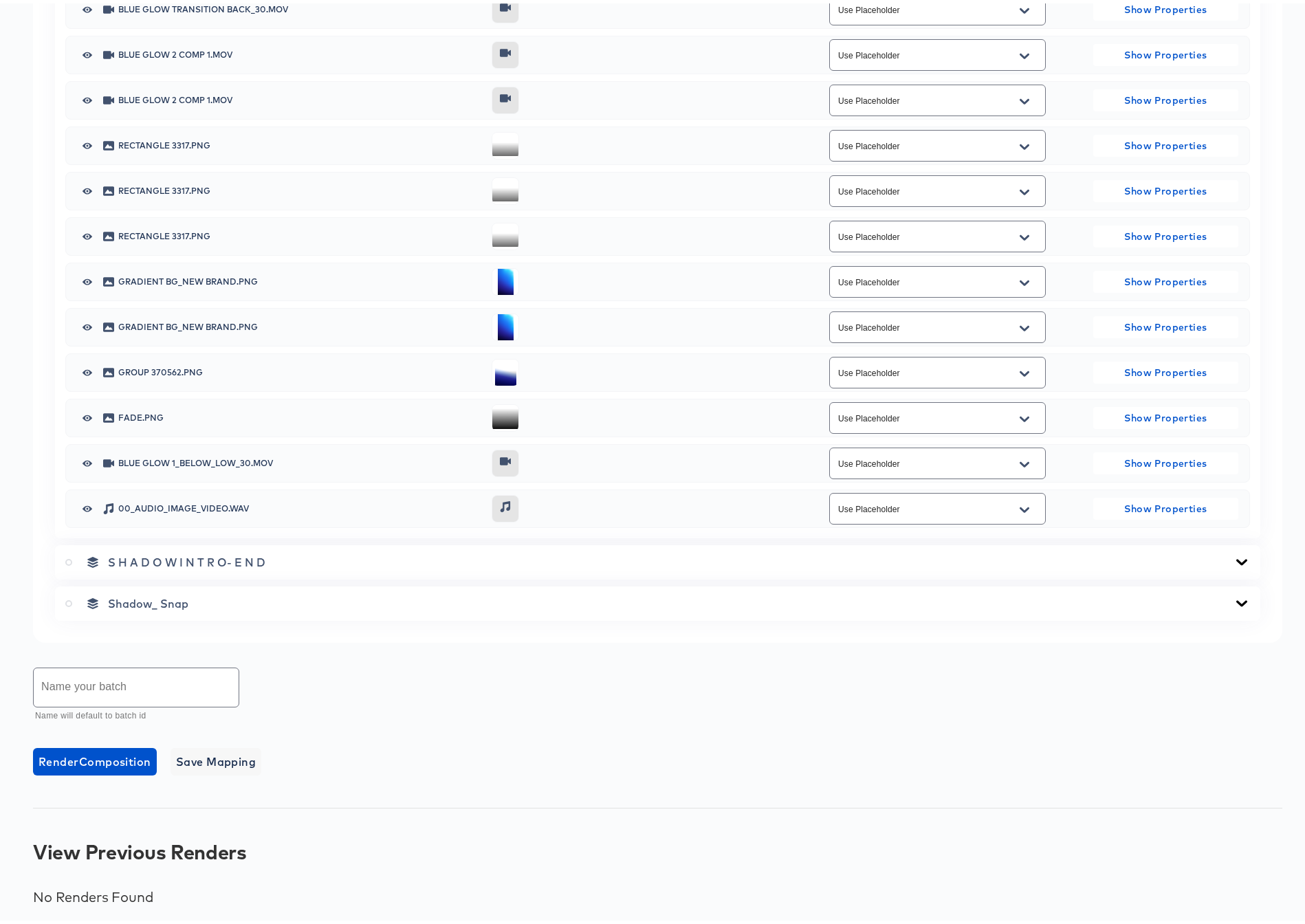
click at [145, 694] on input "text" at bounding box center [136, 684] width 205 height 39
type input "9x16 Sample 5 IP Order"
click at [204, 759] on span "Save Mapping" at bounding box center [216, 758] width 80 height 19
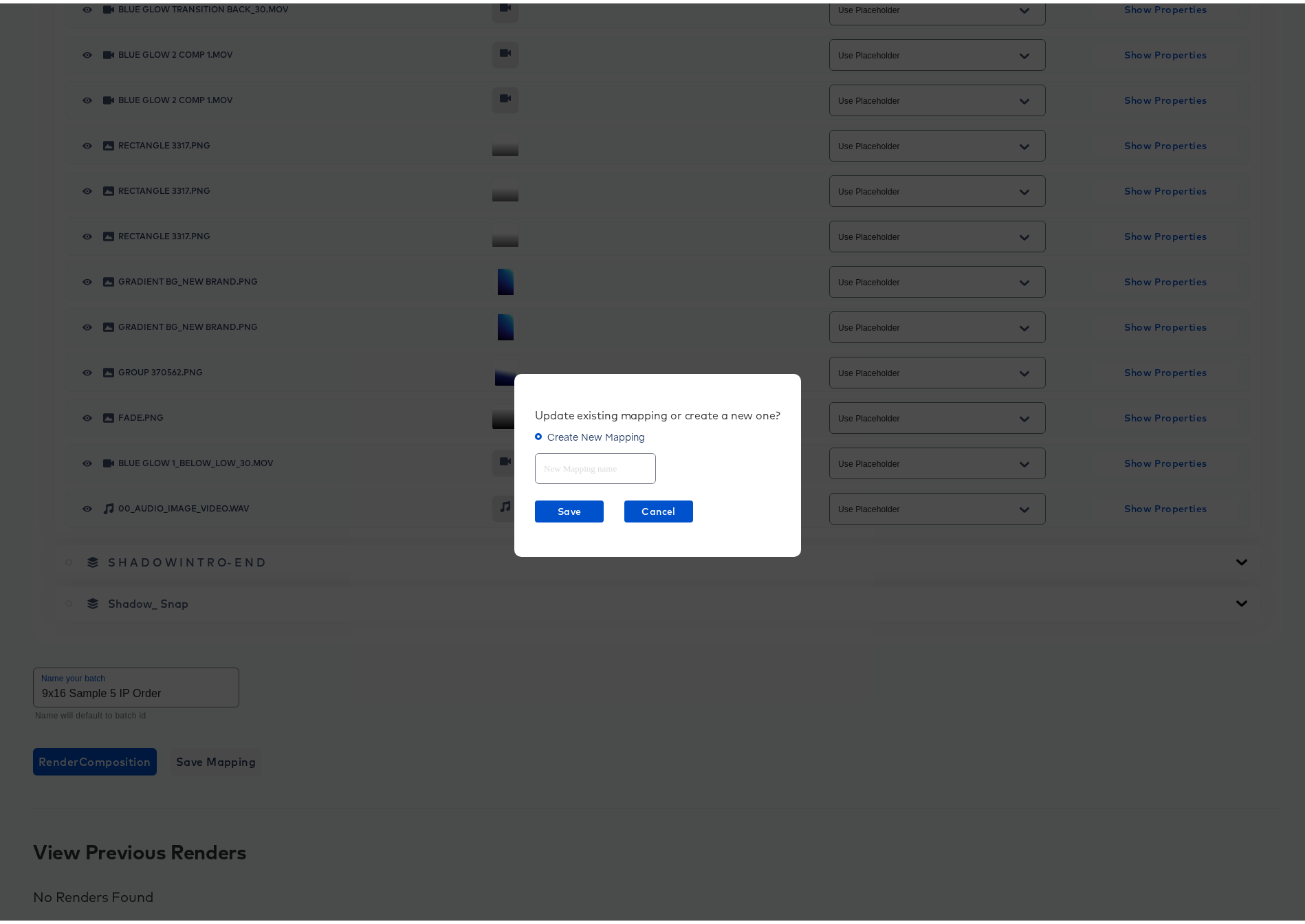
click at [573, 470] on input "text" at bounding box center [595, 460] width 120 height 30
type input "9x16 Stories"
click at [557, 510] on span "Save" at bounding box center [569, 508] width 57 height 17
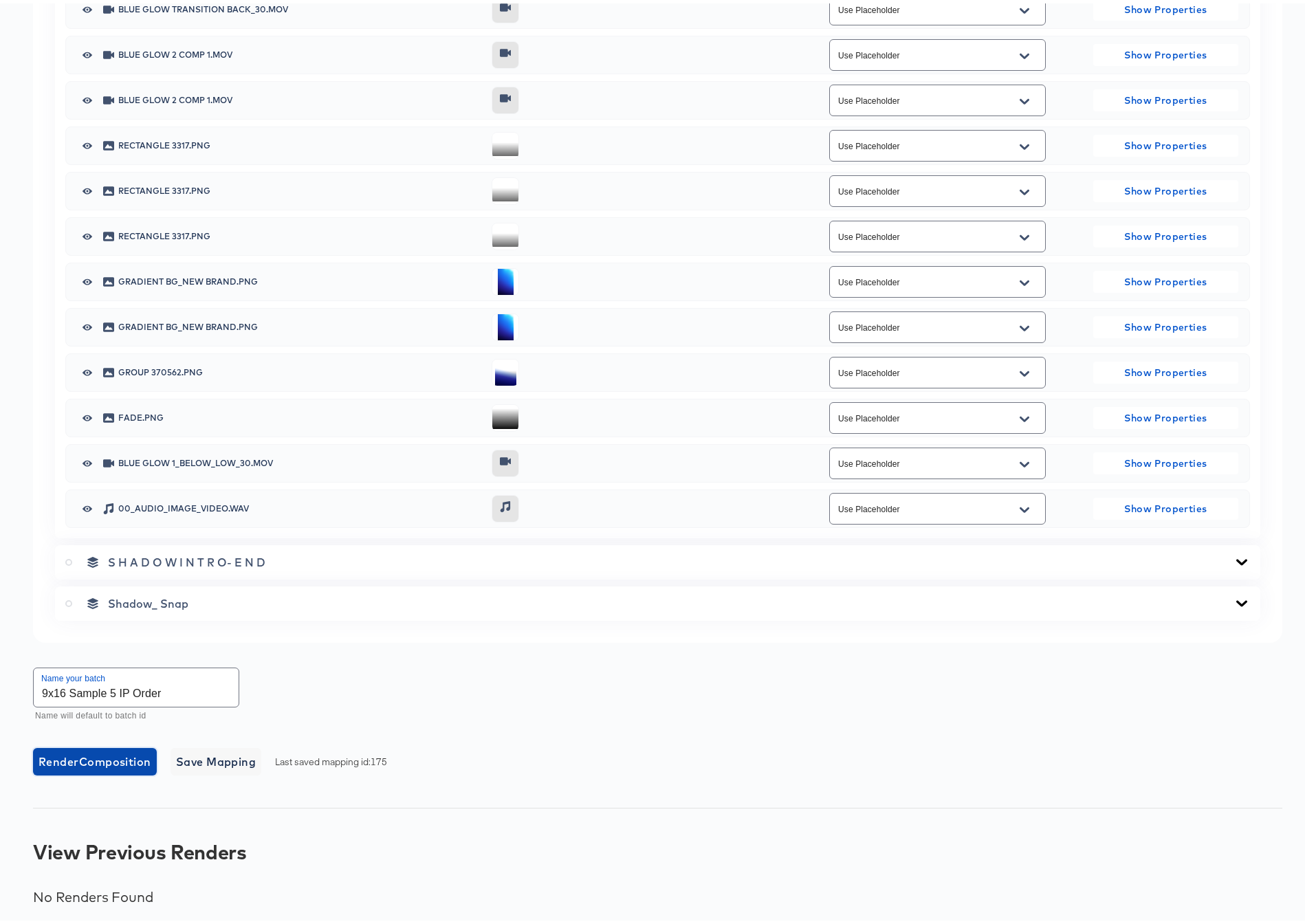
click at [86, 759] on span "Render Composition" at bounding box center [95, 758] width 113 height 19
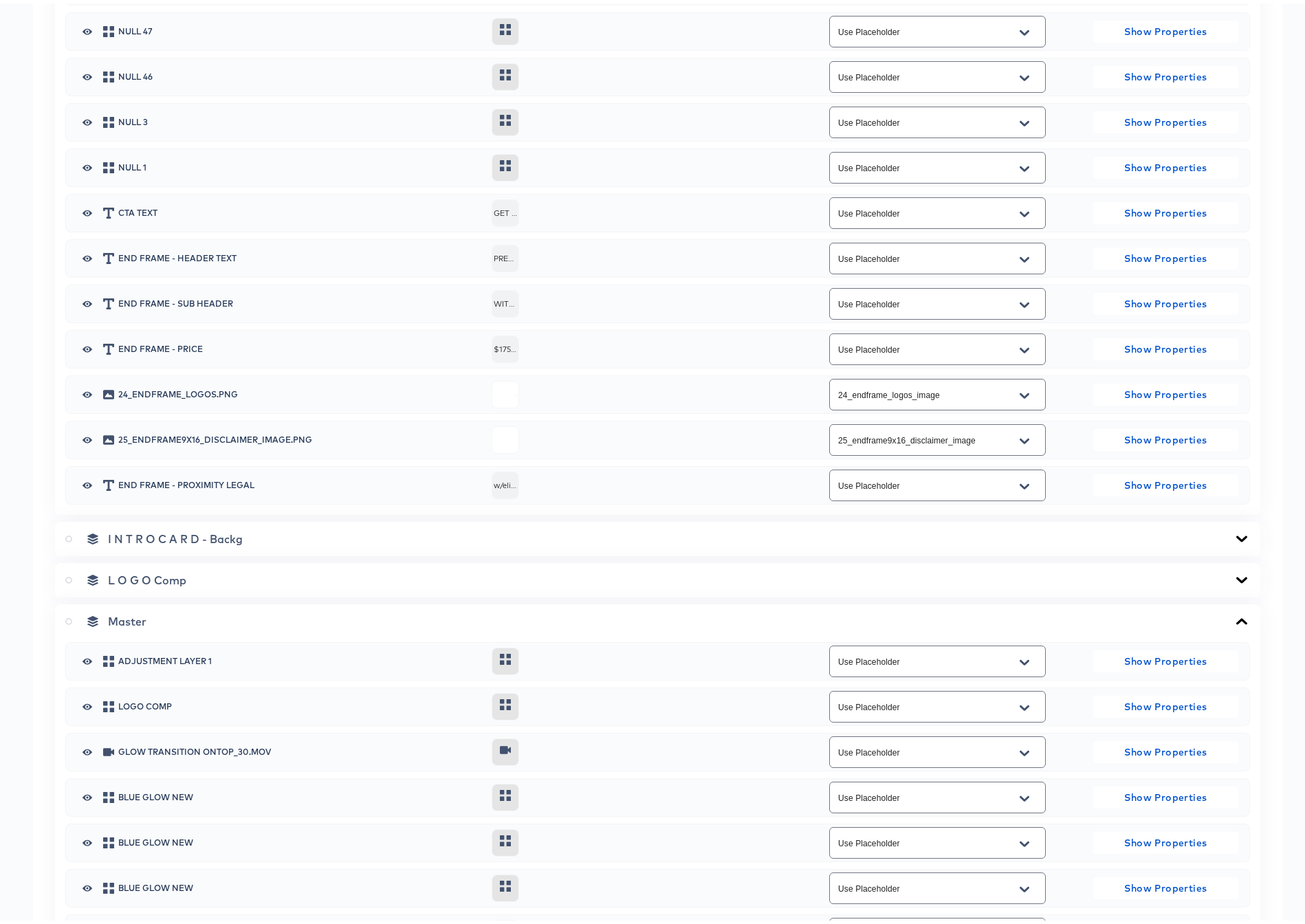
scroll to position [1505, 0]
drag, startPoint x: 68, startPoint y: 619, endPoint x: 108, endPoint y: 609, distance: 41.2
click at [68, 619] on icon at bounding box center [68, 618] width 7 height 7
click at [0, 0] on input "radio" at bounding box center [0, 0] width 0 height 0
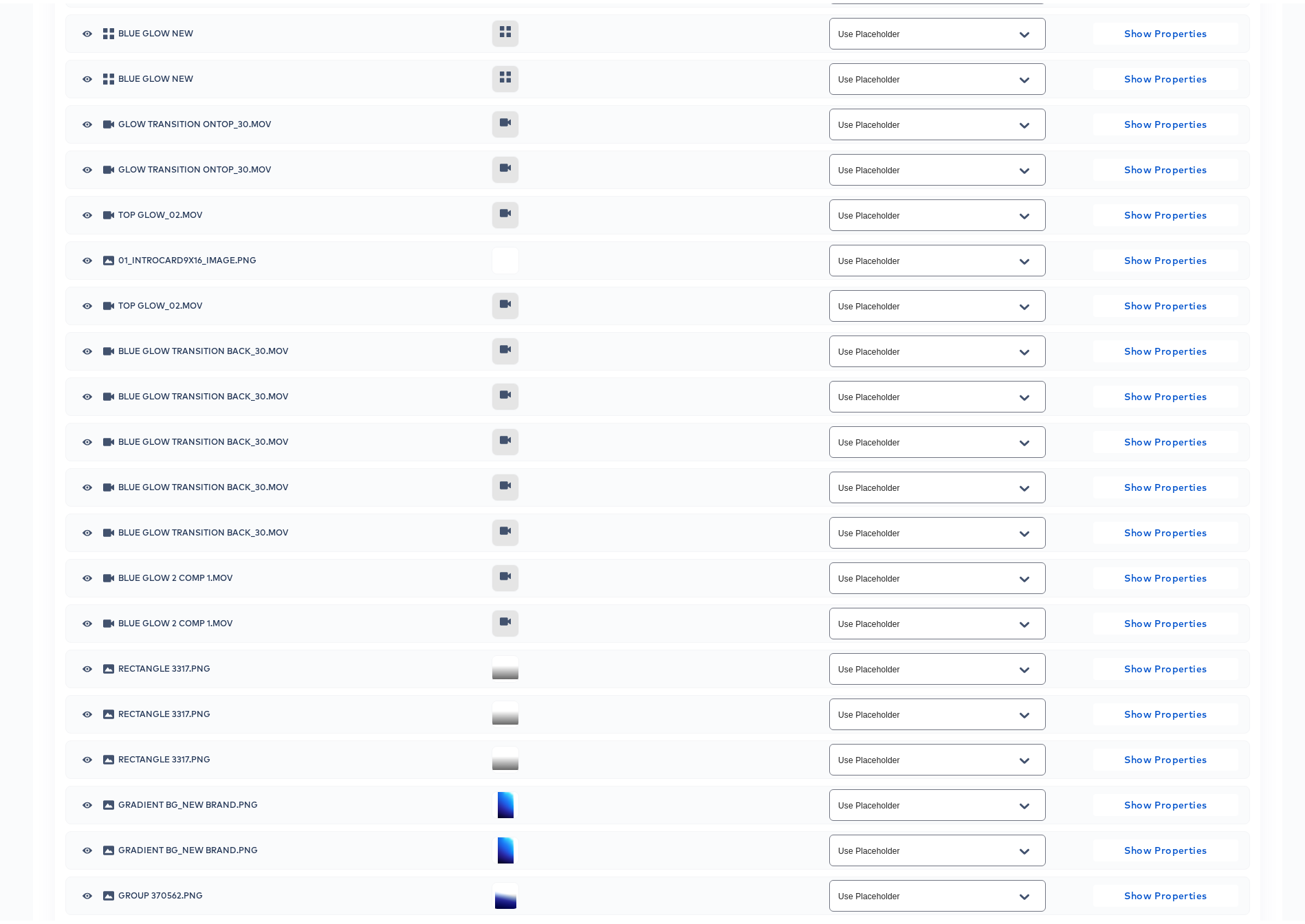
scroll to position [2837, 0]
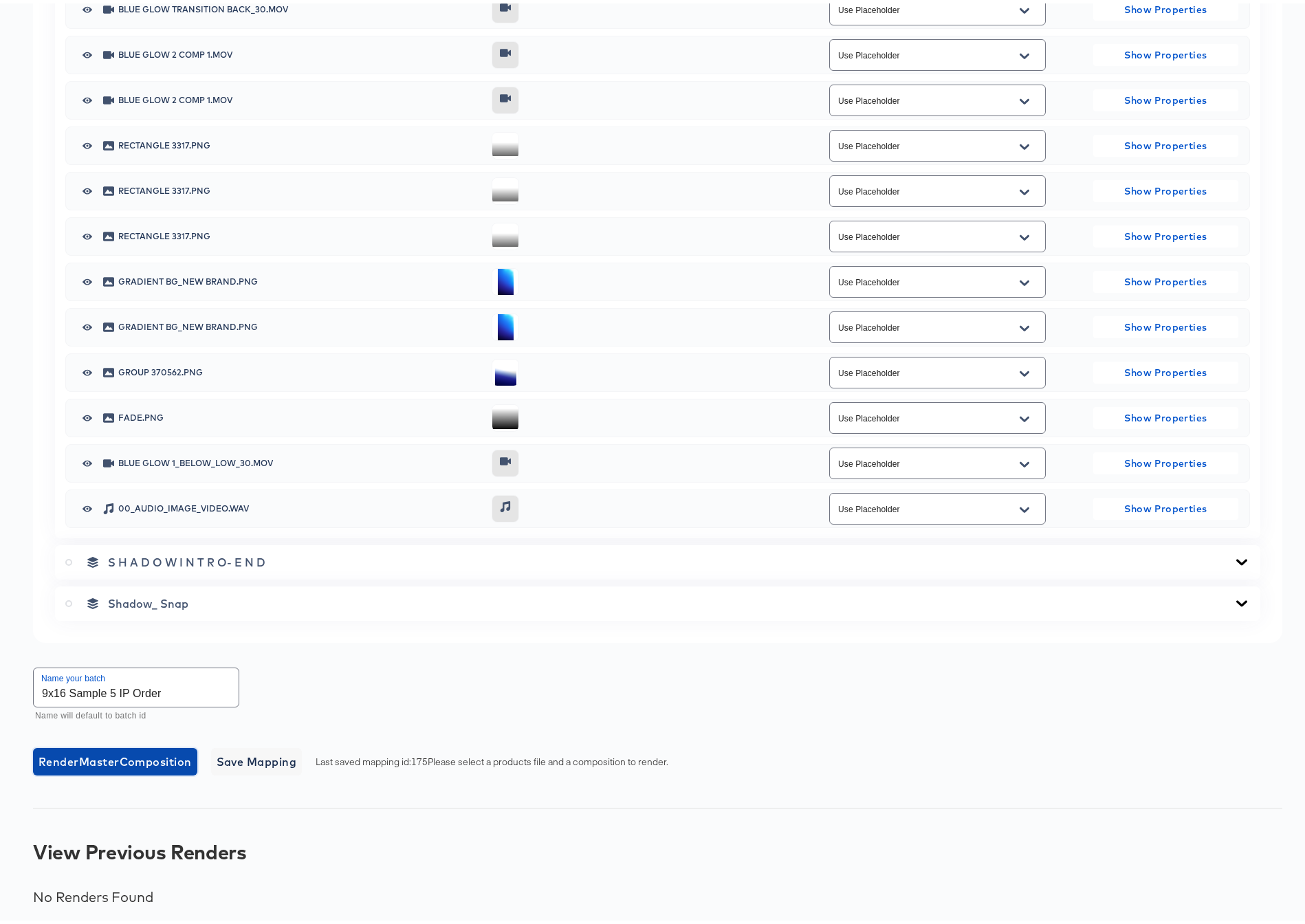
click at [123, 758] on span "Render Master Composition" at bounding box center [115, 758] width 153 height 19
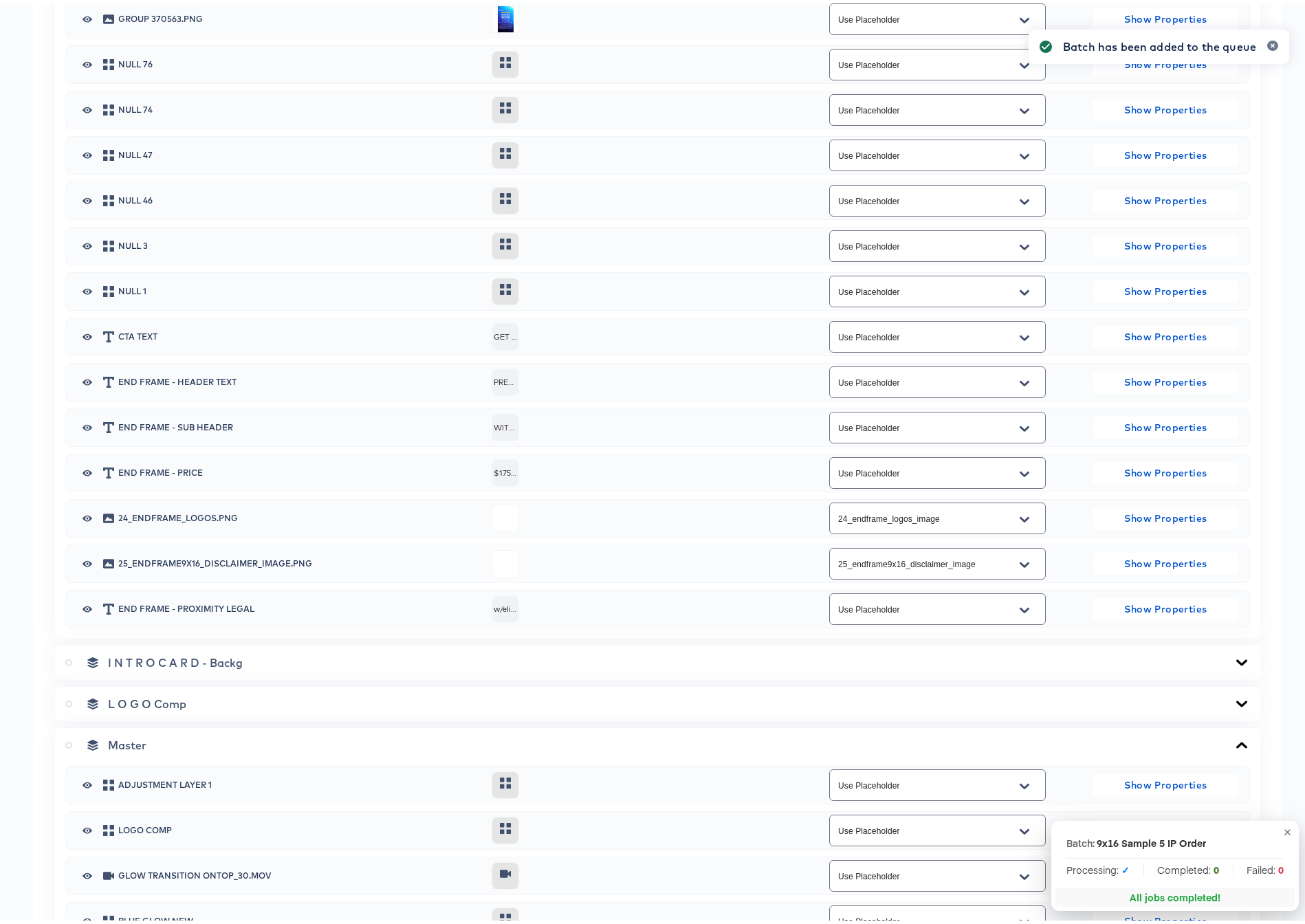
scroll to position [2848, 0]
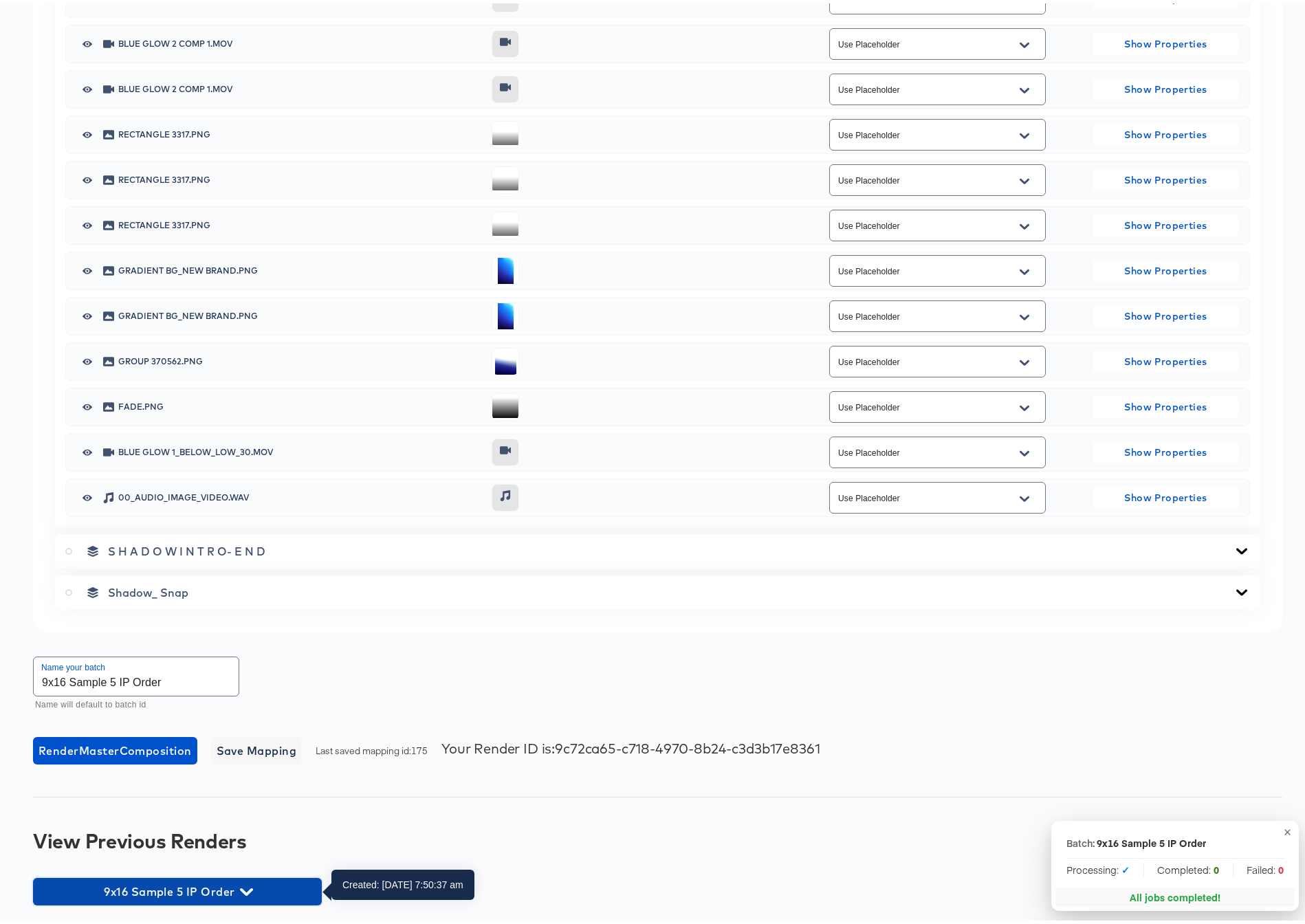
click at [244, 888] on icon "button" at bounding box center [245, 888] width 13 height 8
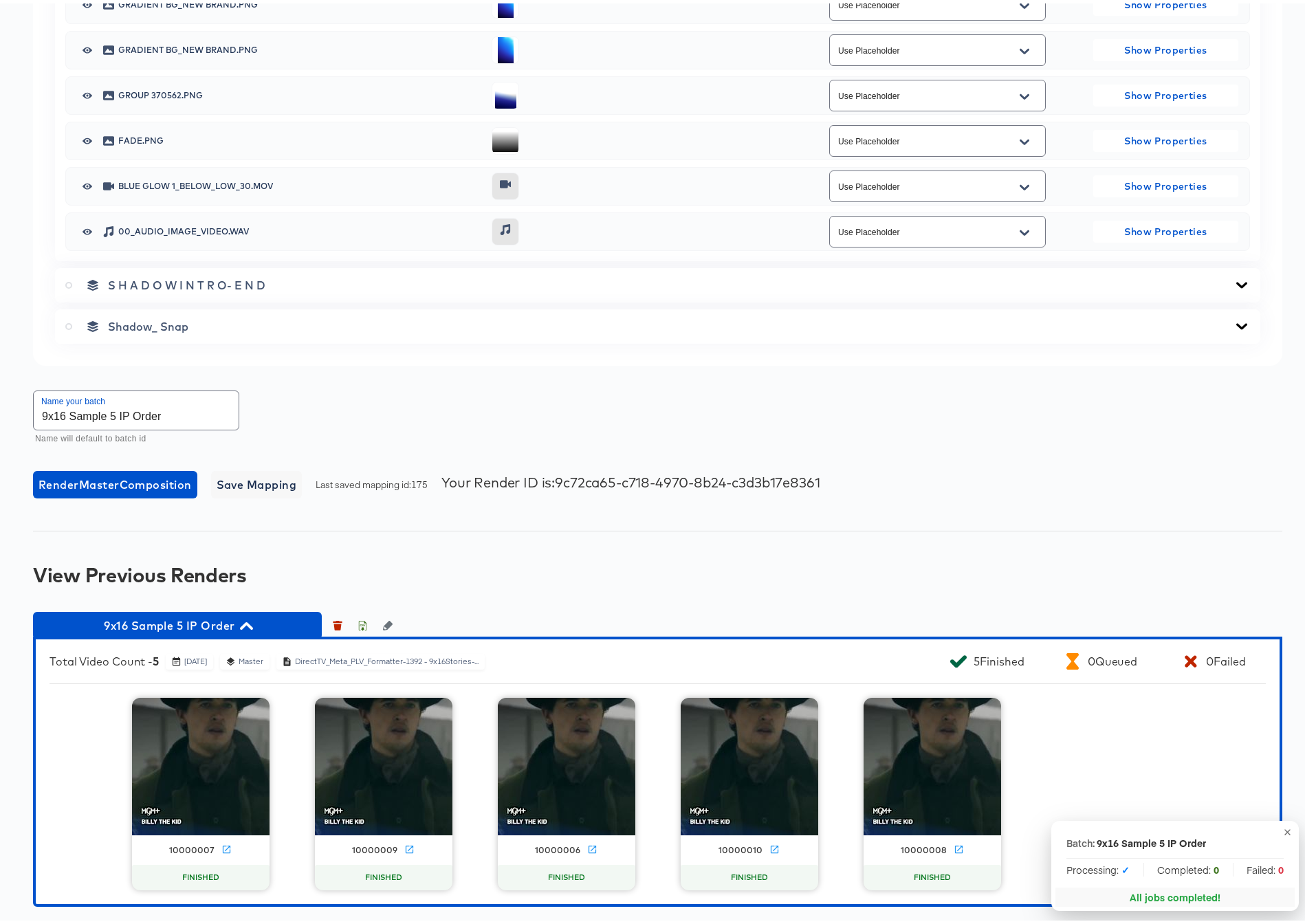
scroll to position [3115, 0]
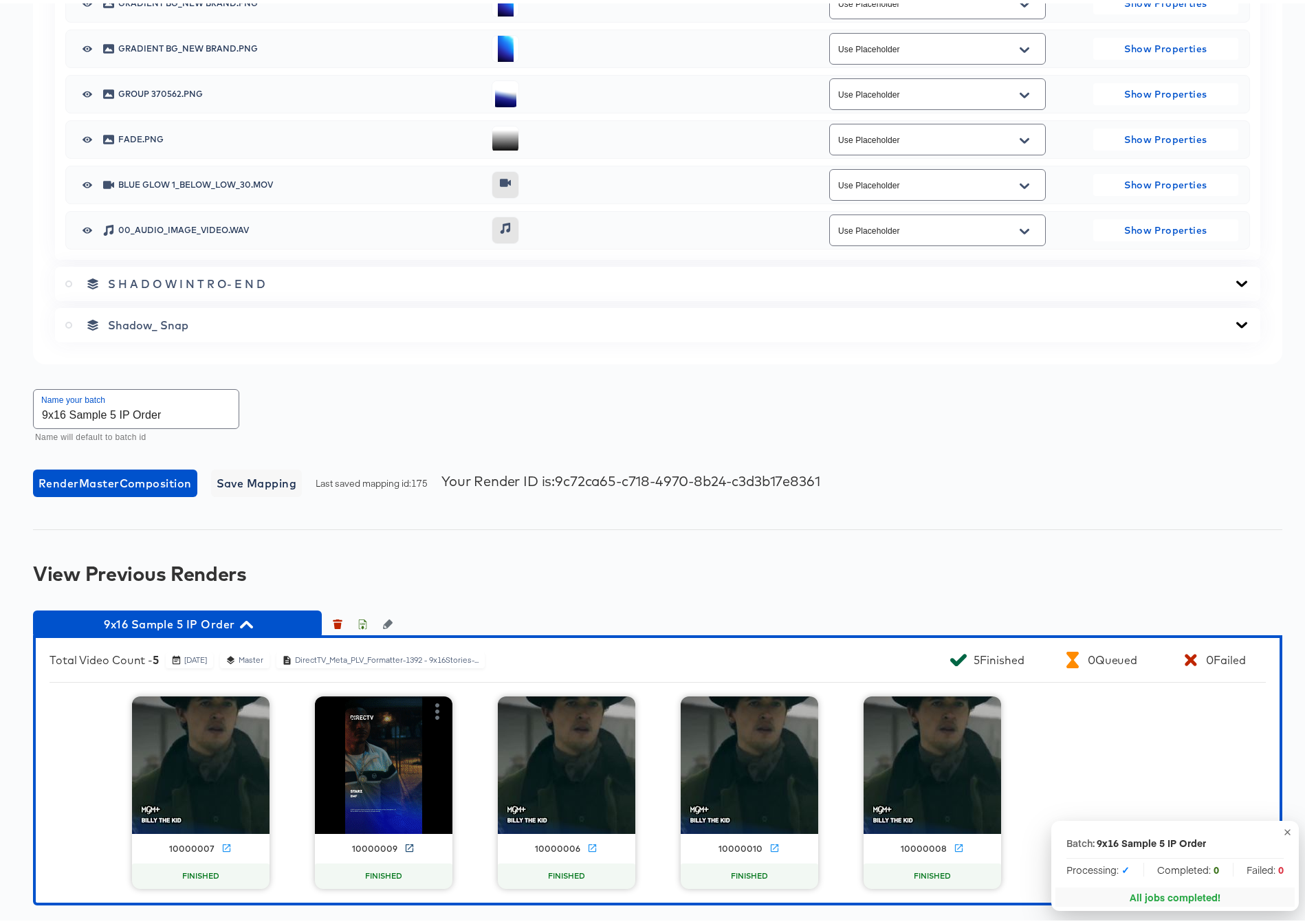
click at [405, 841] on icon at bounding box center [410, 844] width 10 height 10
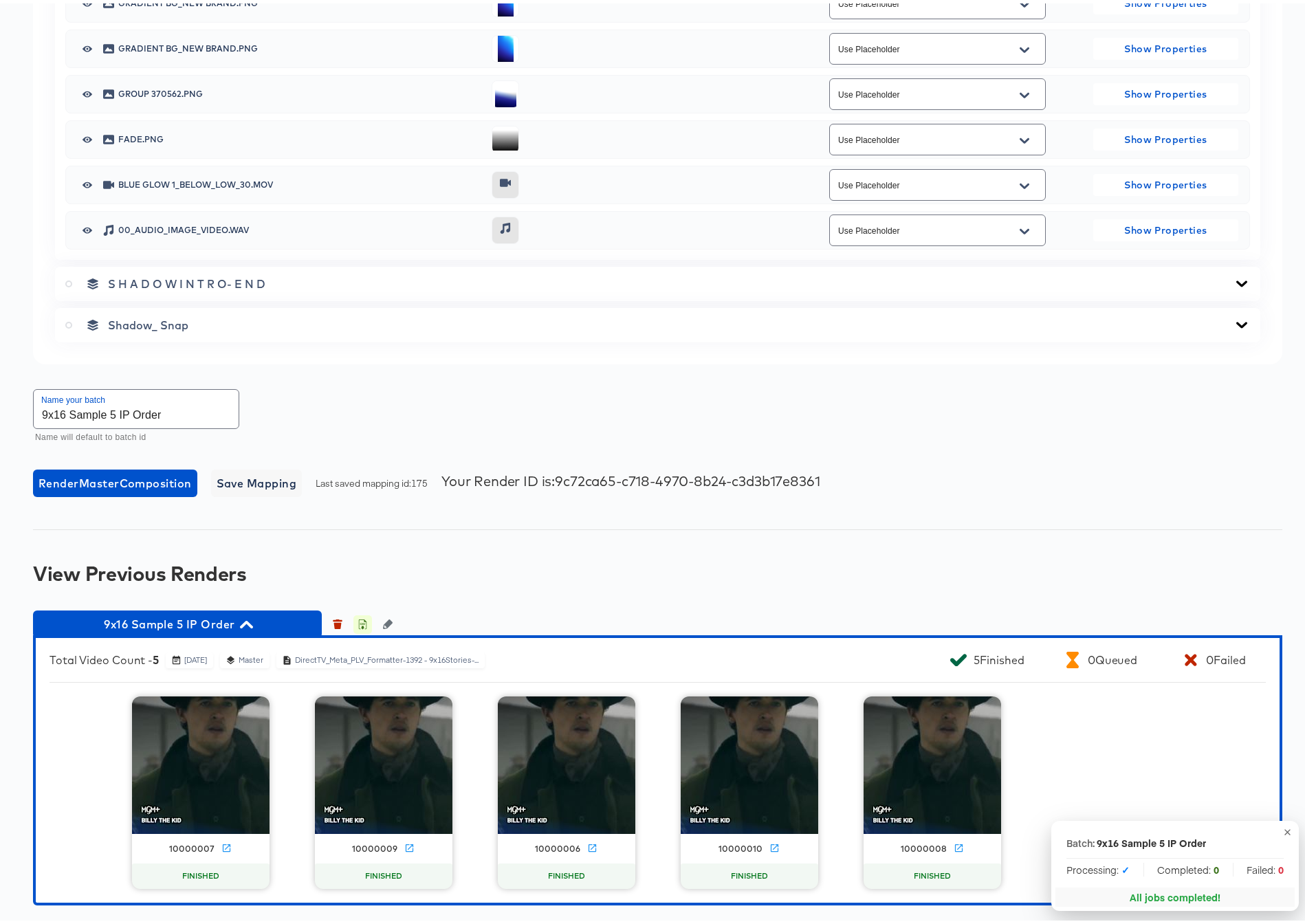
click at [360, 622] on icon "button" at bounding box center [362, 620] width 10 height 10
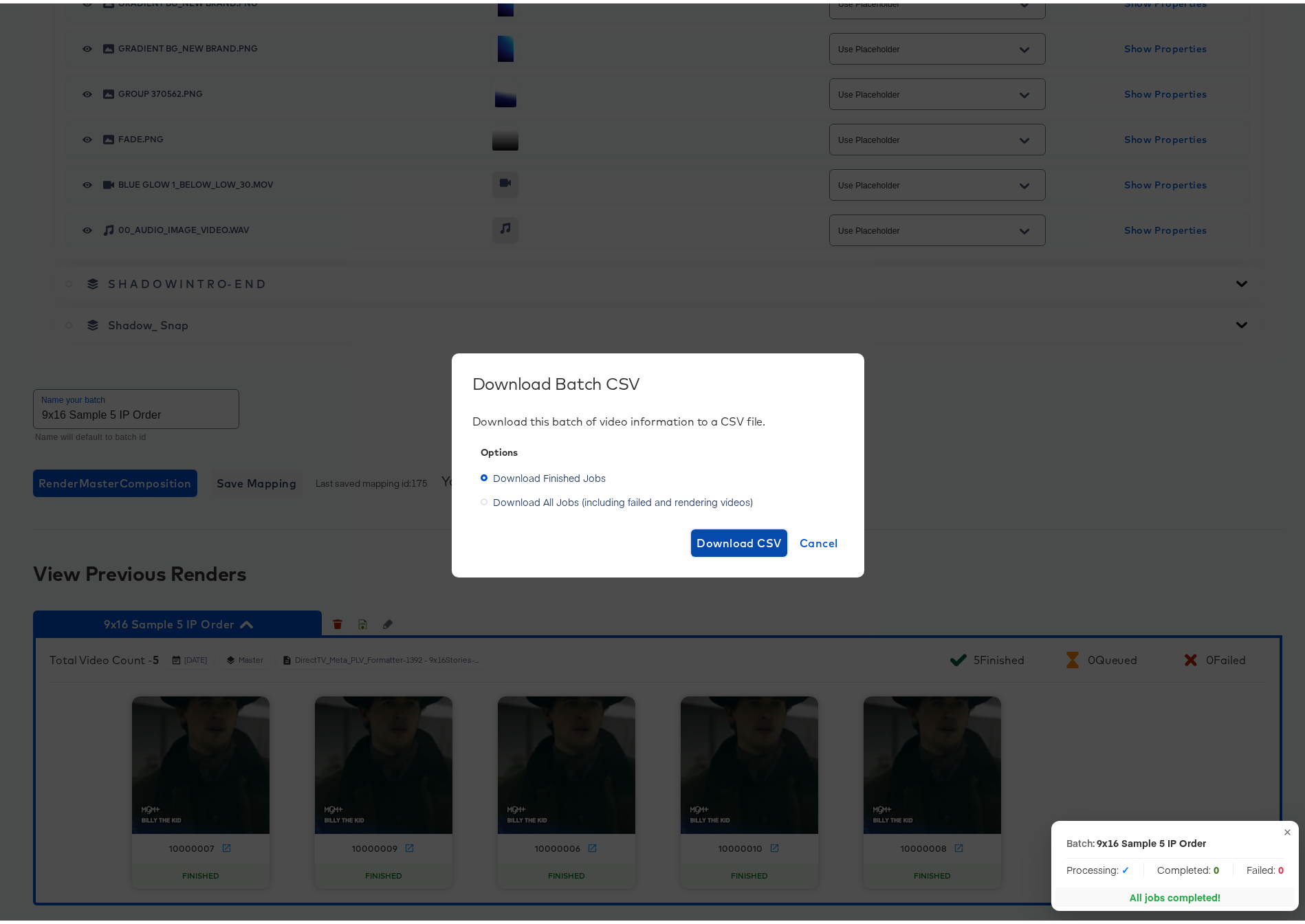
click at [742, 541] on span "Download CSV" at bounding box center [739, 539] width 85 height 19
